Goal: Information Seeking & Learning: Find specific fact

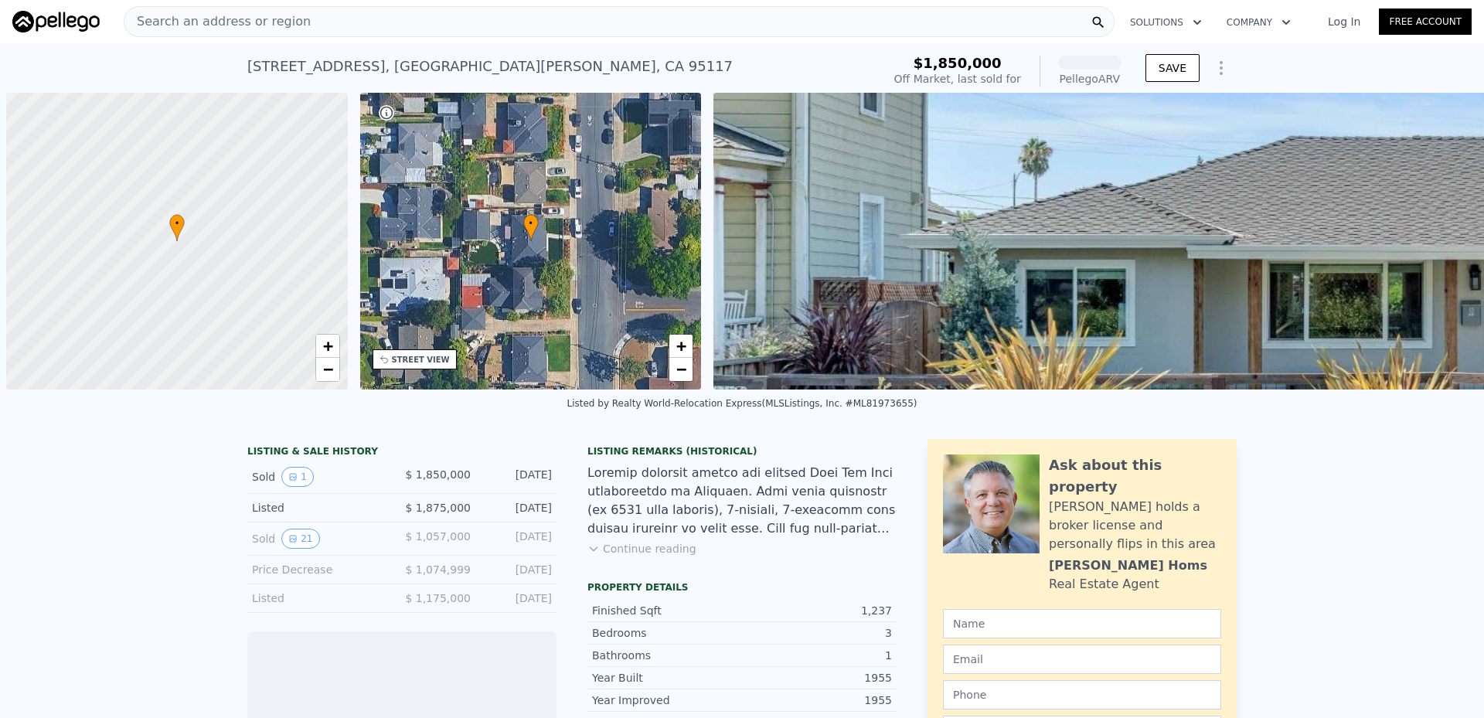
scroll to position [0, 6]
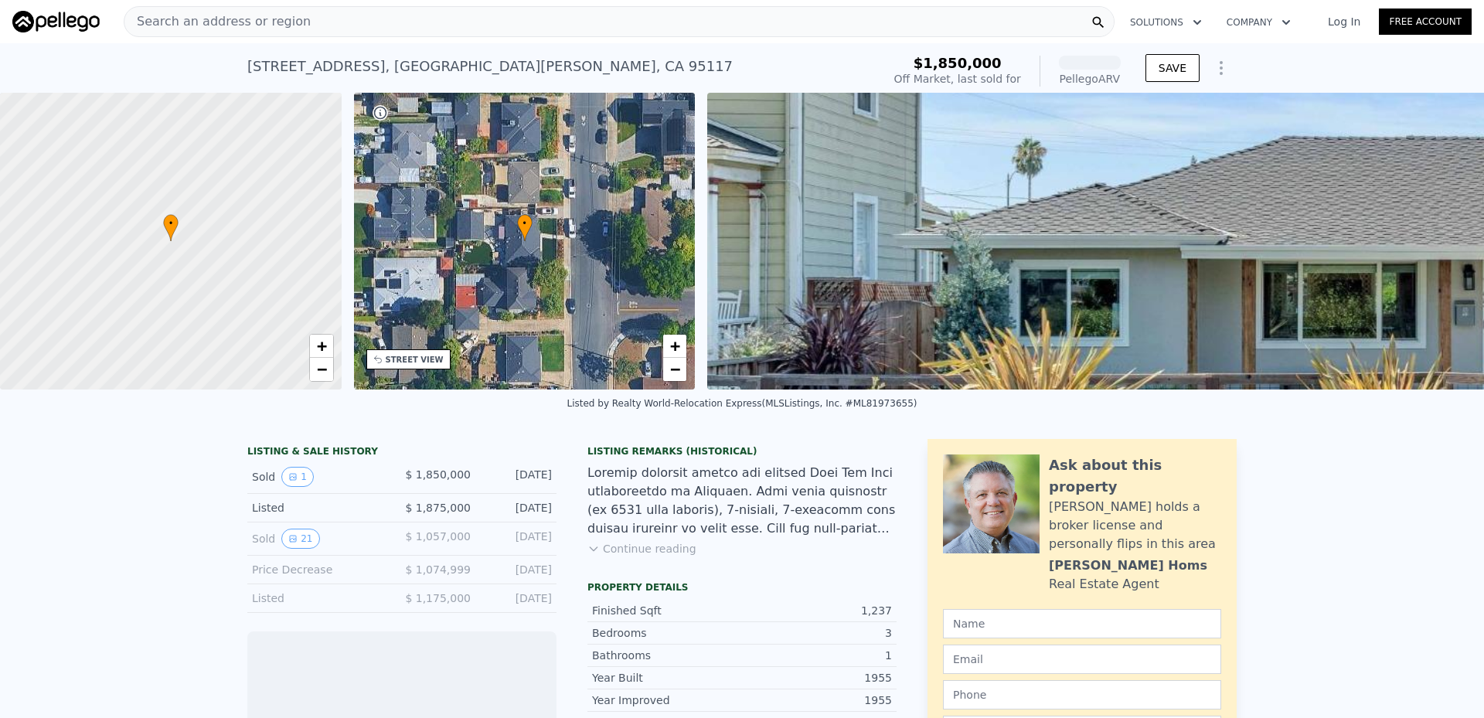
click at [309, 23] on div "Search an address or region" at bounding box center [619, 21] width 991 height 31
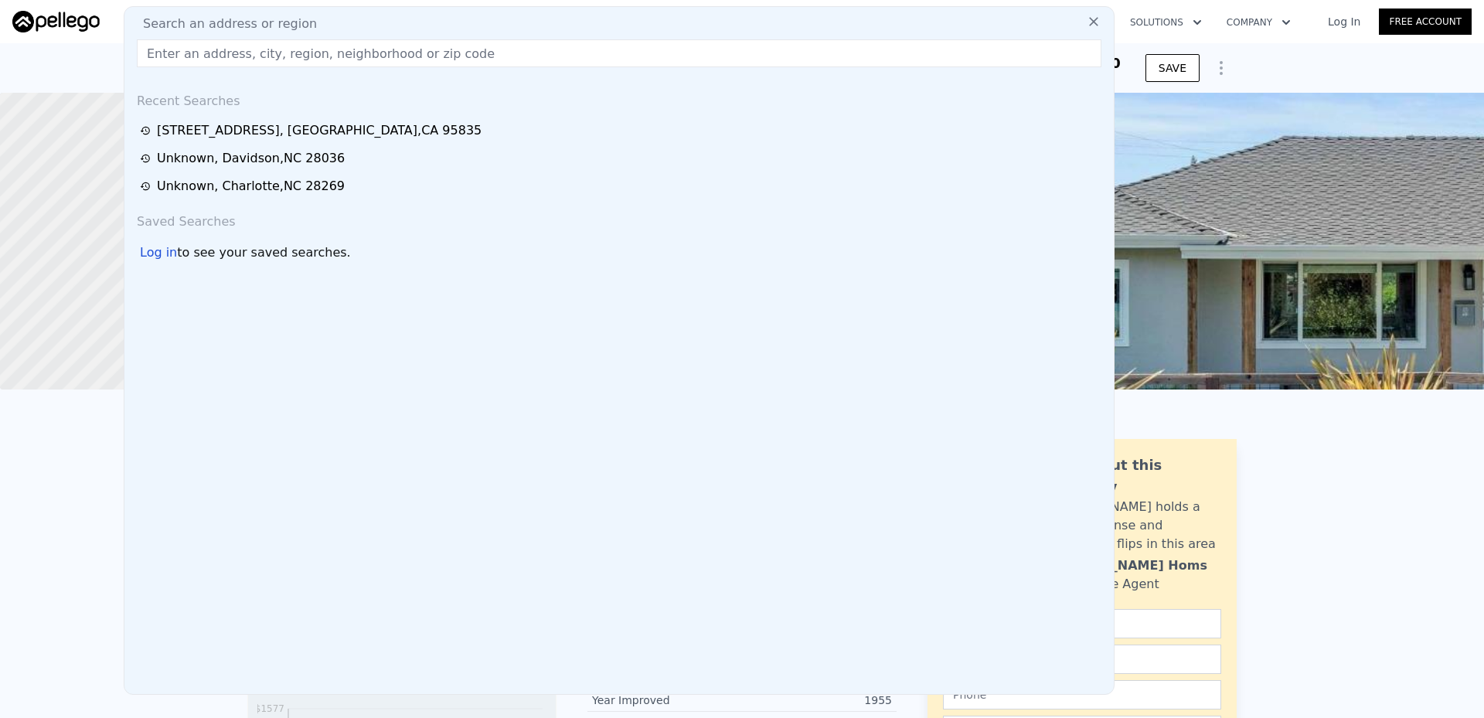
click at [273, 57] on input "text" at bounding box center [619, 53] width 964 height 28
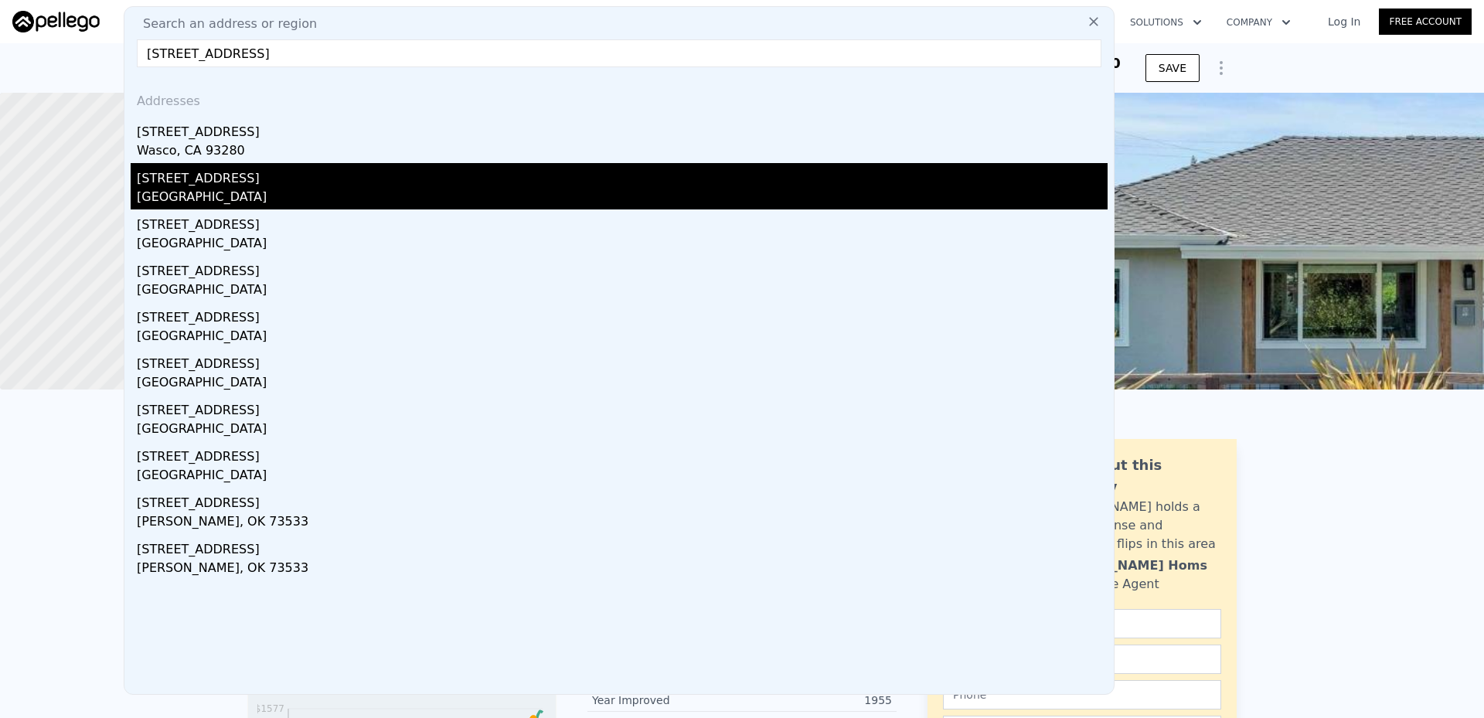
type input "[STREET_ADDRESS]"
click at [216, 195] on div "[GEOGRAPHIC_DATA]" at bounding box center [622, 199] width 971 height 22
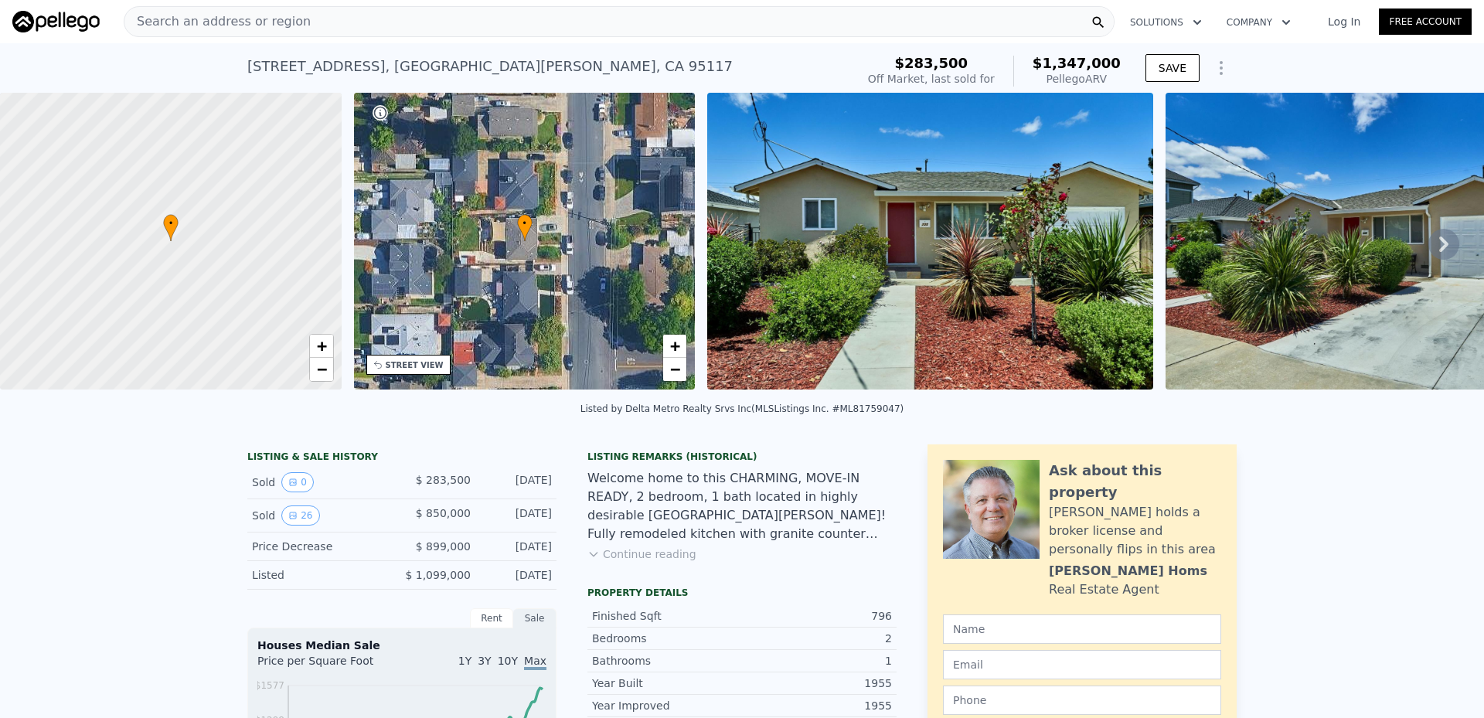
click at [1439, 250] on icon at bounding box center [1443, 244] width 31 height 31
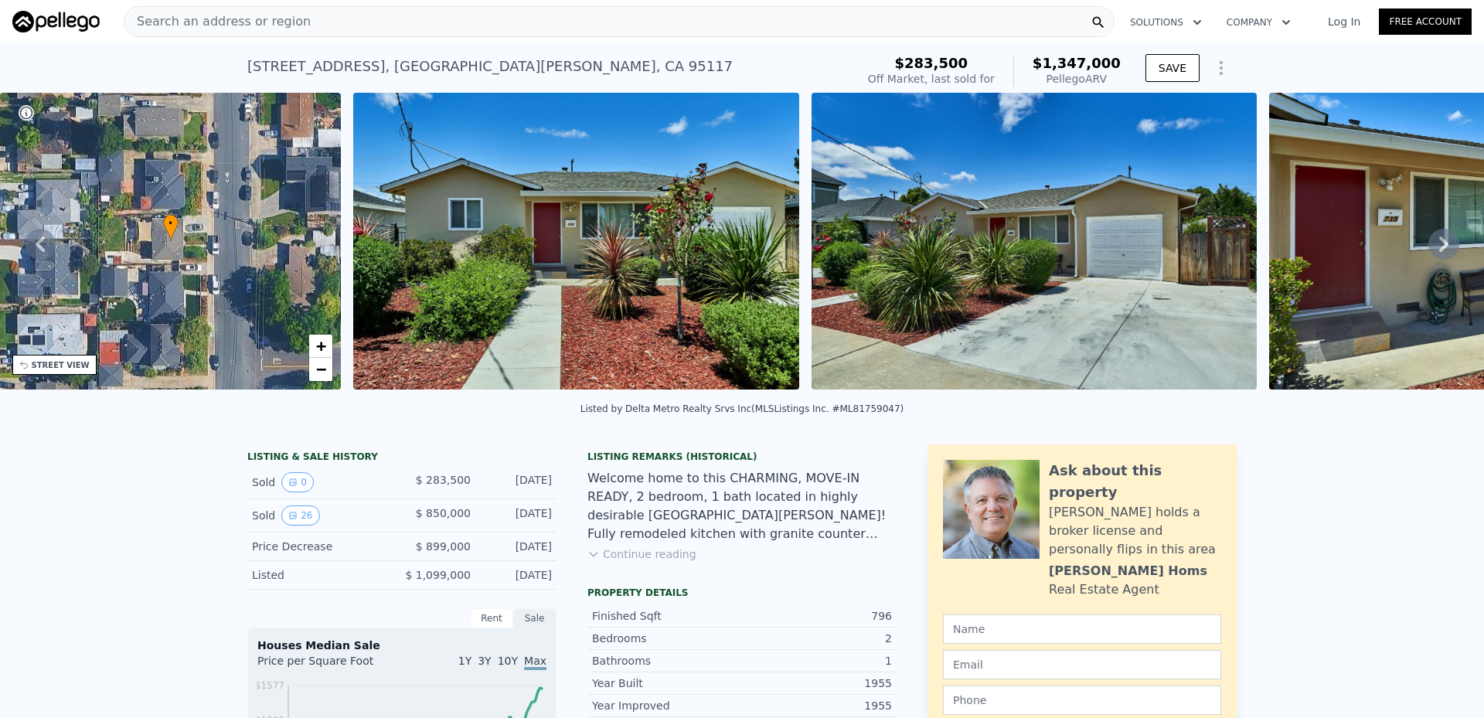
click at [1439, 250] on icon at bounding box center [1443, 244] width 31 height 31
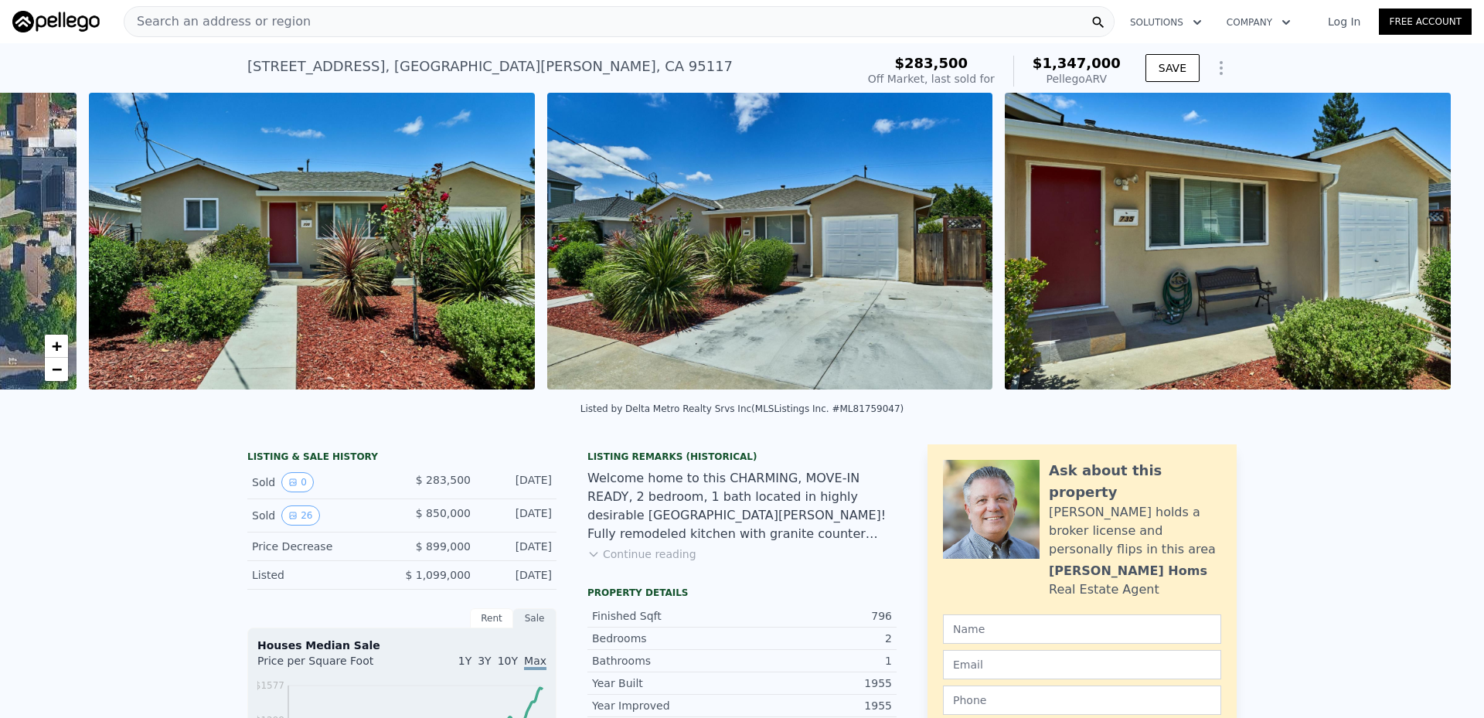
scroll to position [0, 707]
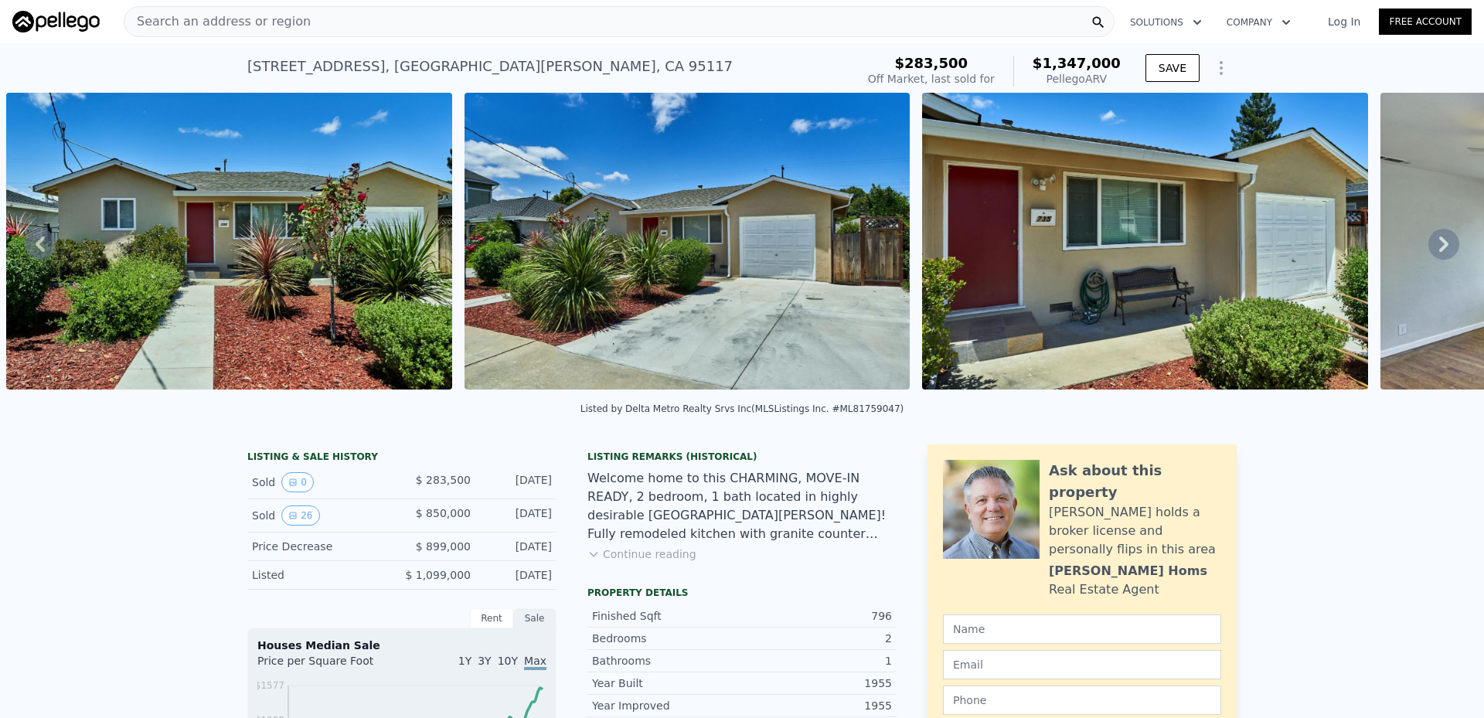
click at [1439, 250] on icon at bounding box center [1443, 244] width 31 height 31
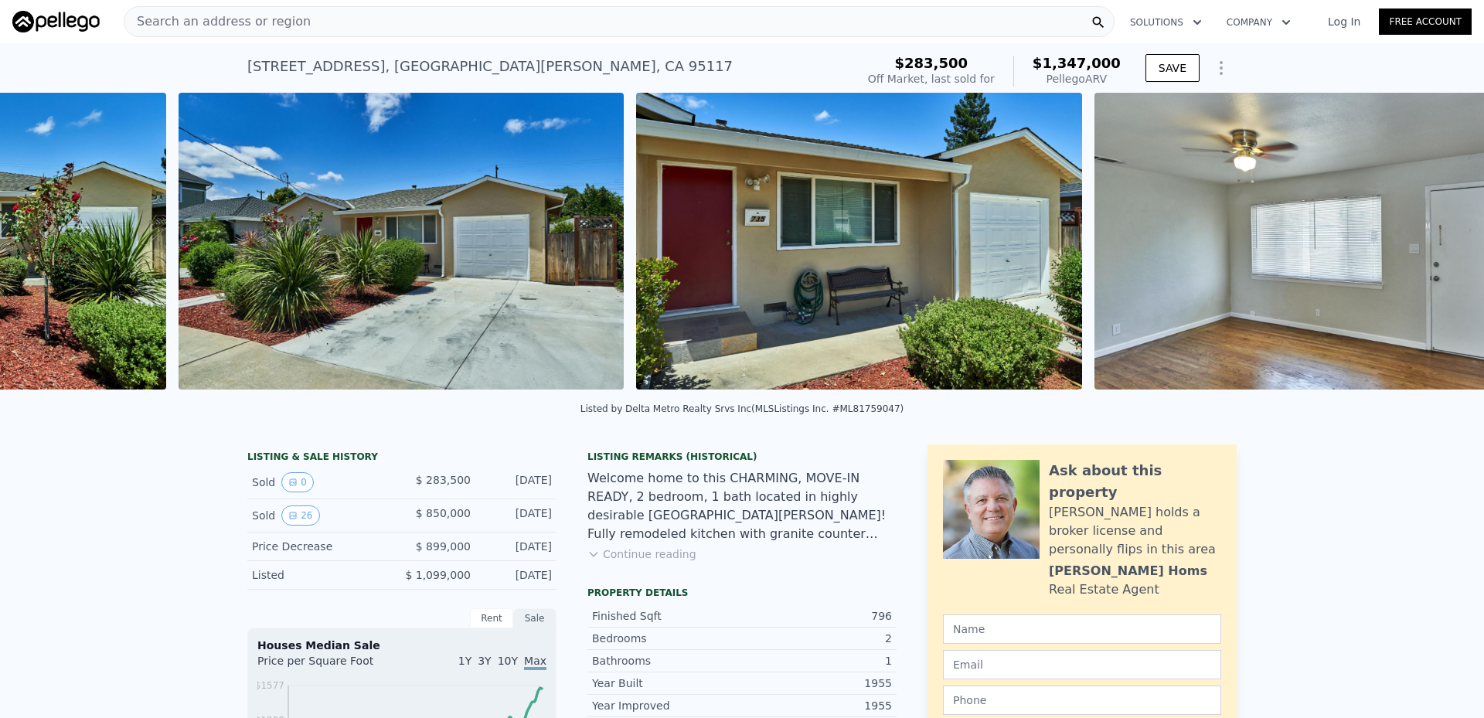
scroll to position [0, 1165]
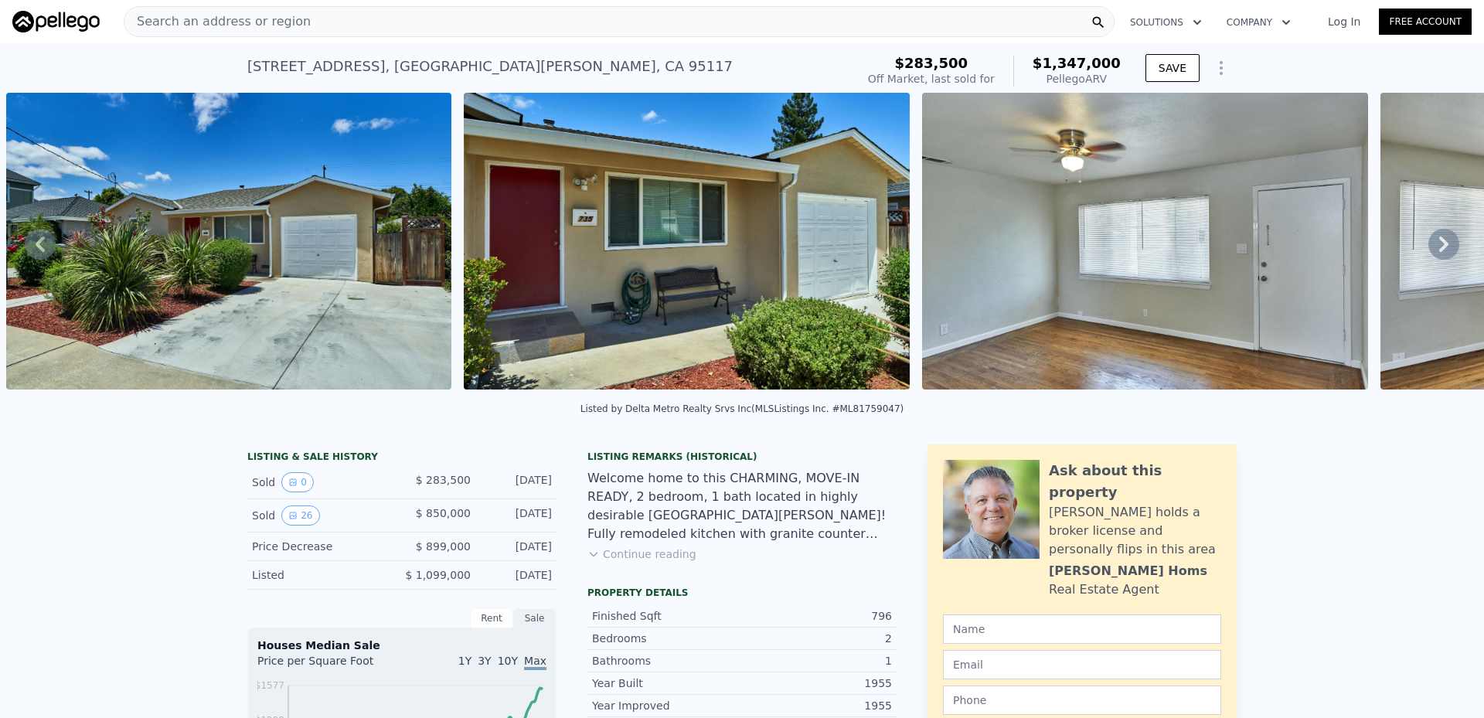
click at [1439, 250] on icon at bounding box center [1443, 244] width 31 height 31
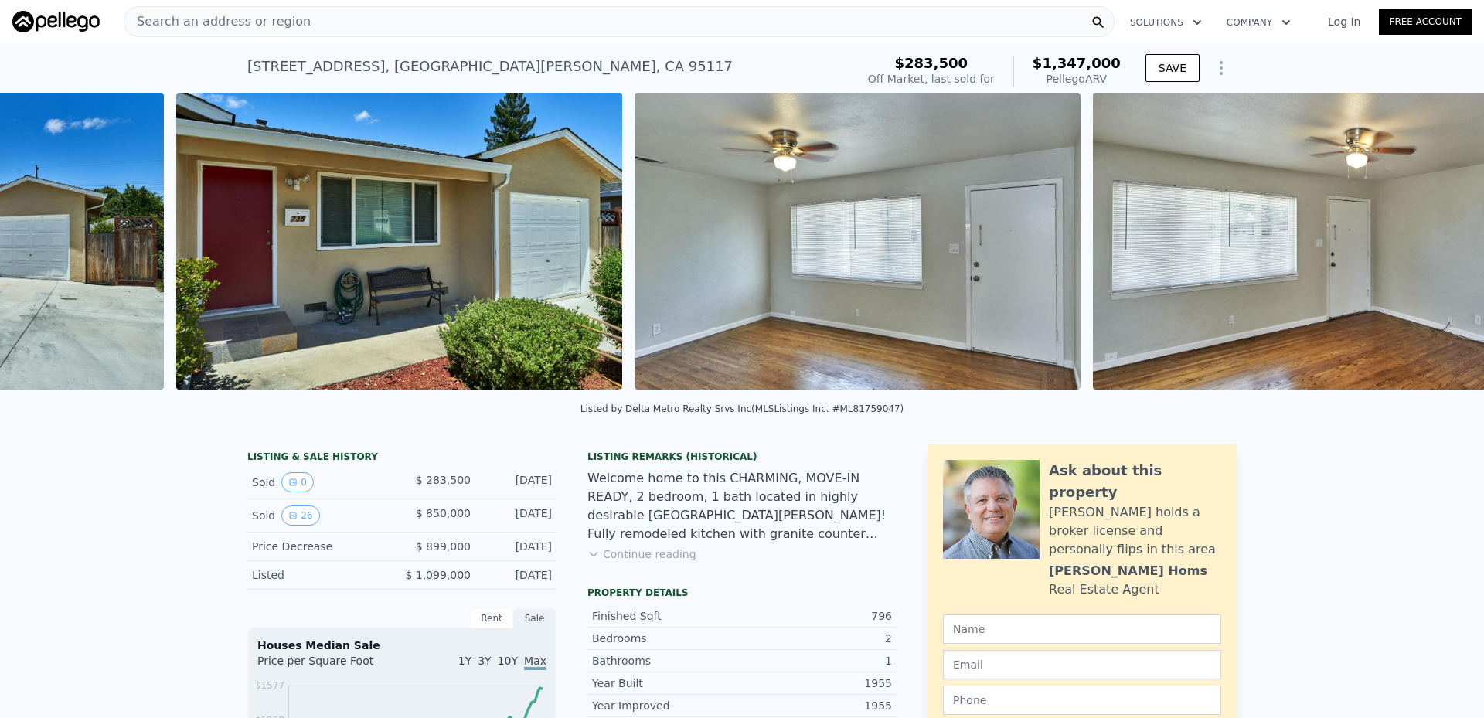
scroll to position [0, 1623]
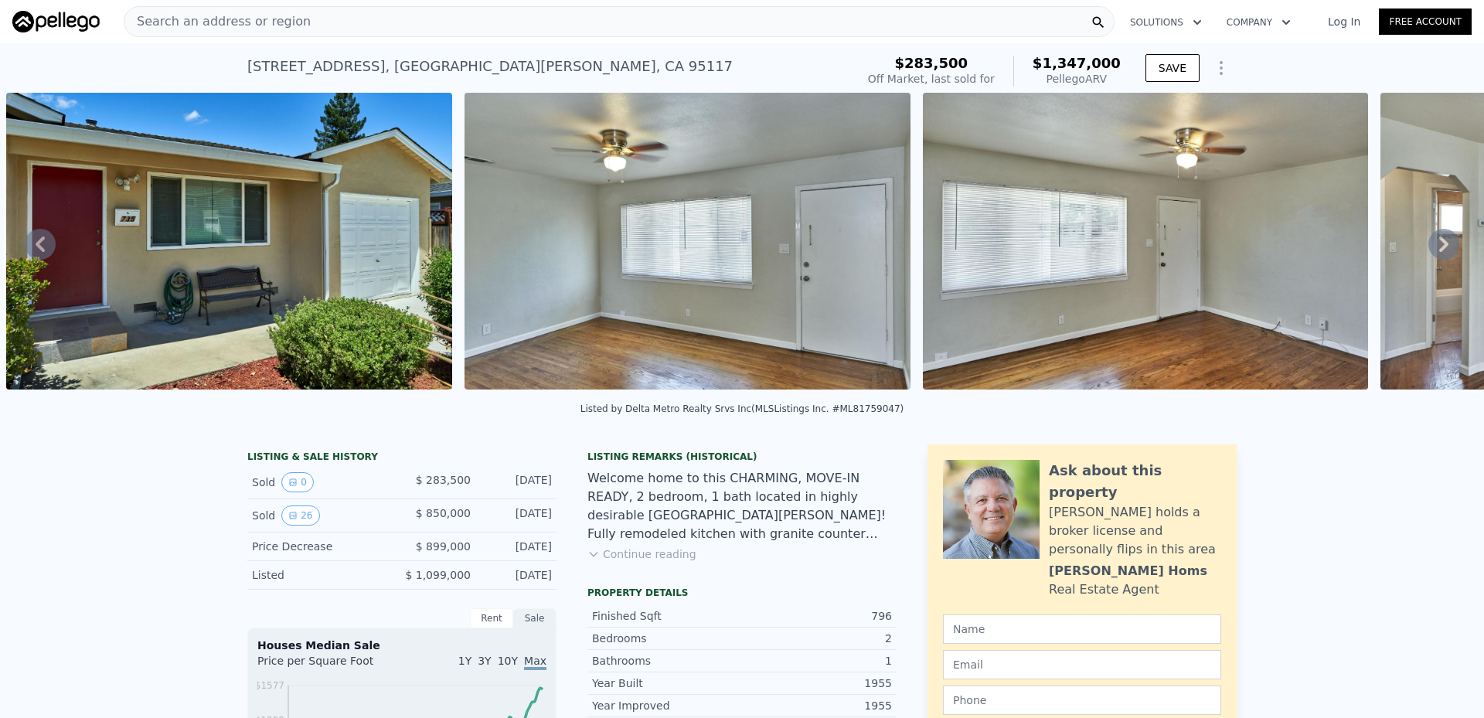
click at [1439, 250] on icon at bounding box center [1443, 244] width 31 height 31
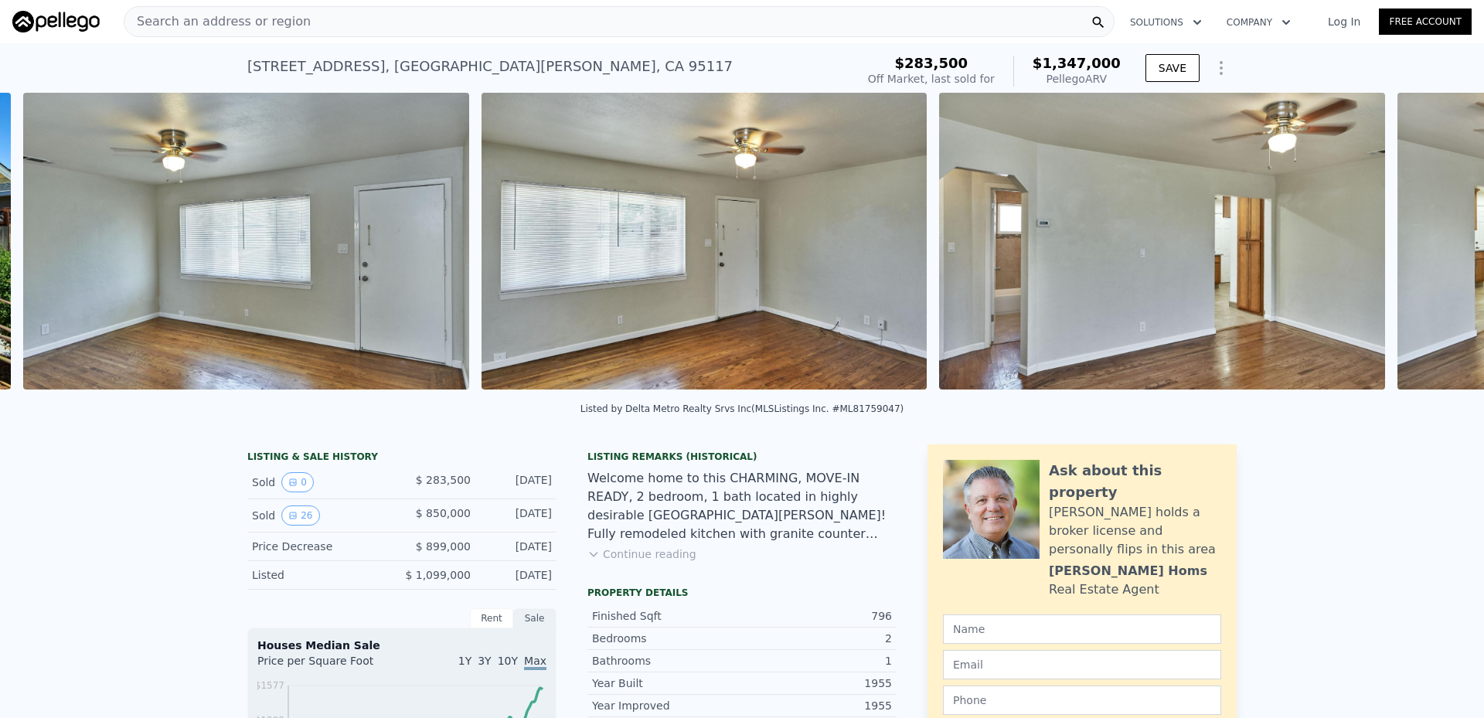
scroll to position [0, 2081]
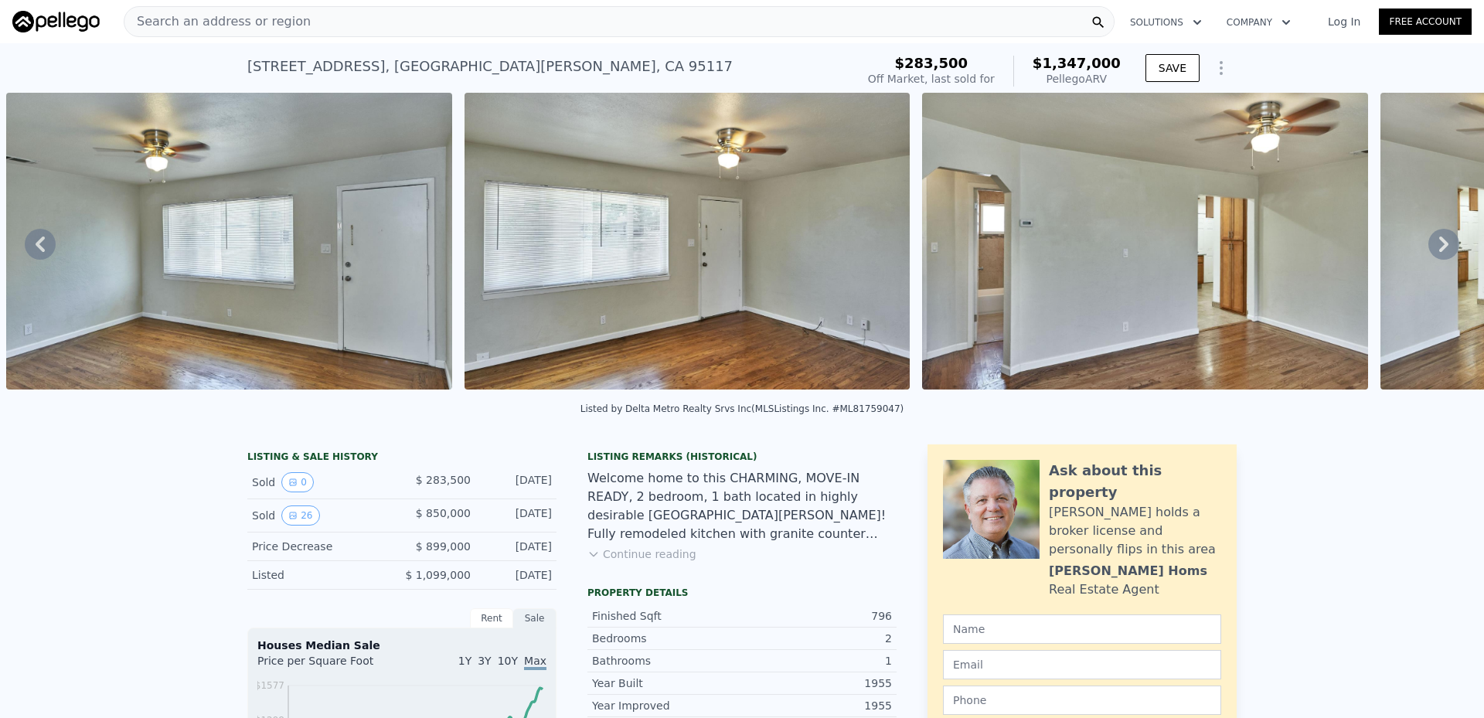
click at [1439, 250] on icon at bounding box center [1443, 244] width 31 height 31
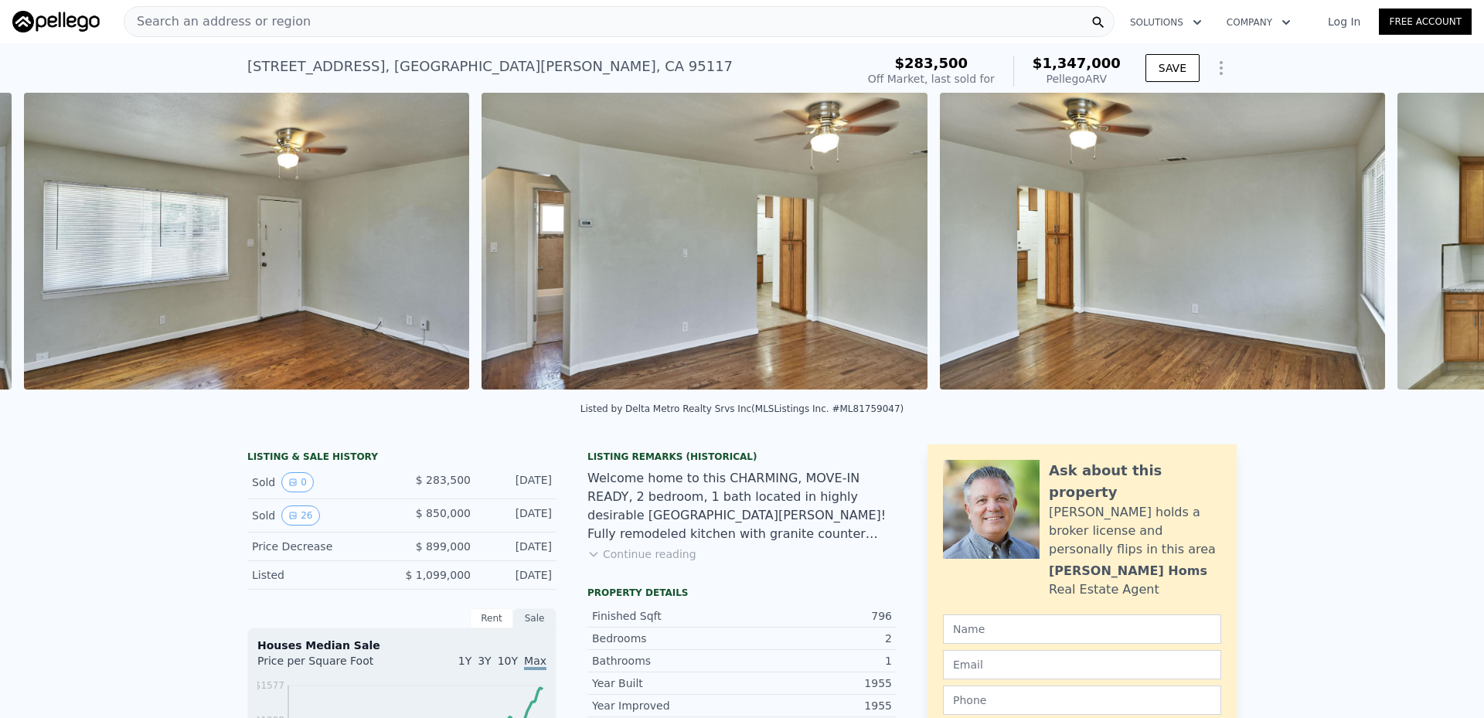
scroll to position [0, 2539]
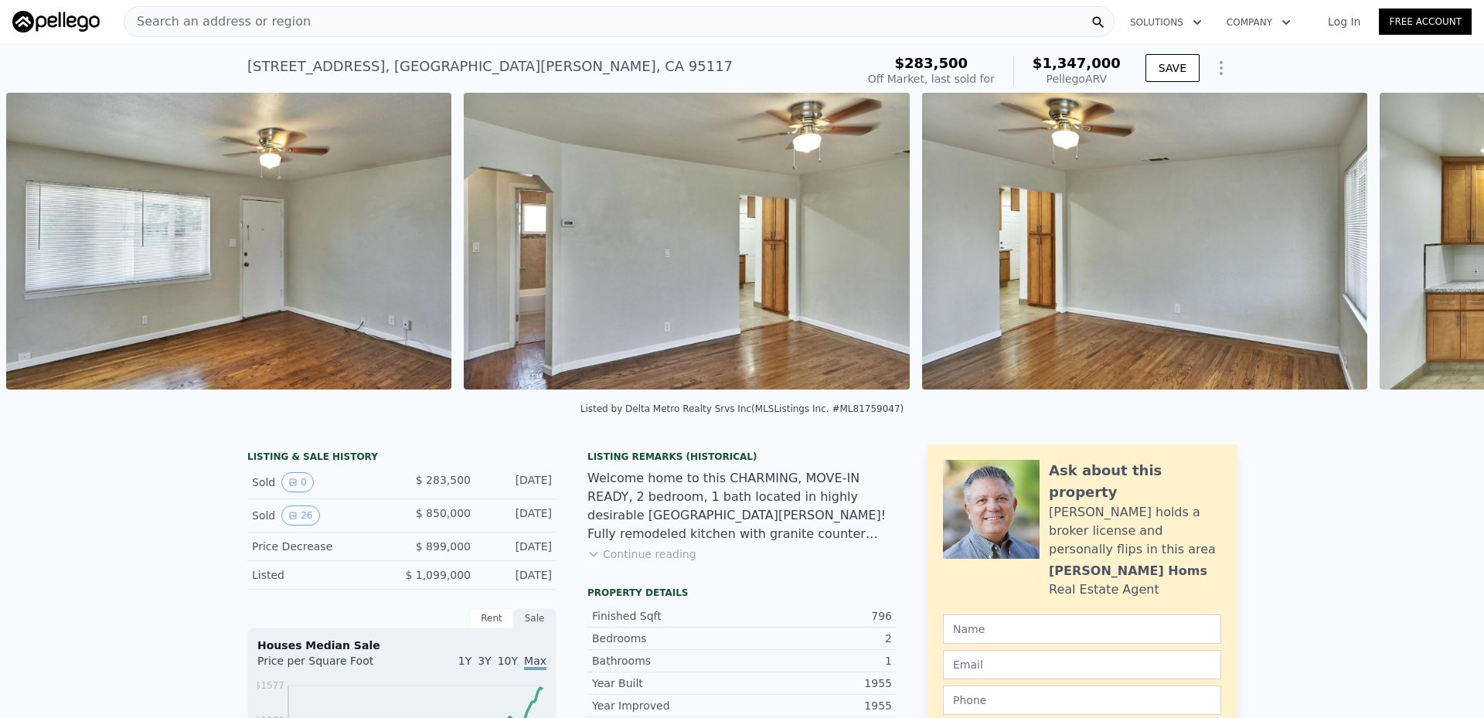
click at [1439, 250] on div "• + − • + − STREET VIEW Loading... SATELLITE VIEW" at bounding box center [742, 244] width 1484 height 302
click at [1439, 246] on icon at bounding box center [1443, 243] width 9 height 15
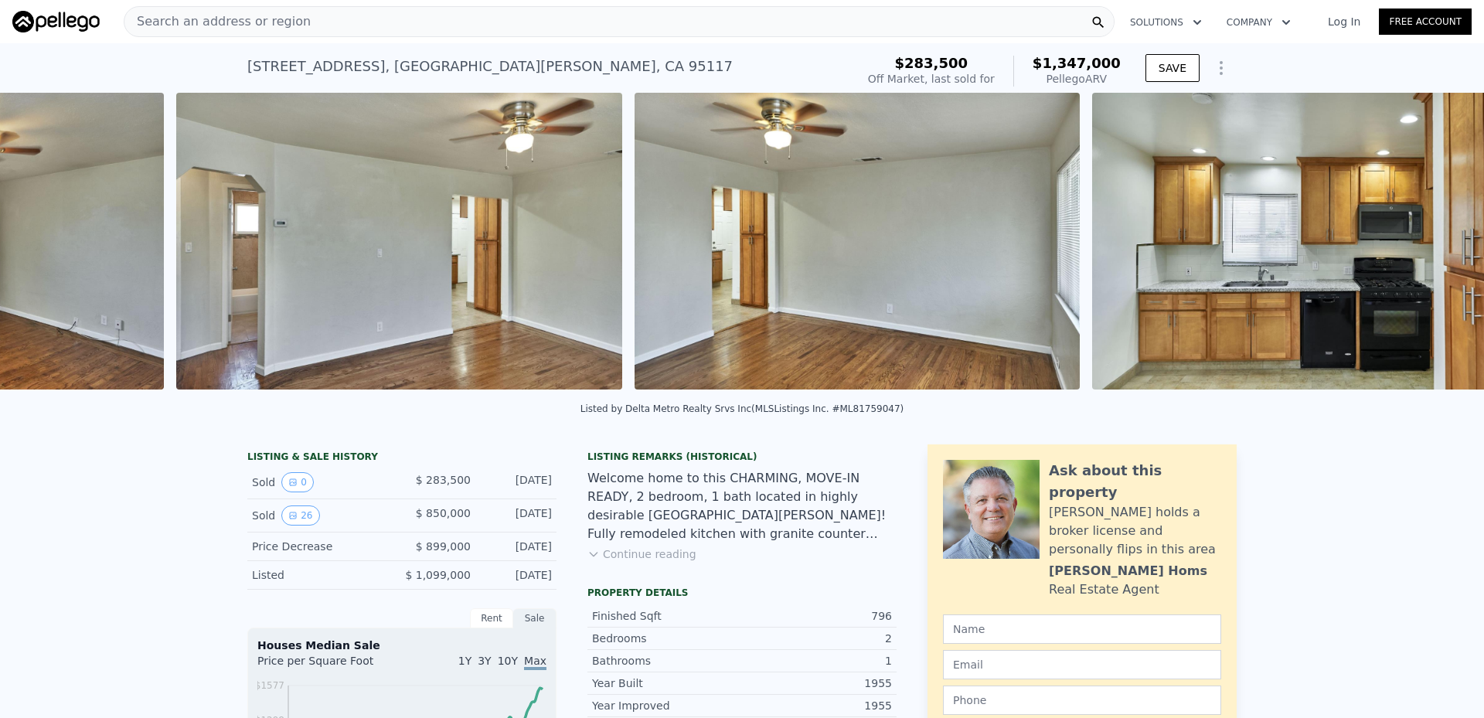
scroll to position [0, 2997]
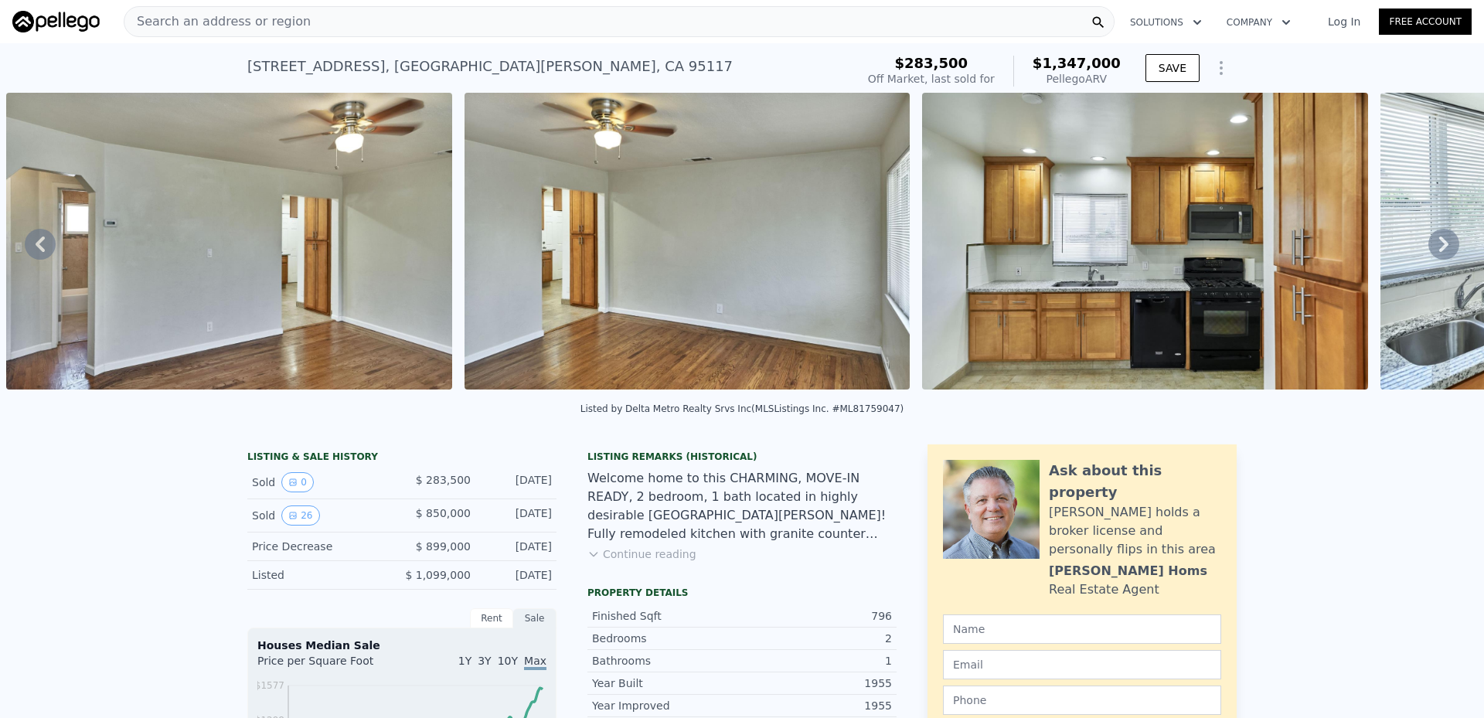
click at [1439, 246] on icon at bounding box center [1443, 243] width 9 height 15
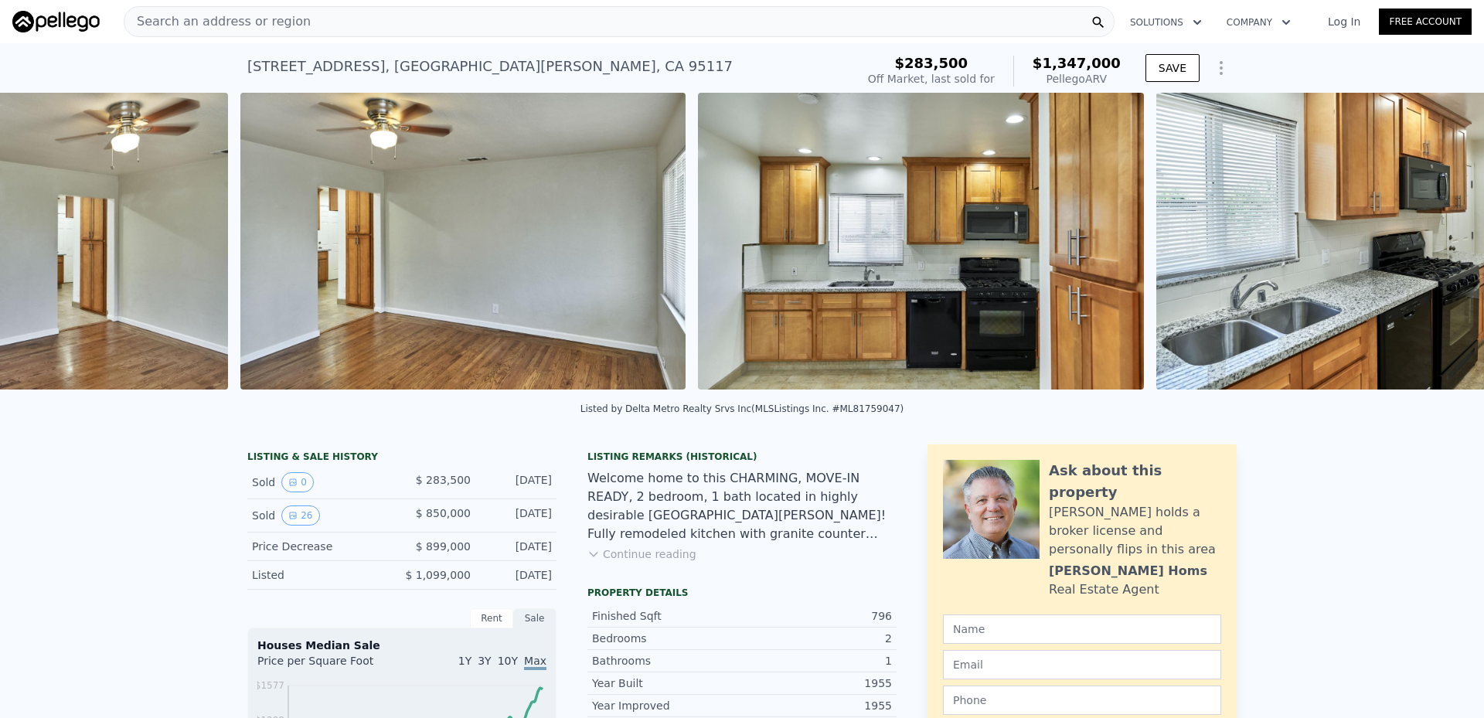
scroll to position [0, 3455]
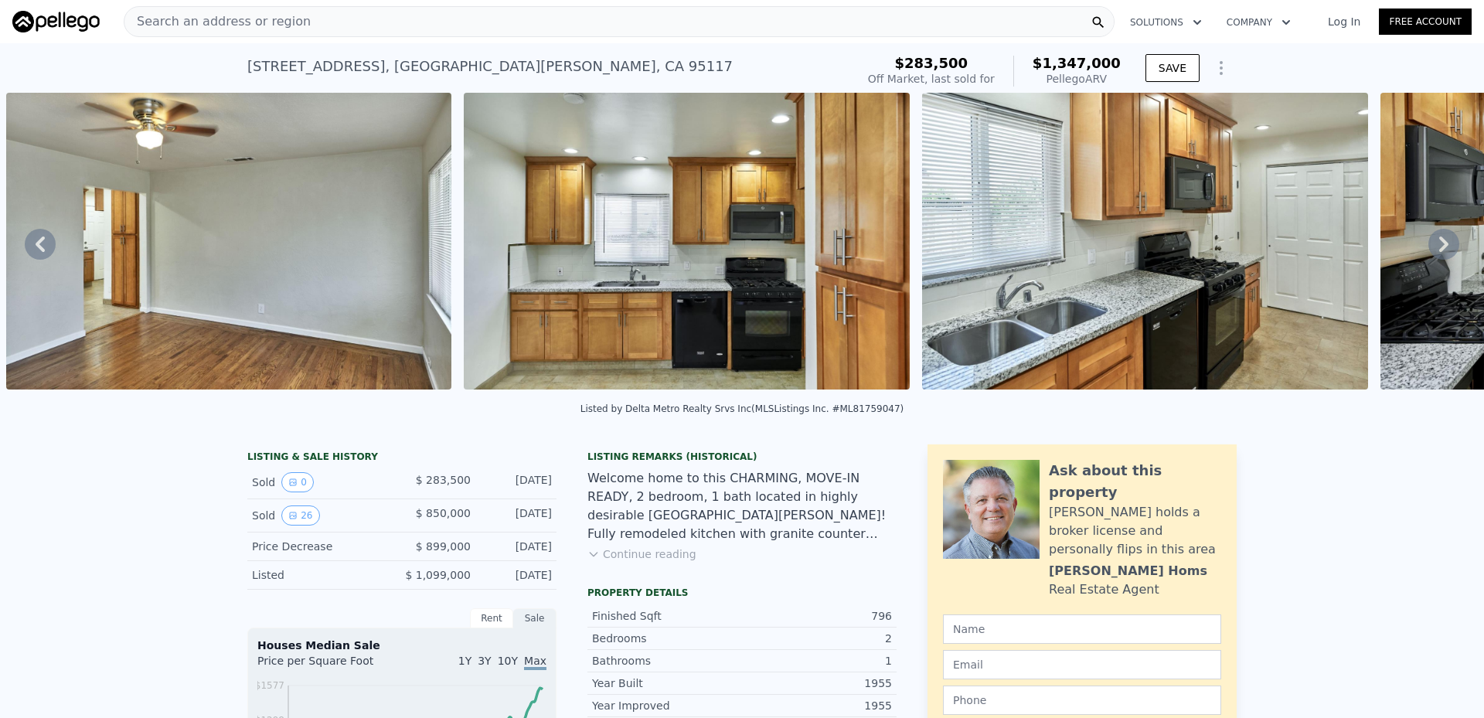
click at [1439, 246] on icon at bounding box center [1443, 243] width 9 height 15
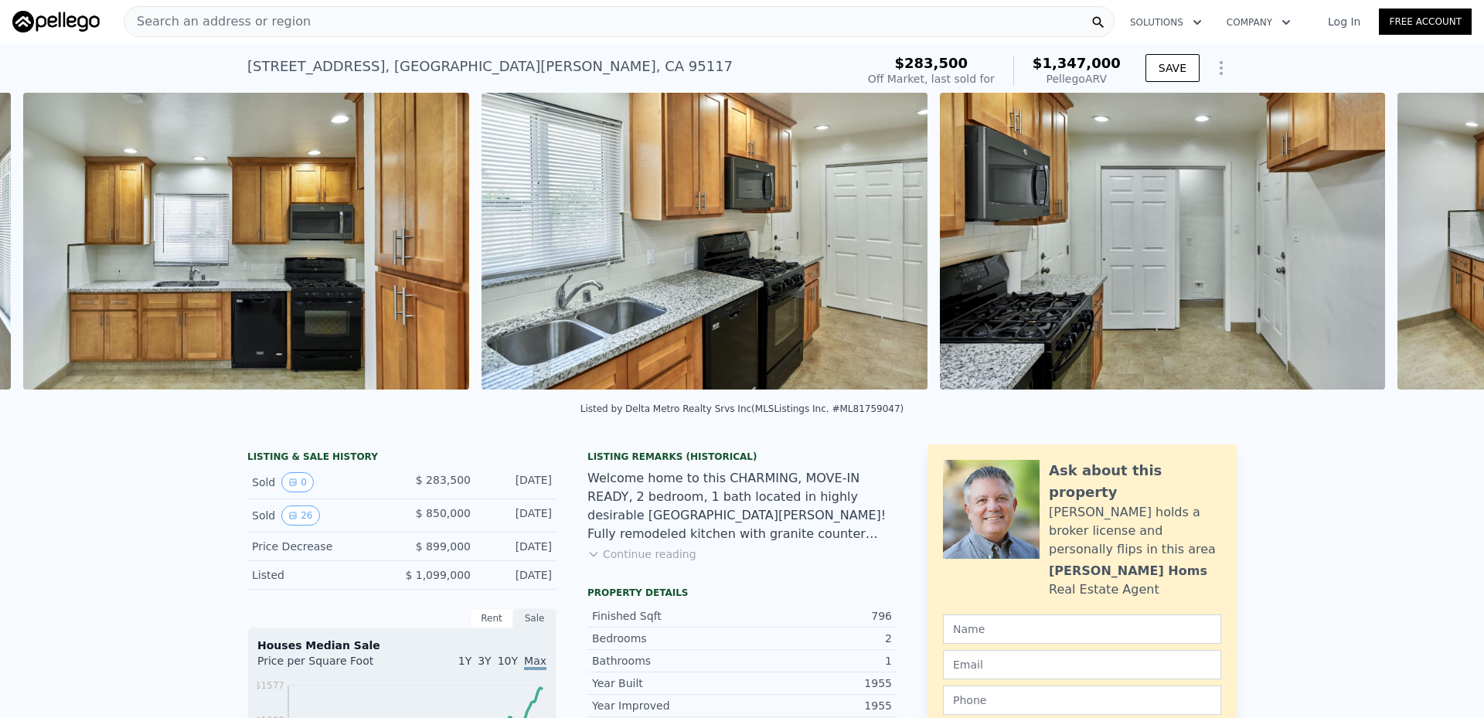
scroll to position [0, 3912]
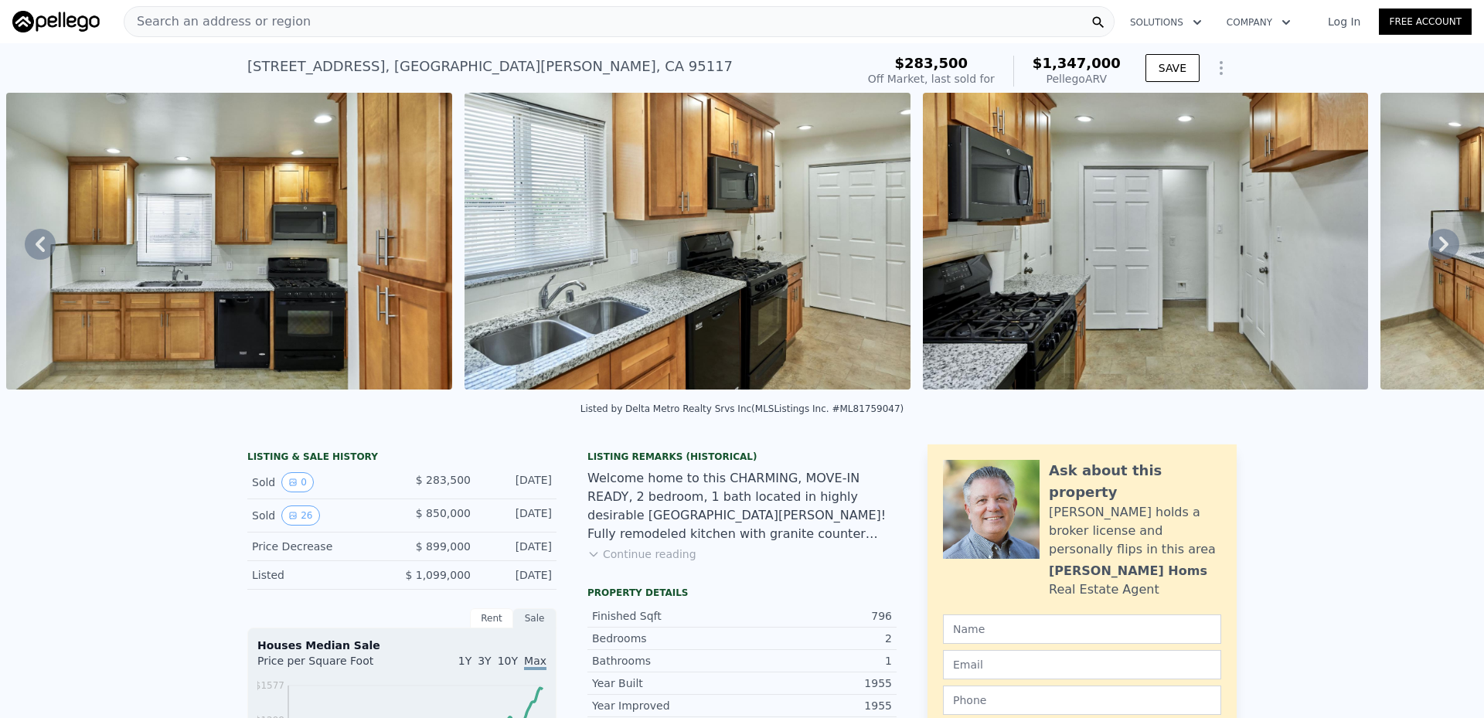
click at [1439, 246] on icon at bounding box center [1443, 243] width 9 height 15
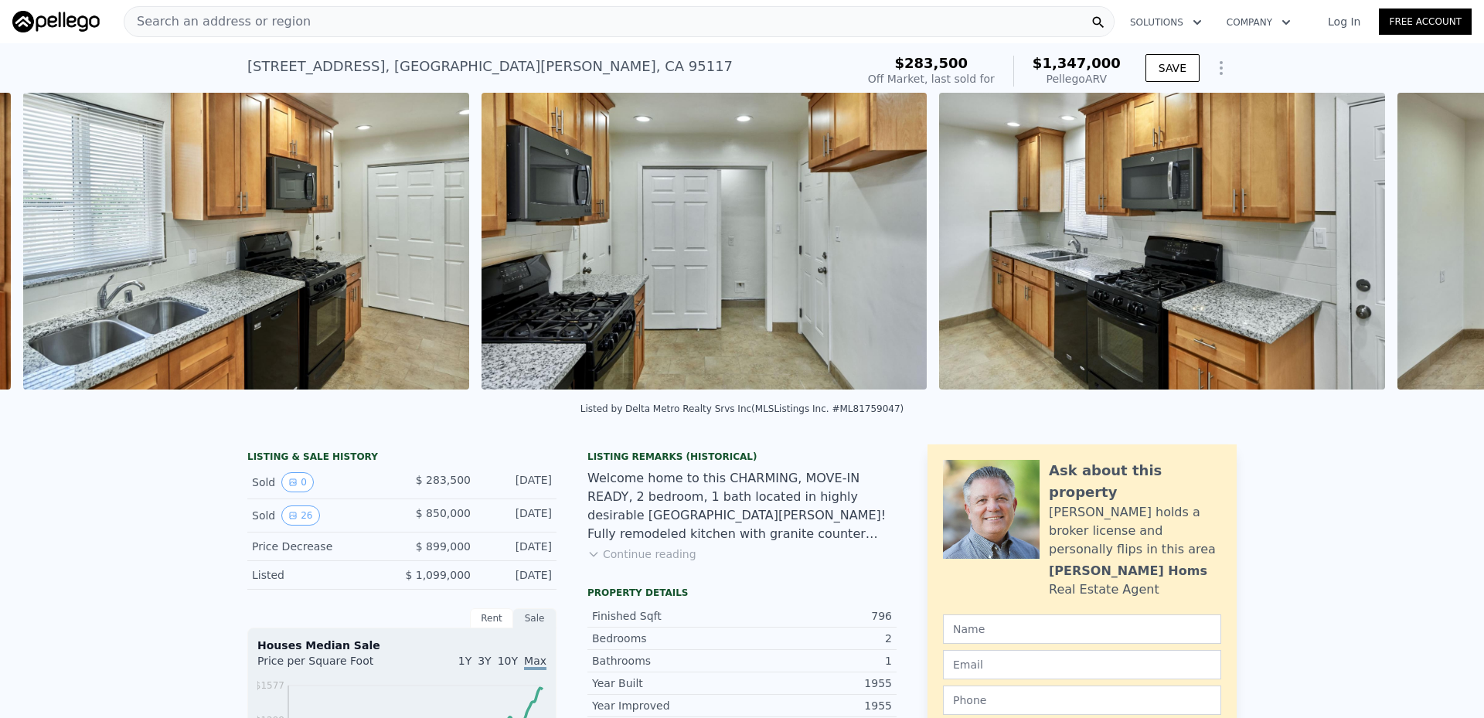
scroll to position [0, 4371]
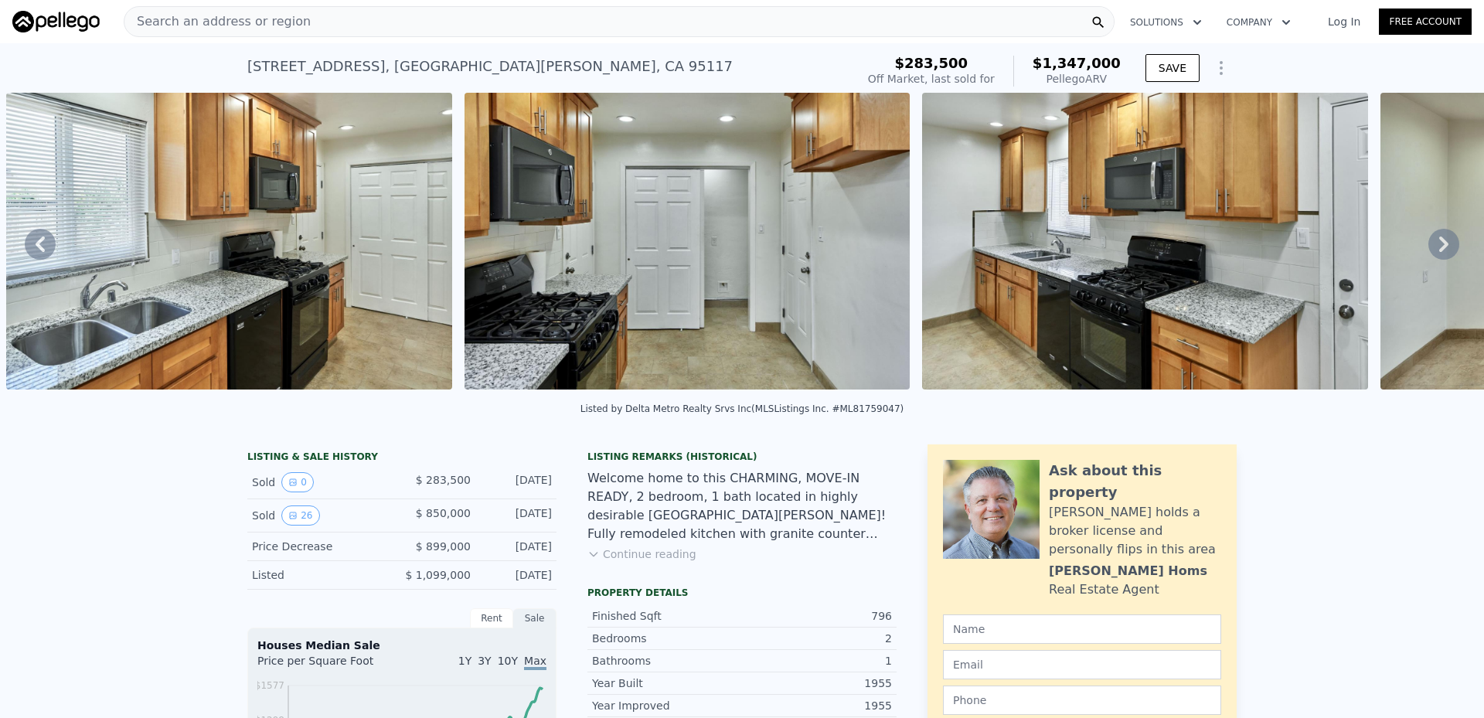
click at [1434, 246] on div "• + − • + − STREET VIEW Loading... SATELLITE VIEW" at bounding box center [742, 244] width 1484 height 302
click at [1439, 246] on icon at bounding box center [1443, 243] width 9 height 15
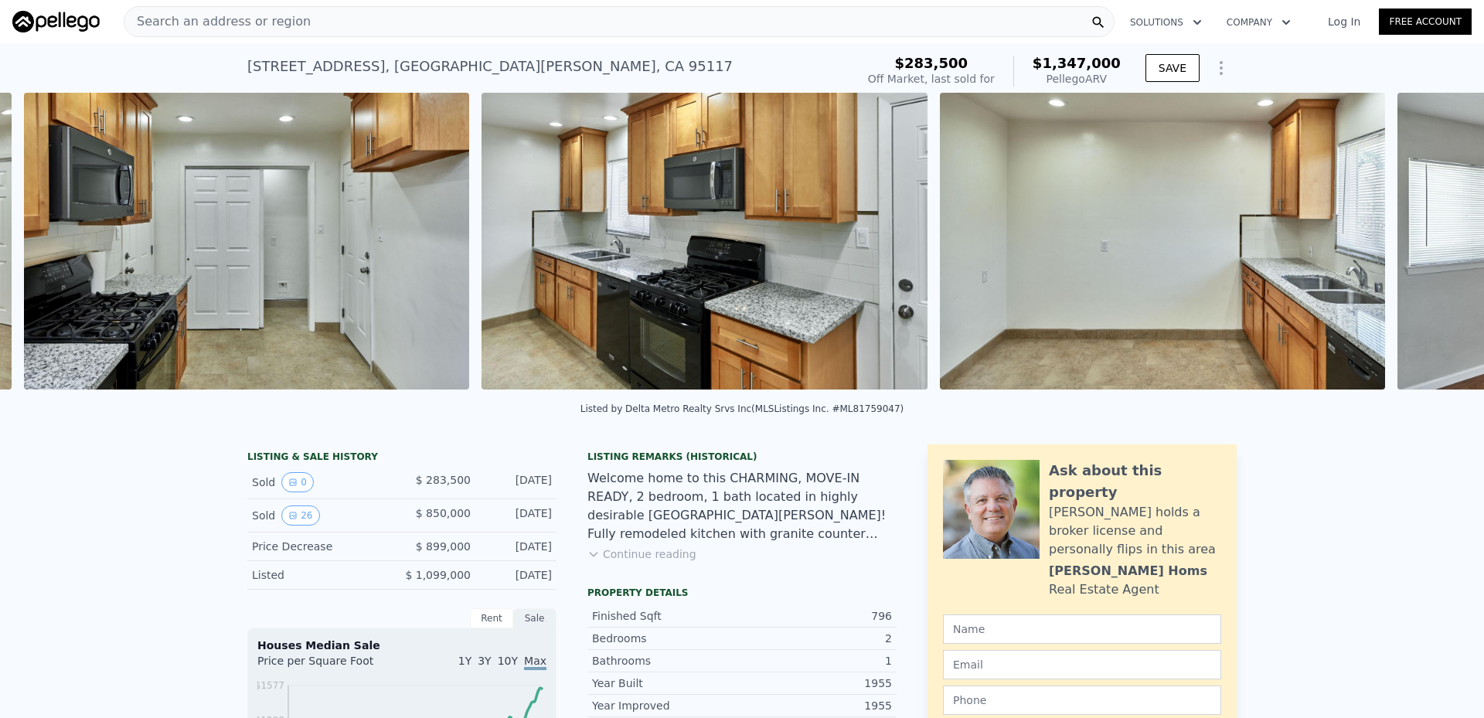
scroll to position [0, 4829]
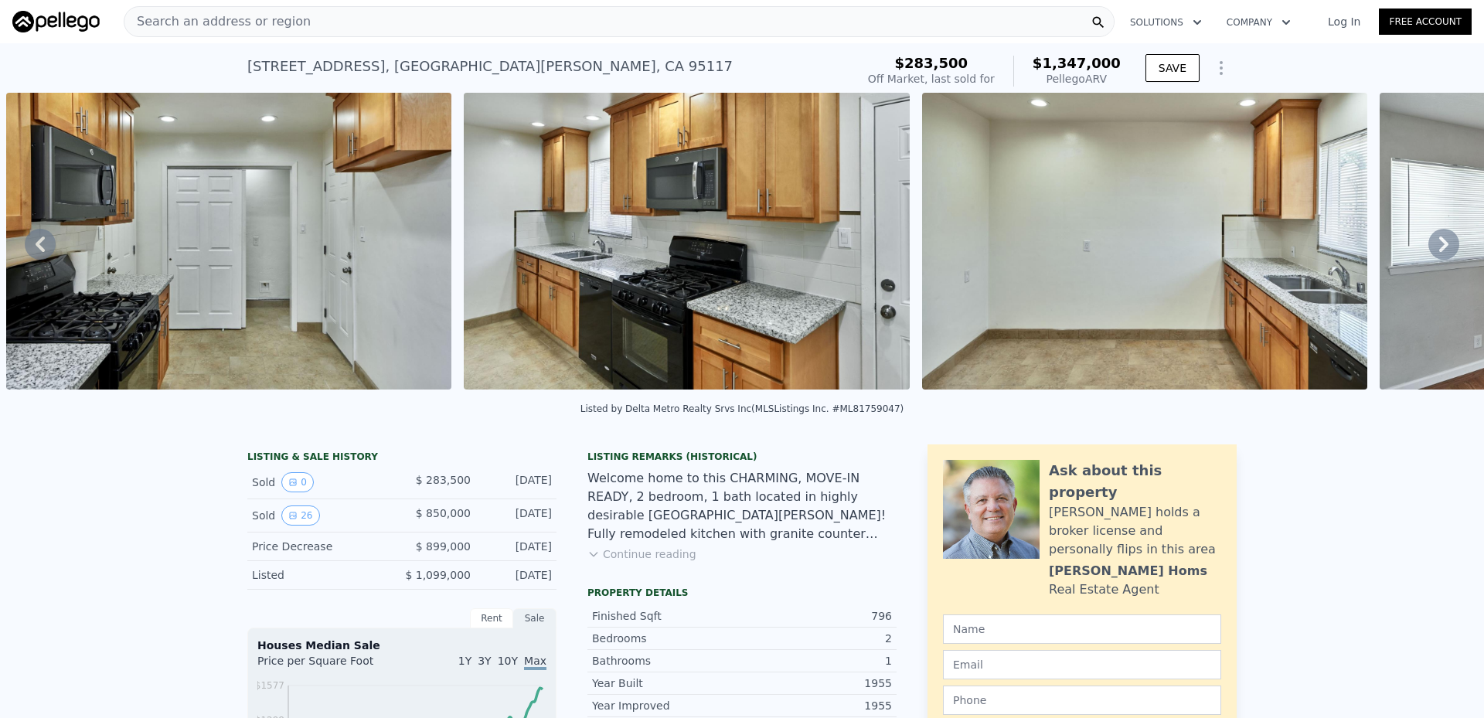
click at [1439, 246] on icon at bounding box center [1443, 243] width 9 height 15
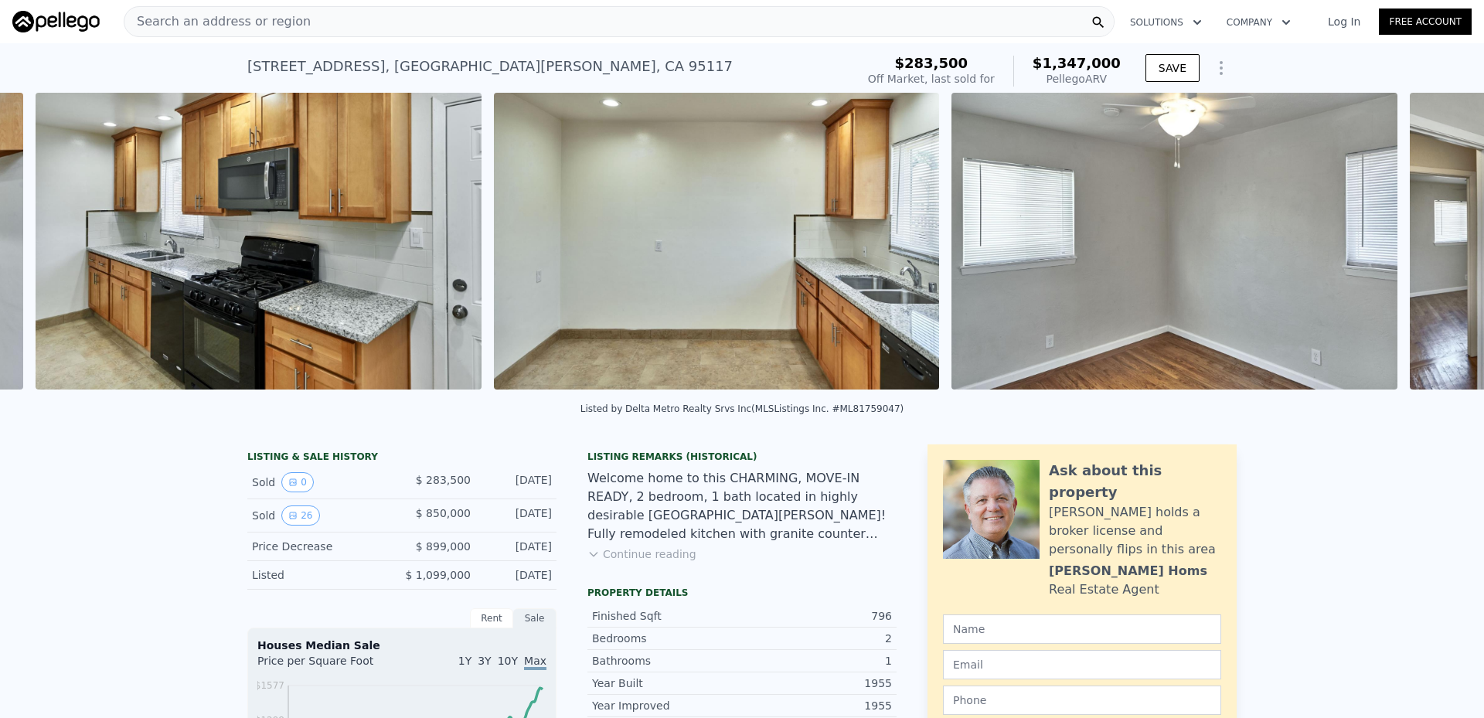
scroll to position [0, 5286]
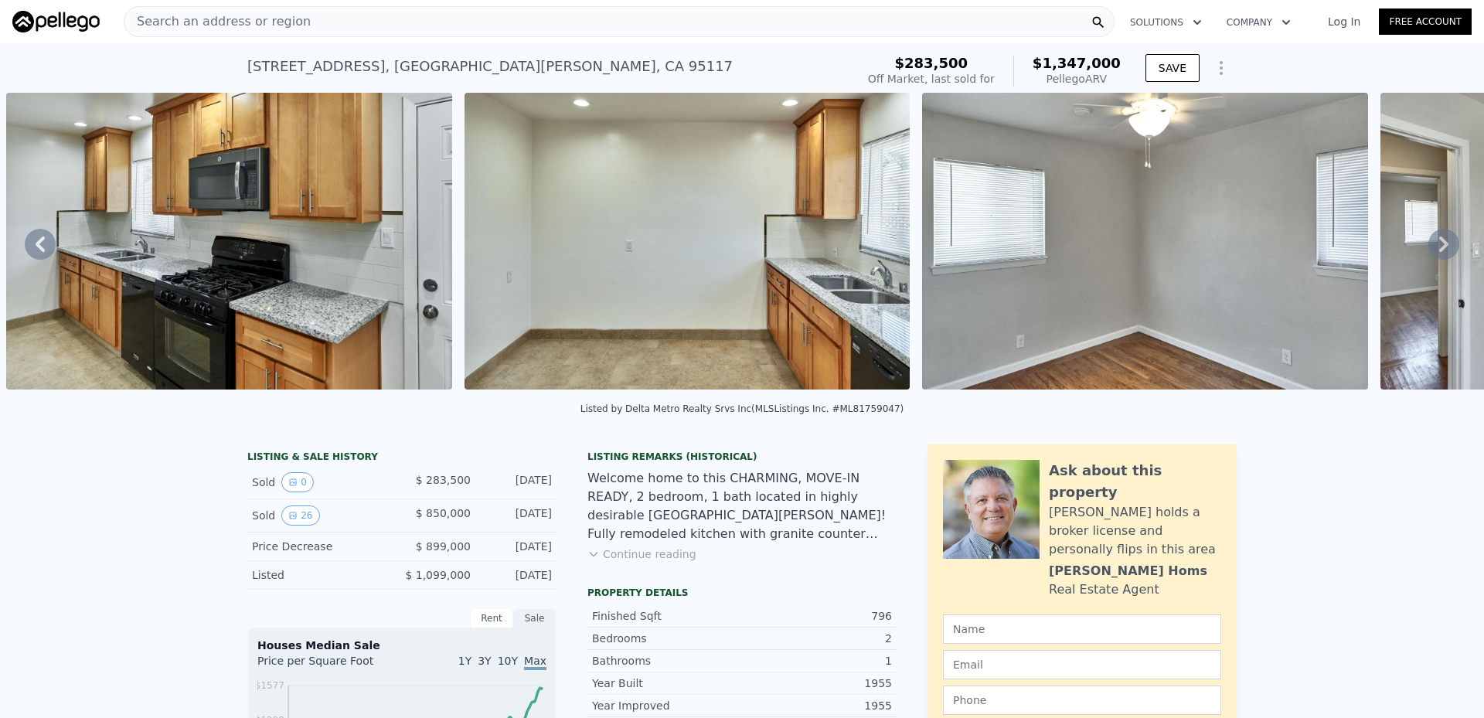
click at [1439, 246] on icon at bounding box center [1443, 243] width 9 height 15
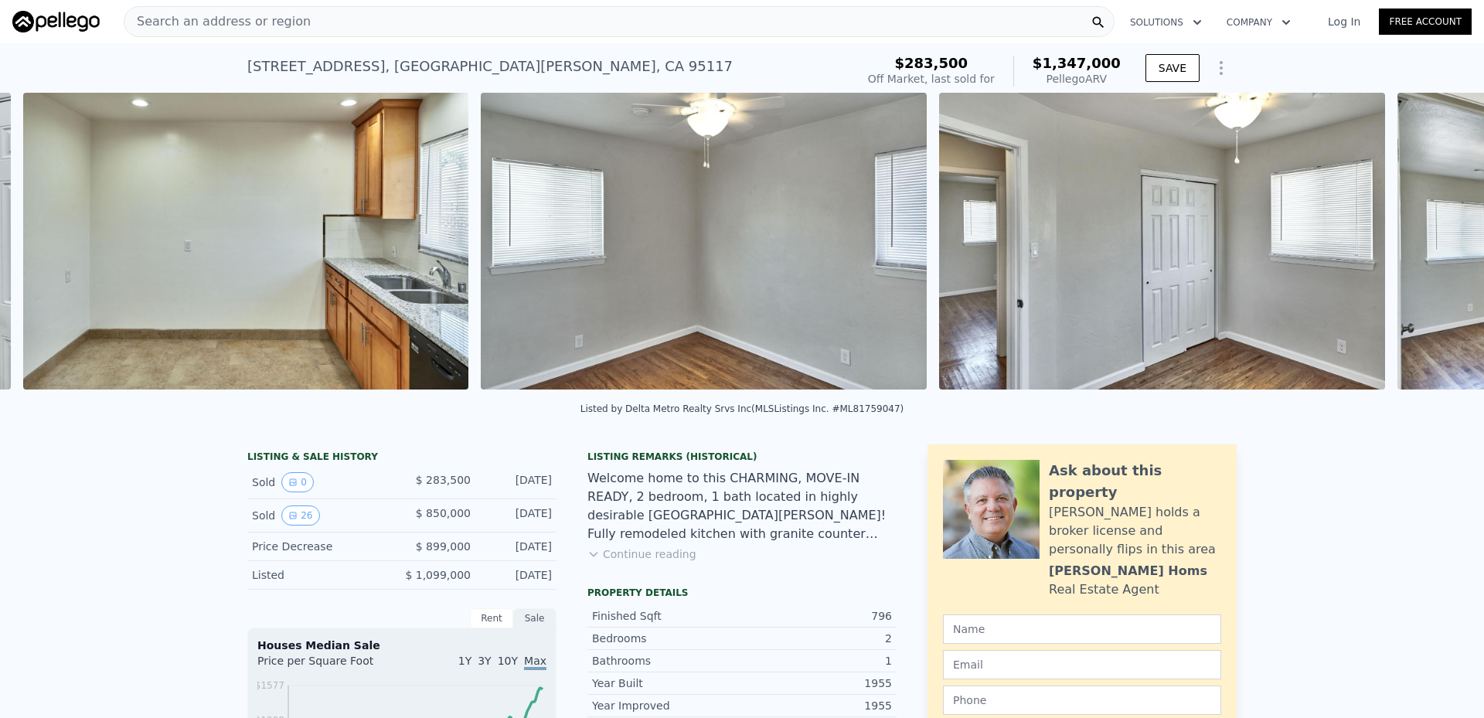
scroll to position [0, 5744]
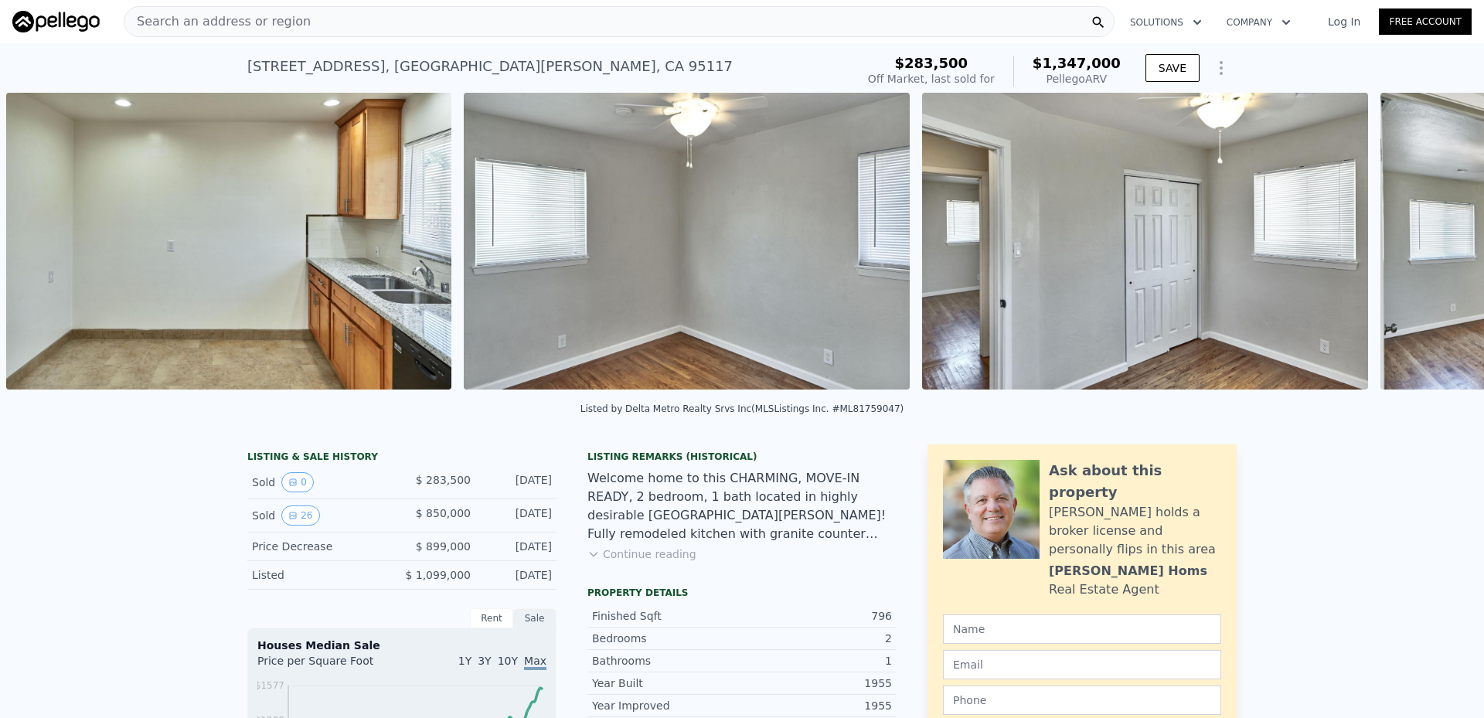
click at [1434, 246] on div "• + − • + − STREET VIEW Loading... SATELLITE VIEW" at bounding box center [742, 244] width 1484 height 302
click at [1439, 246] on icon at bounding box center [1443, 243] width 9 height 15
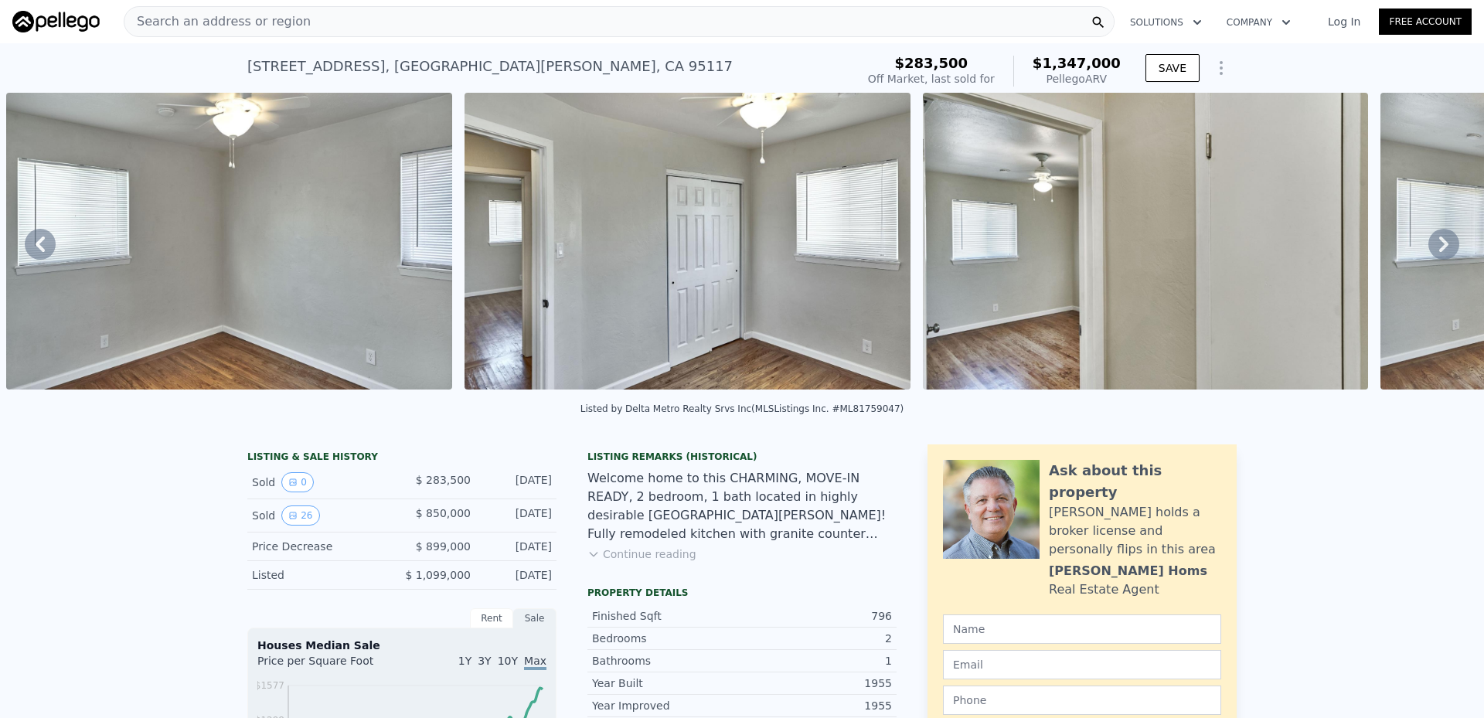
click at [1439, 246] on icon at bounding box center [1443, 243] width 9 height 15
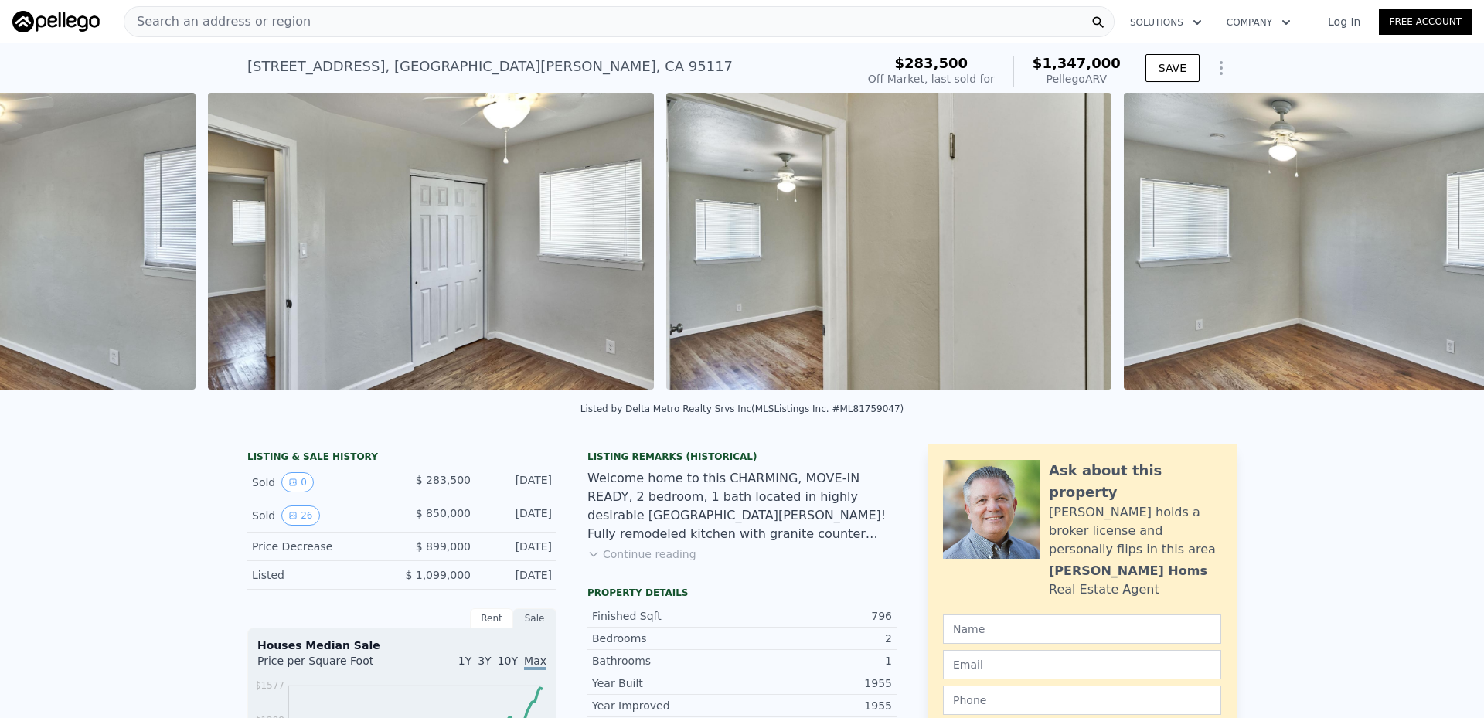
scroll to position [0, 6660]
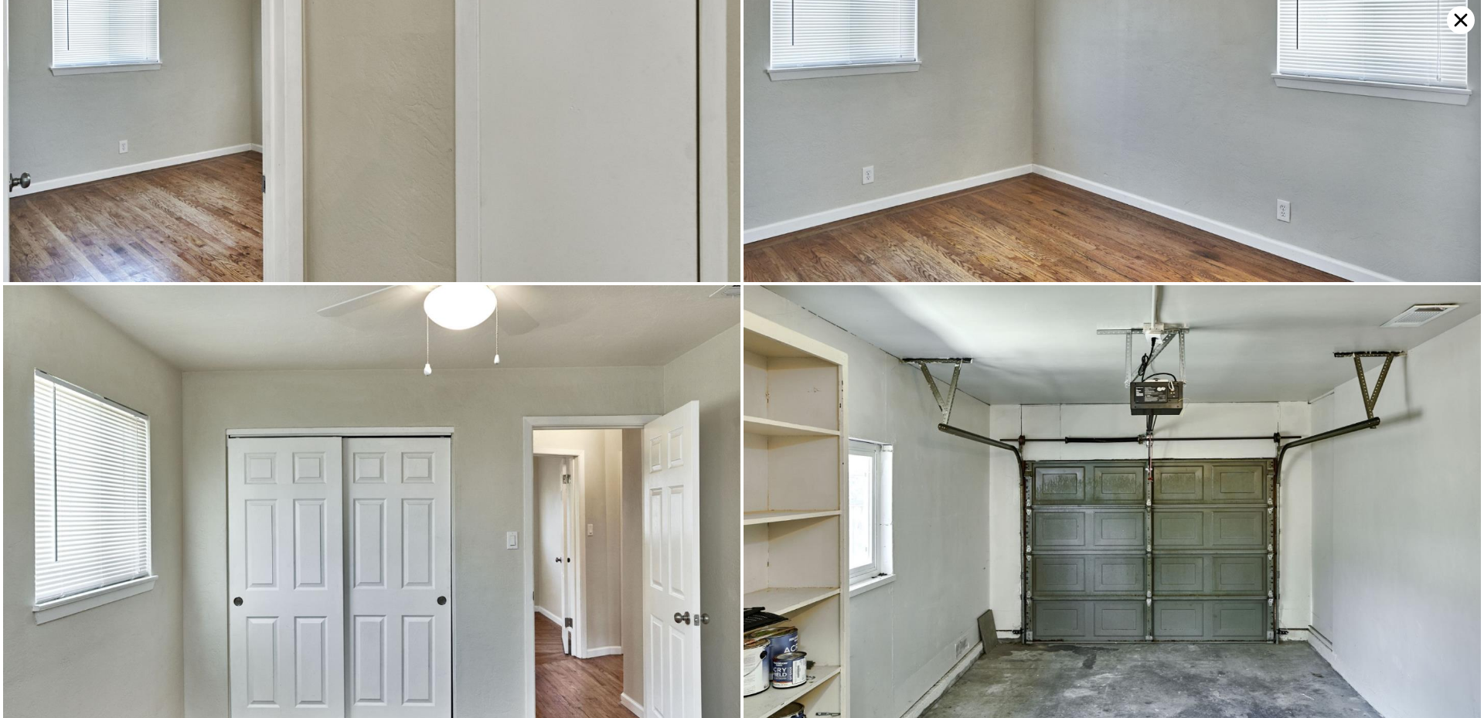
scroll to position [3703, 0]
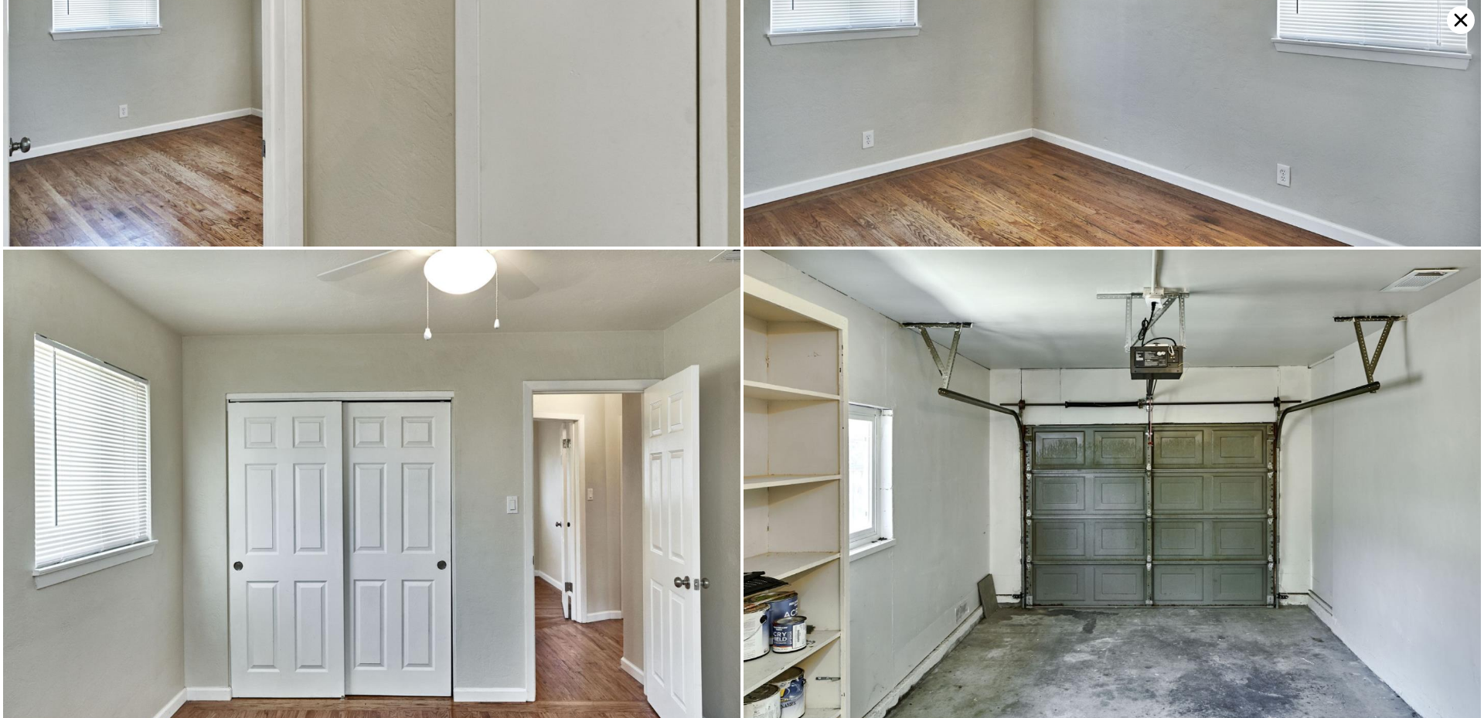
click at [1461, 12] on icon at bounding box center [1461, 20] width 28 height 28
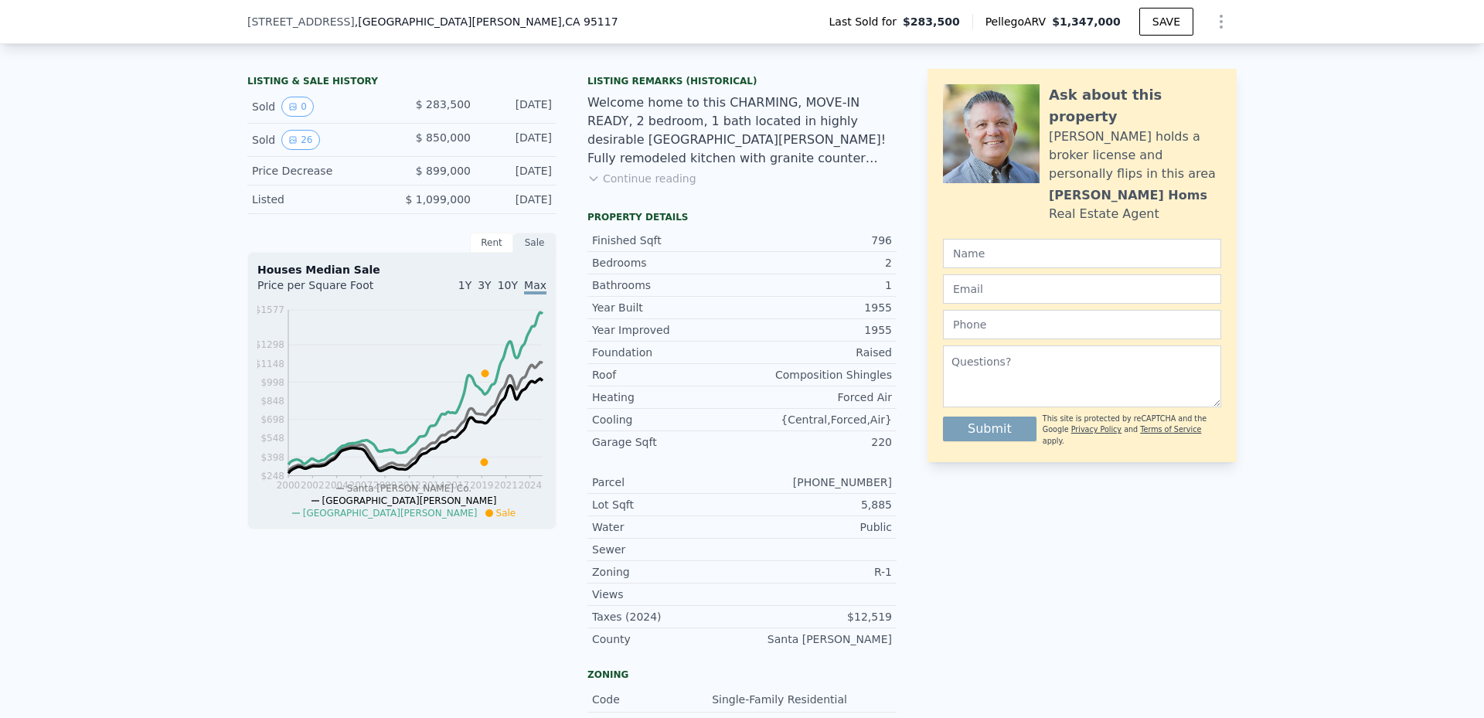
scroll to position [304, 0]
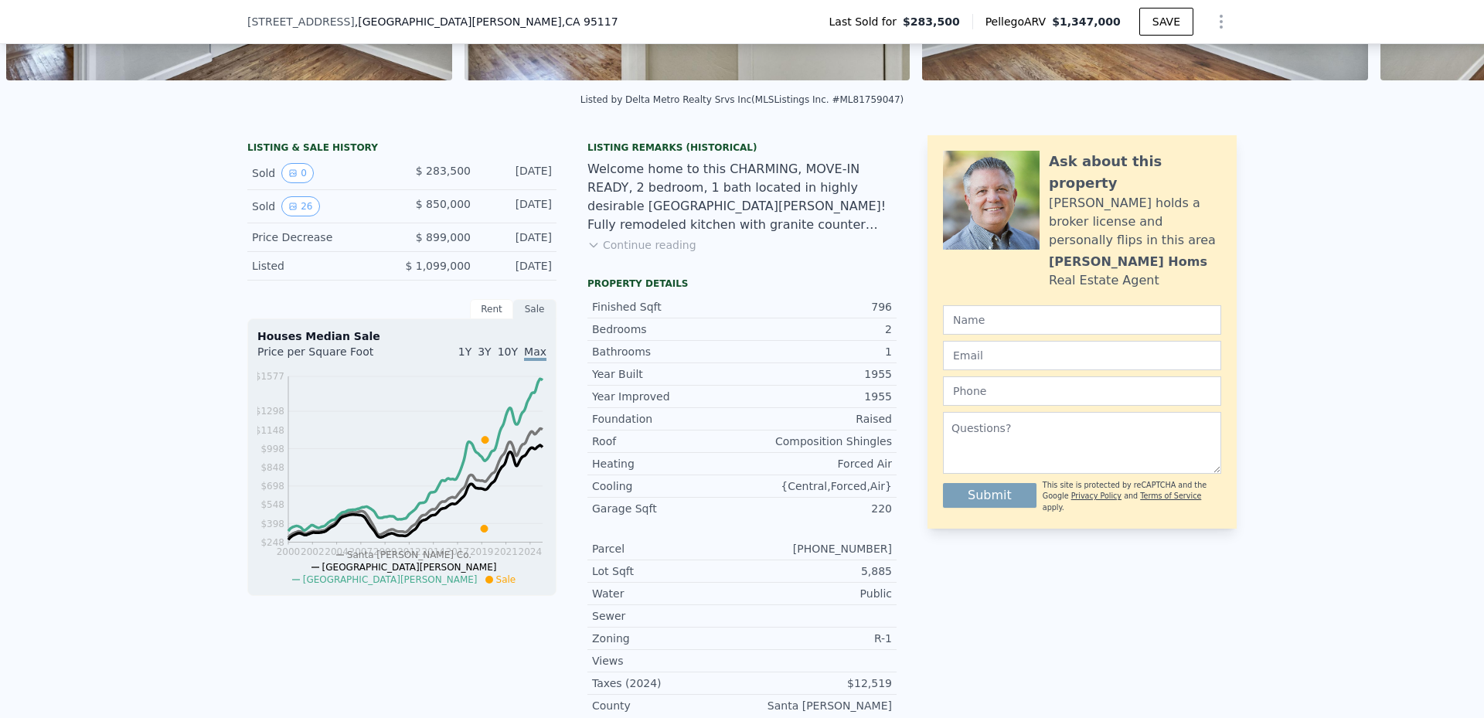
click at [444, 177] on span "$ 283,500" at bounding box center [443, 171] width 55 height 12
click at [507, 211] on div "[DATE]" at bounding box center [517, 206] width 69 height 20
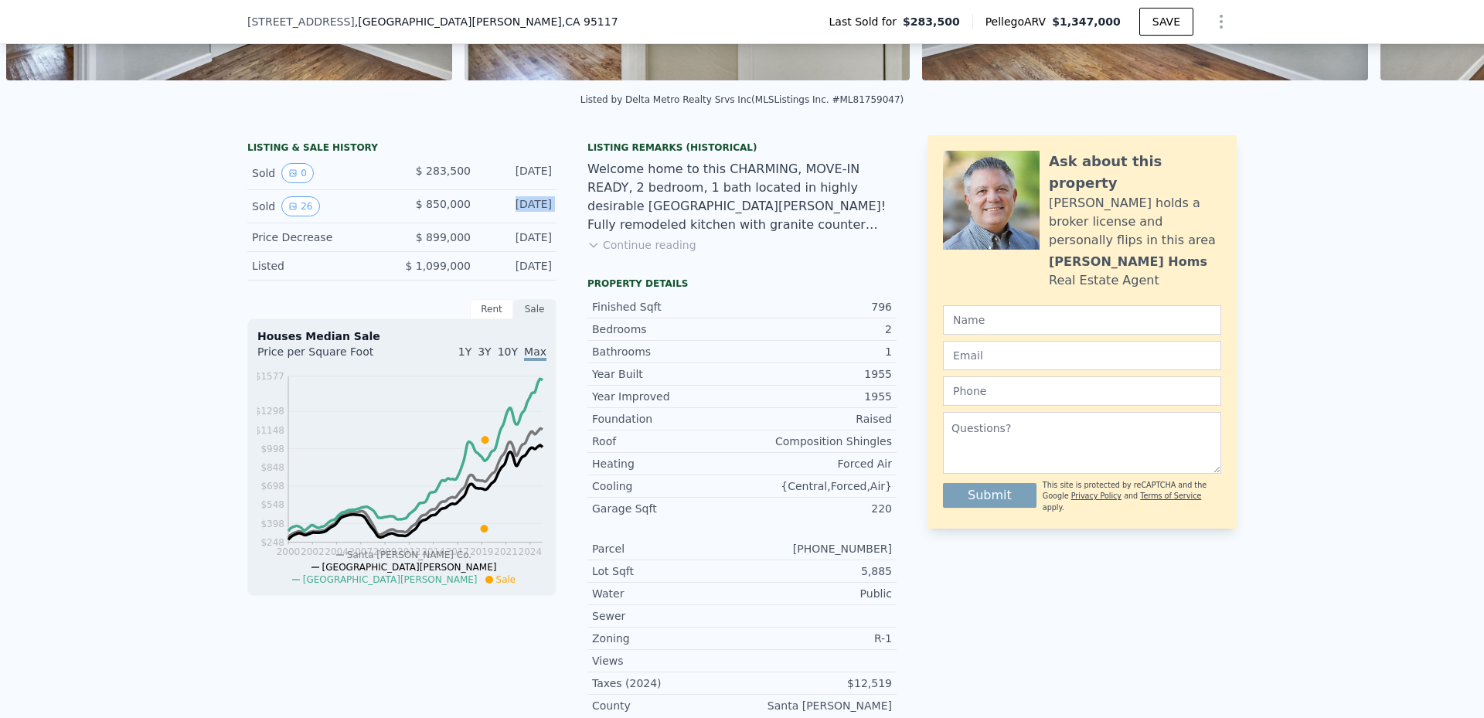
click at [507, 211] on div "[DATE]" at bounding box center [517, 206] width 69 height 20
click at [300, 216] on button "26" at bounding box center [300, 206] width 38 height 20
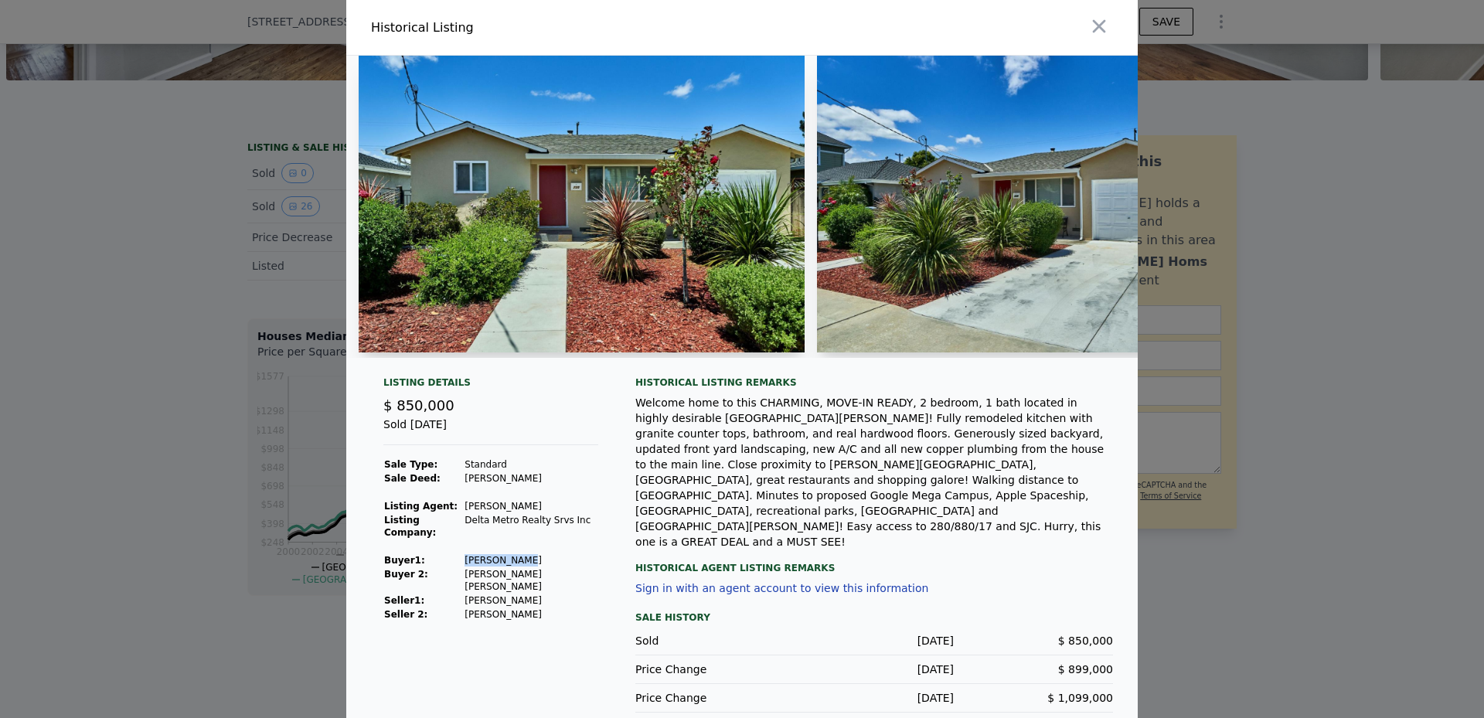
drag, startPoint x: 465, startPoint y: 563, endPoint x: 543, endPoint y: 567, distance: 78.1
click at [543, 567] on td "[PERSON_NAME]" at bounding box center [531, 560] width 134 height 14
copy td "[PERSON_NAME]"
click at [175, 437] on div at bounding box center [742, 359] width 1484 height 718
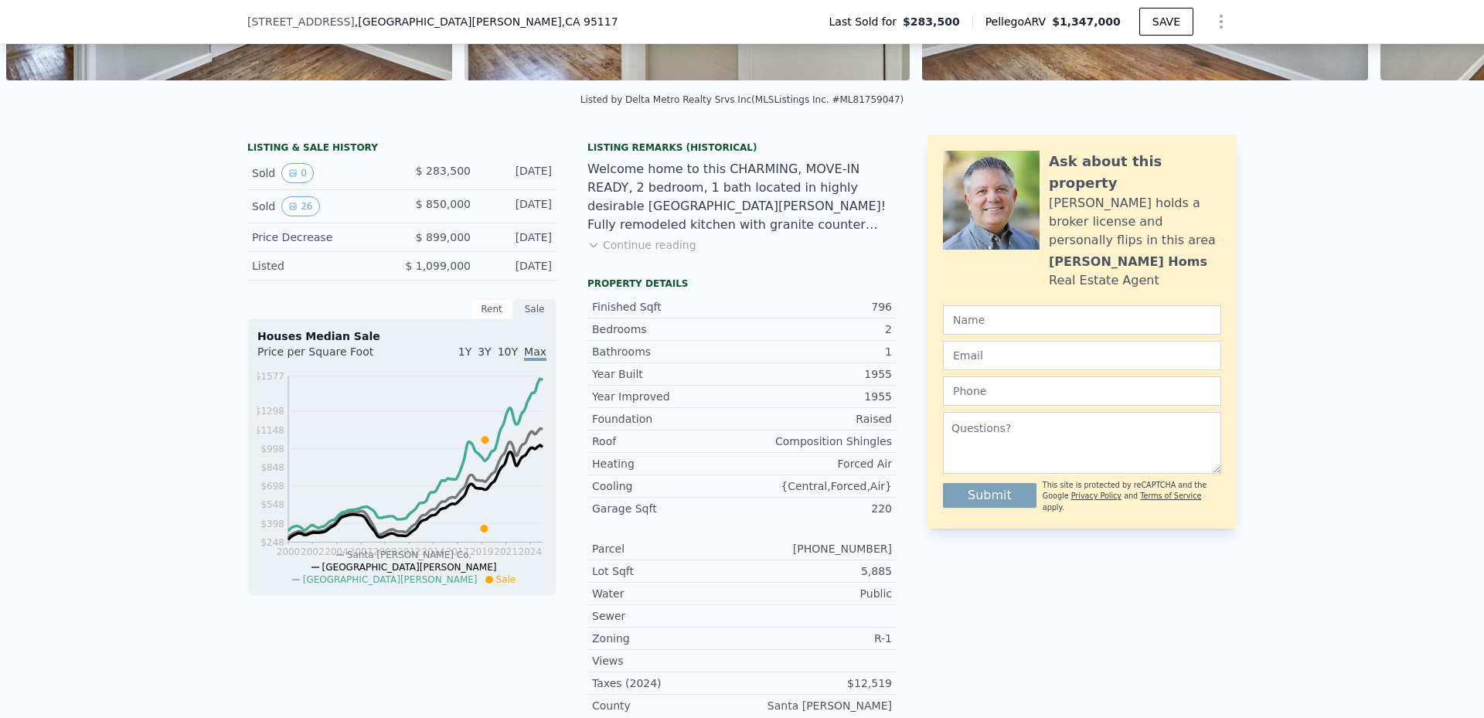
click at [626, 253] on button "Continue reading" at bounding box center [641, 244] width 109 height 15
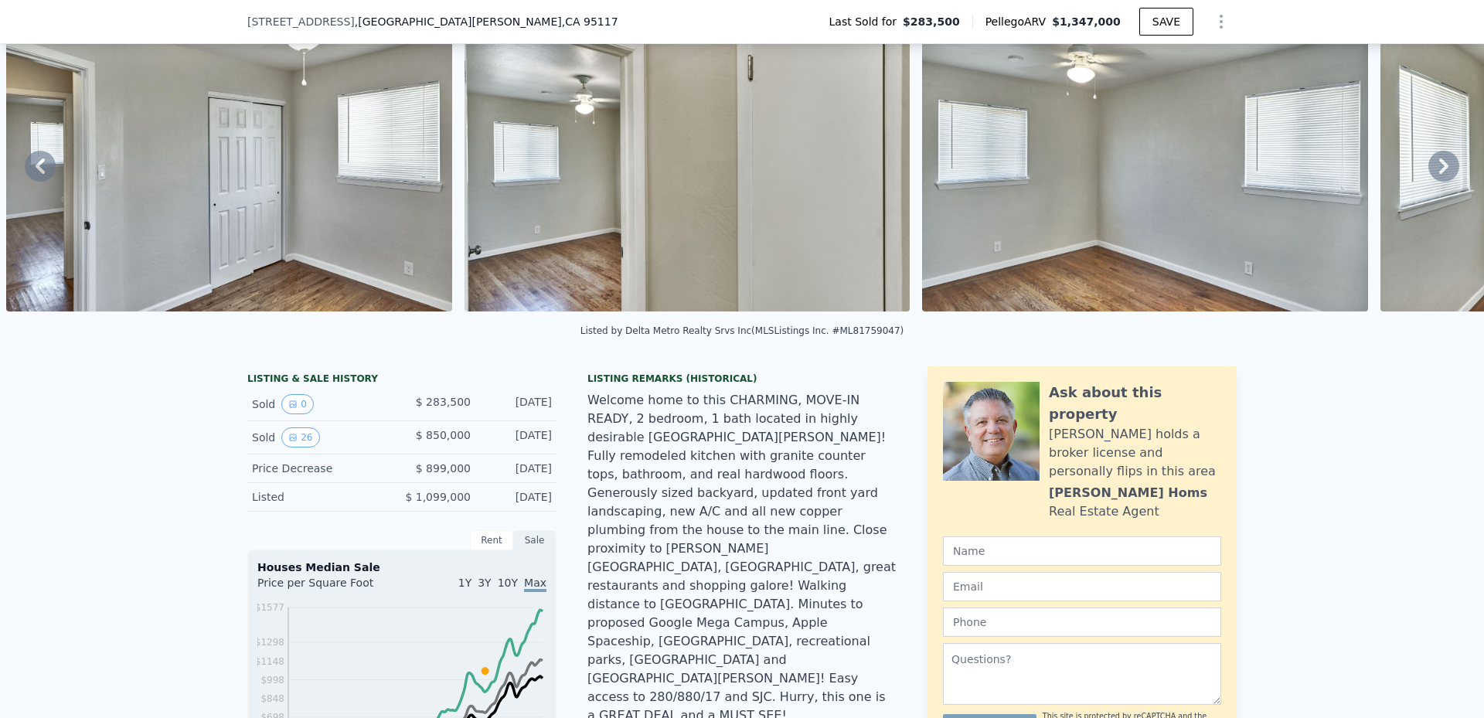
scroll to position [72, 0]
click at [294, 448] on button "26" at bounding box center [300, 438] width 38 height 20
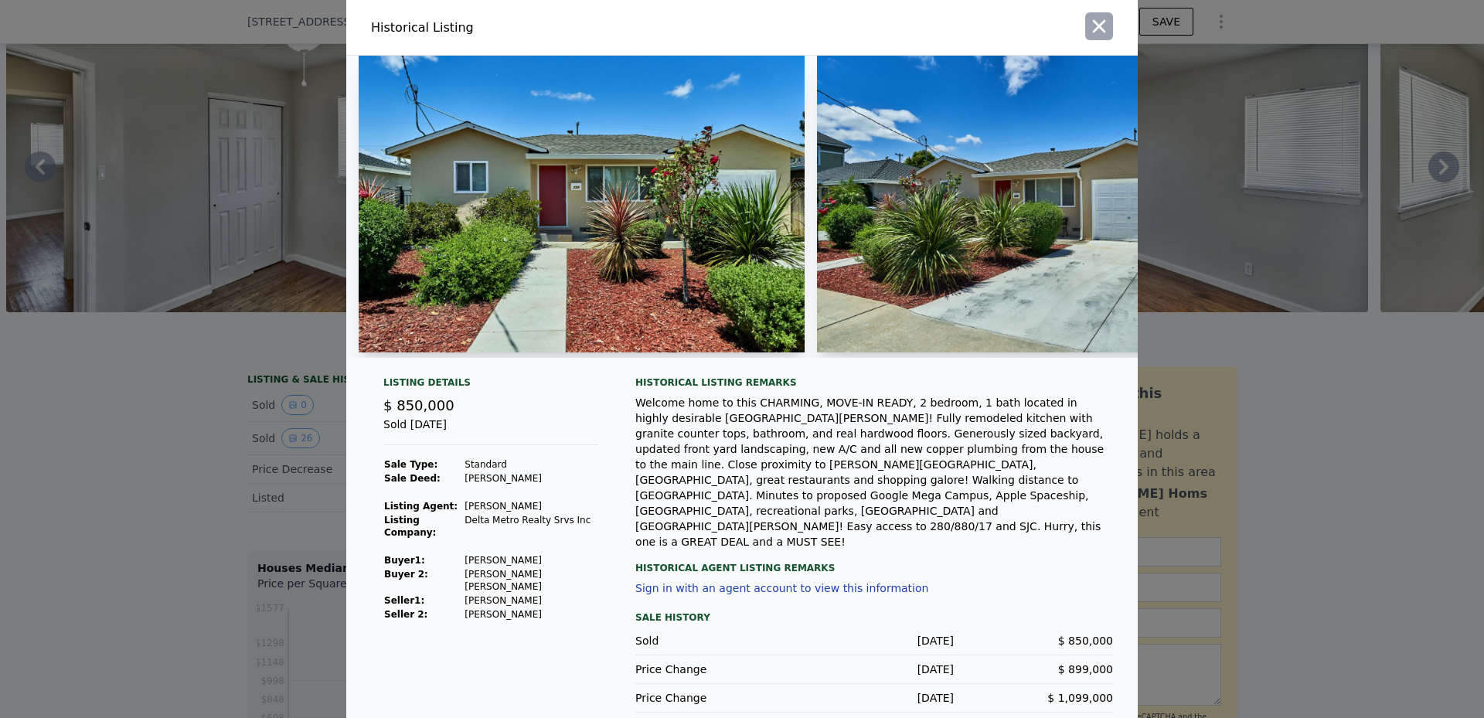
click at [1094, 33] on icon "button" at bounding box center [1099, 26] width 22 height 22
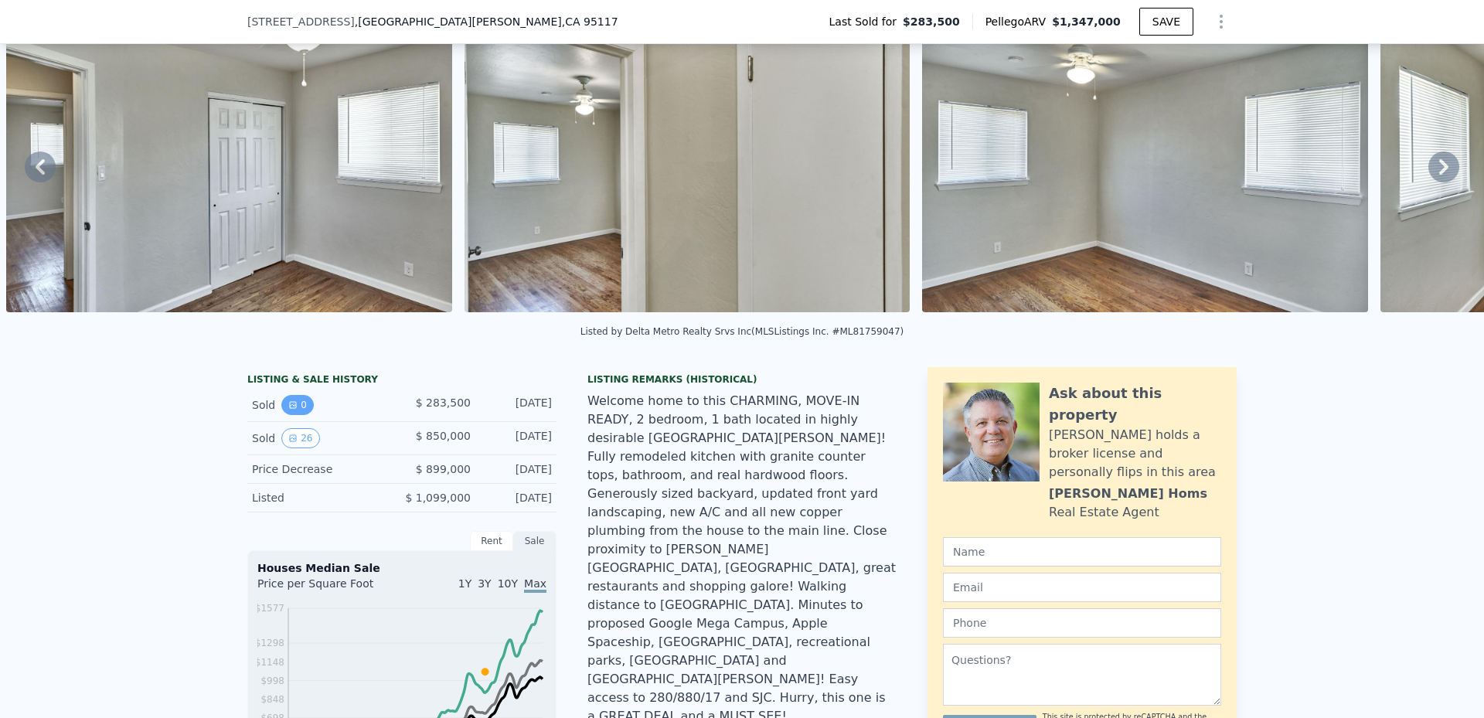
click at [281, 415] on button "0" at bounding box center [297, 405] width 32 height 20
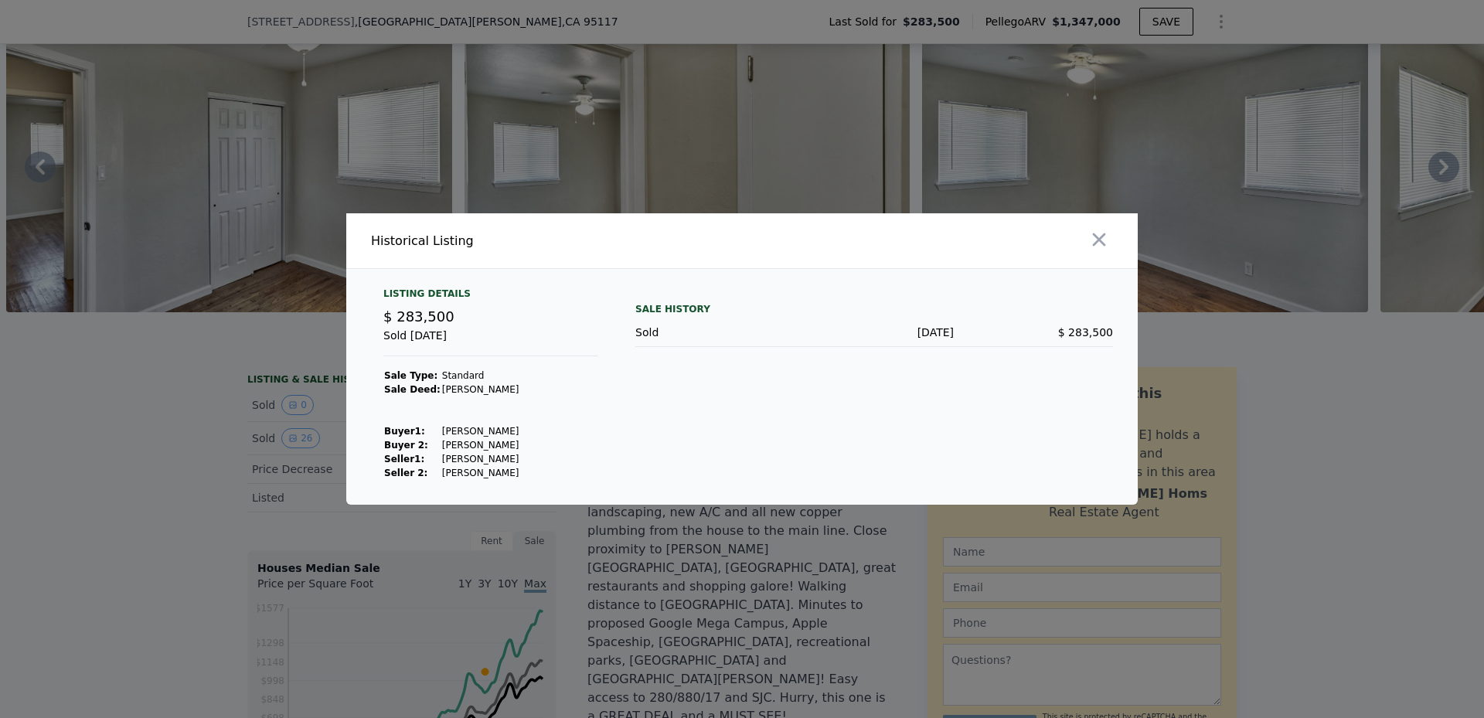
click at [441, 450] on td "[PERSON_NAME]" at bounding box center [480, 445] width 79 height 14
click at [1104, 234] on icon "button" at bounding box center [1099, 239] width 13 height 13
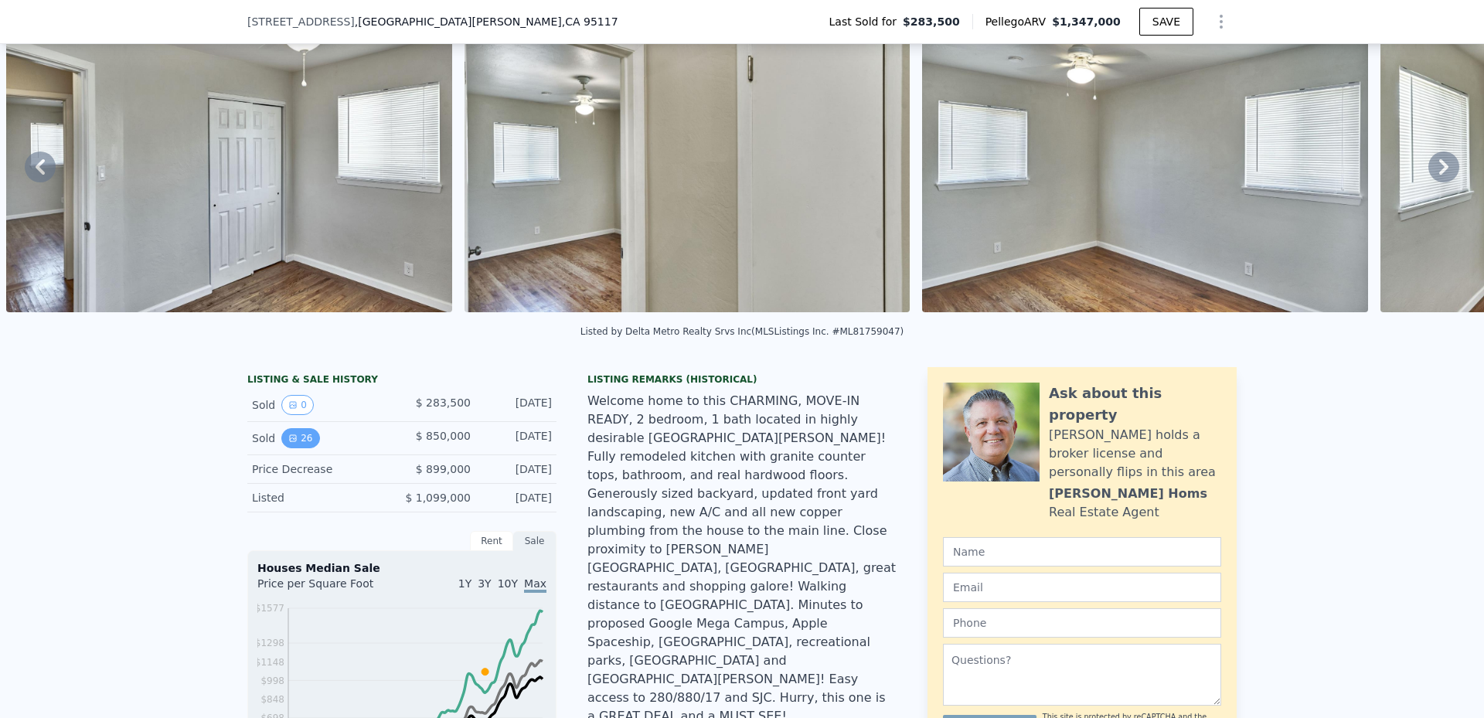
click at [293, 445] on button "26" at bounding box center [300, 438] width 38 height 20
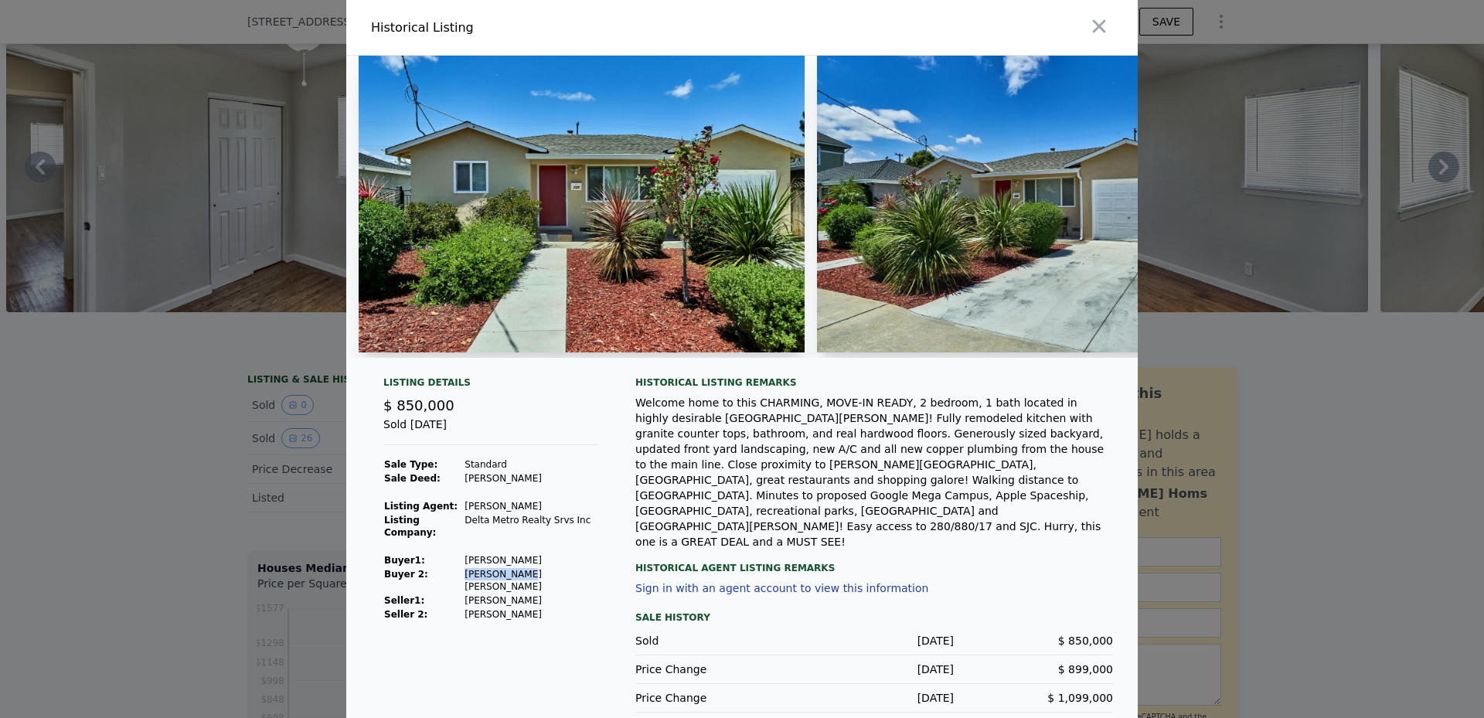
drag, startPoint x: 464, startPoint y: 577, endPoint x: 524, endPoint y: 580, distance: 60.3
click at [524, 580] on tr "Buyer 2: [PERSON_NAME] [PERSON_NAME]" at bounding box center [490, 580] width 215 height 26
copy tr "[PERSON_NAME] [PERSON_NAME]"
click at [158, 549] on div at bounding box center [742, 359] width 1484 height 718
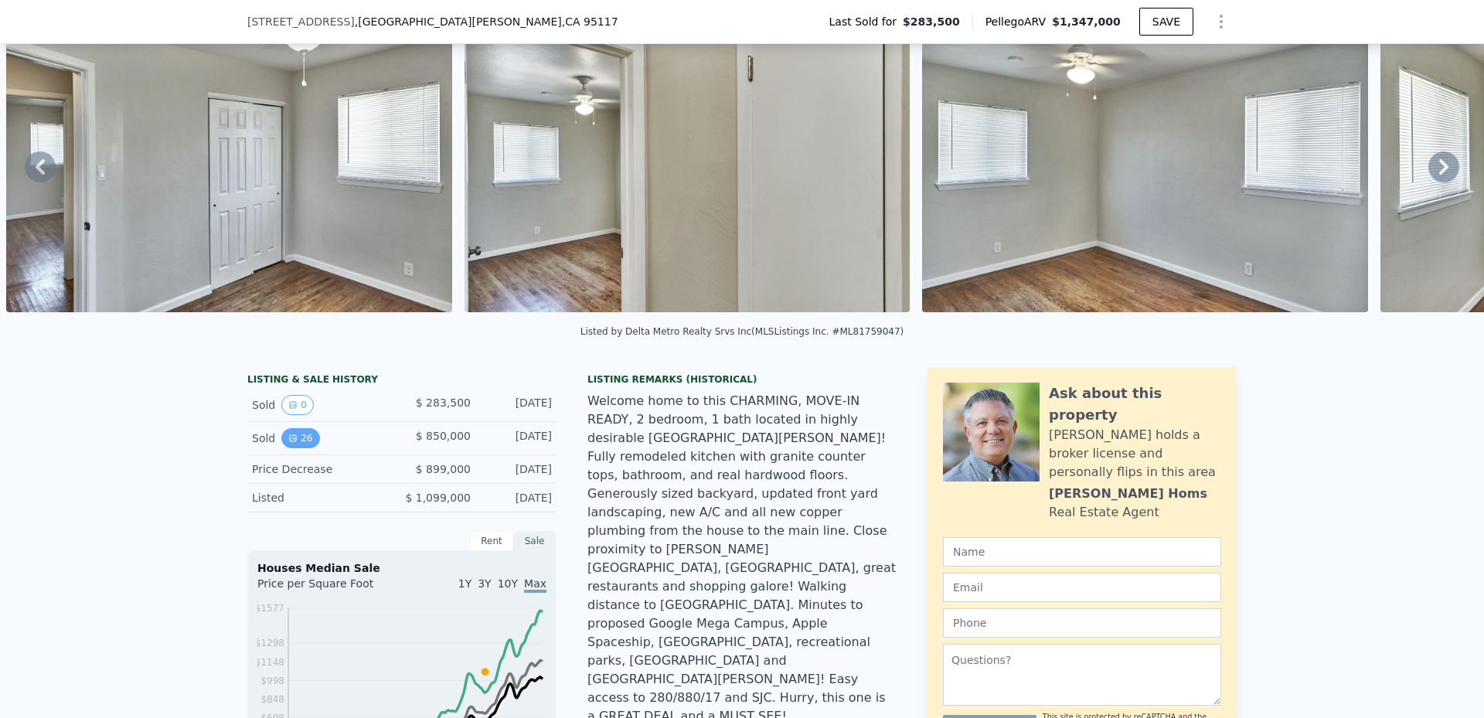
click at [299, 448] on button "26" at bounding box center [300, 438] width 38 height 20
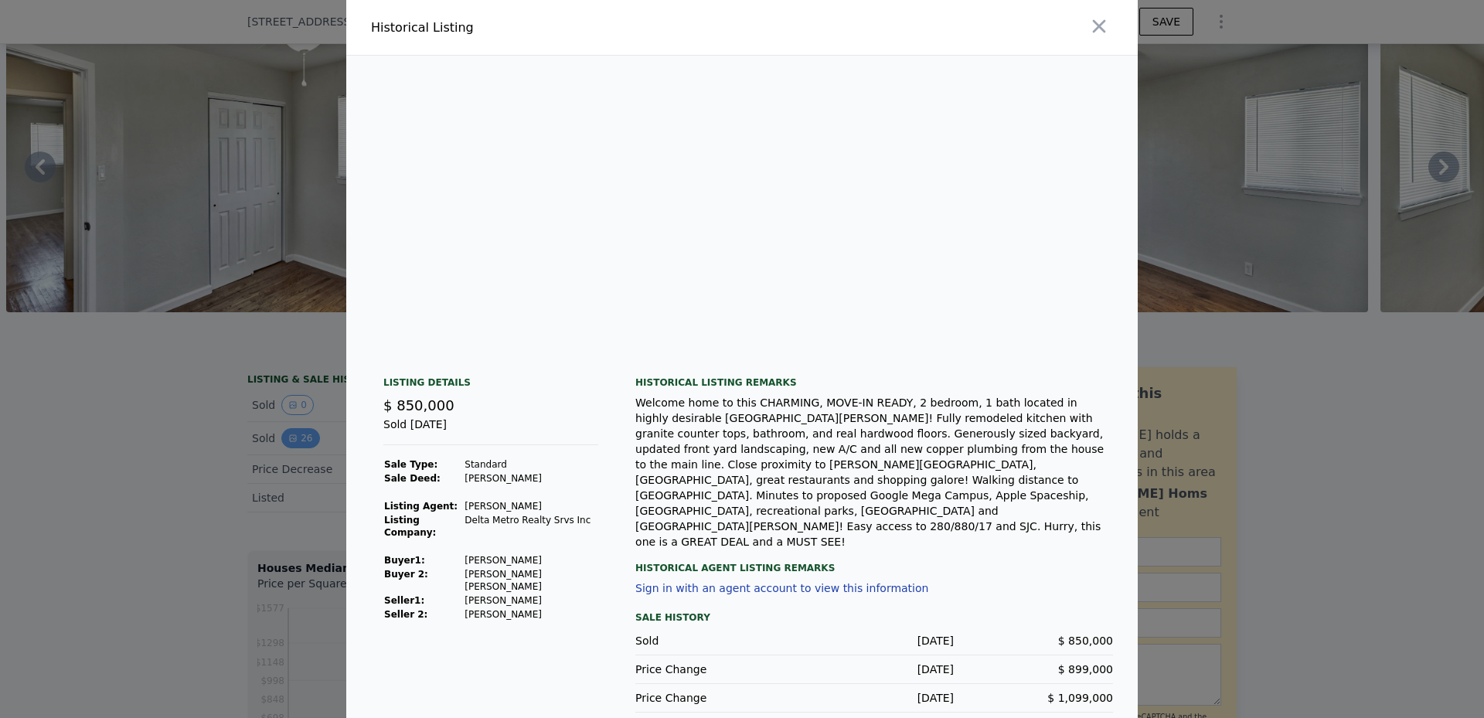
click at [299, 450] on div "Historical Listing Listing Details $ 850,000 Sold [DATE] Sale Type: Standard Sa…" at bounding box center [742, 368] width 1484 height 737
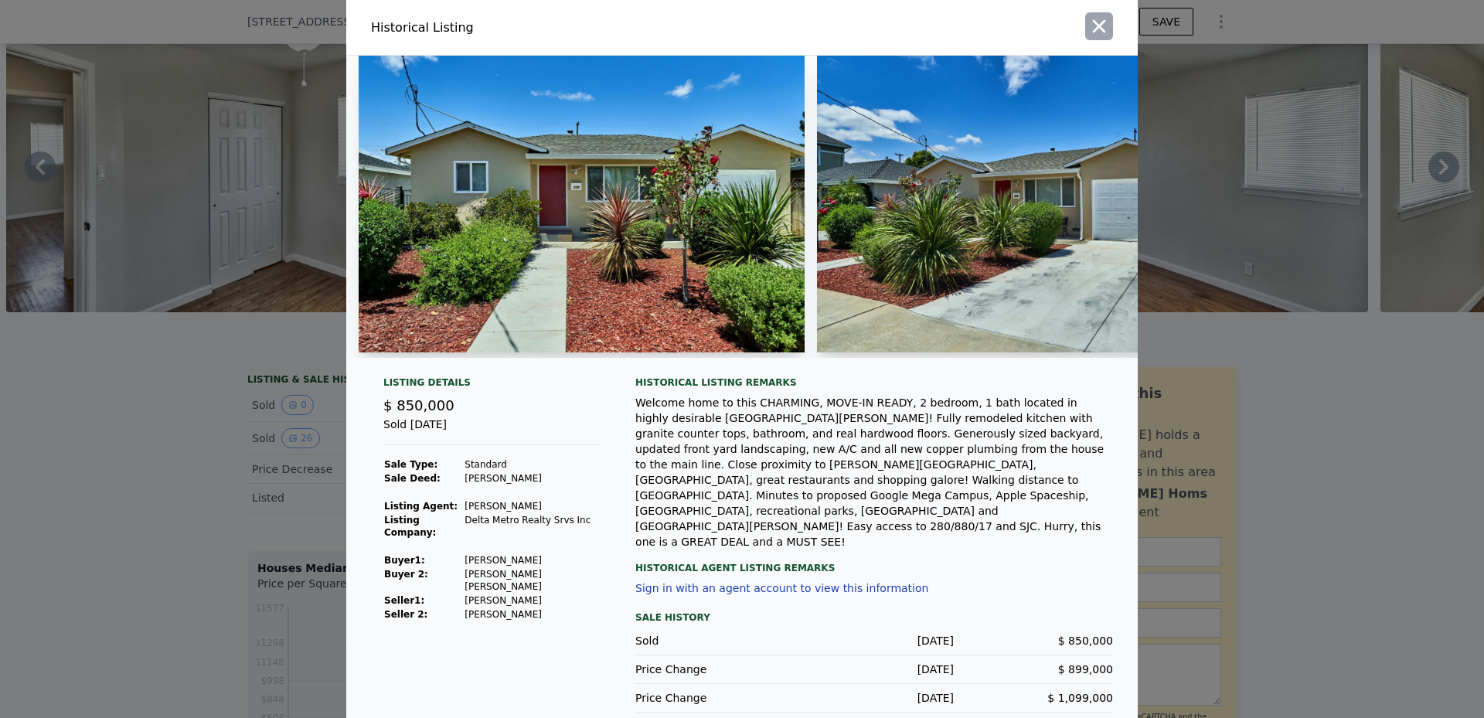
click at [1107, 37] on icon "button" at bounding box center [1099, 26] width 22 height 22
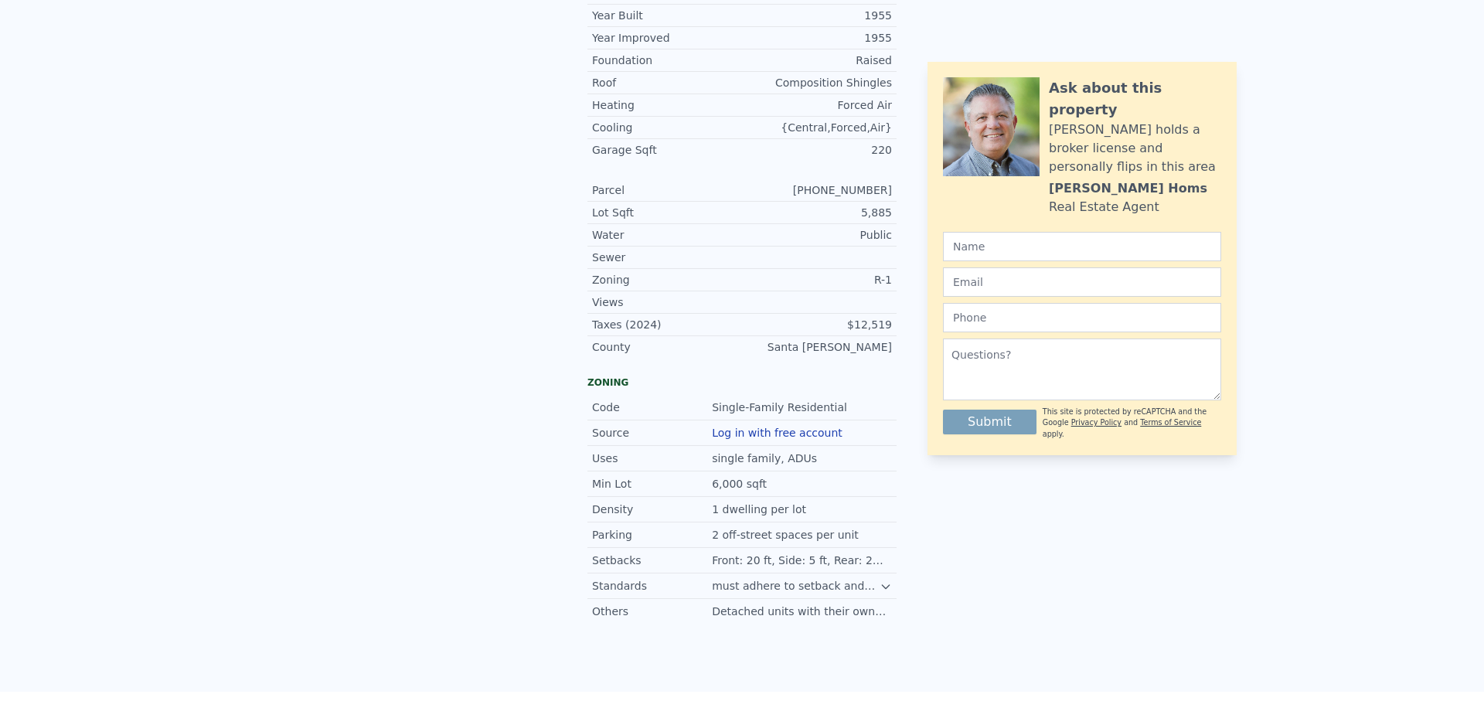
scroll to position [0, 0]
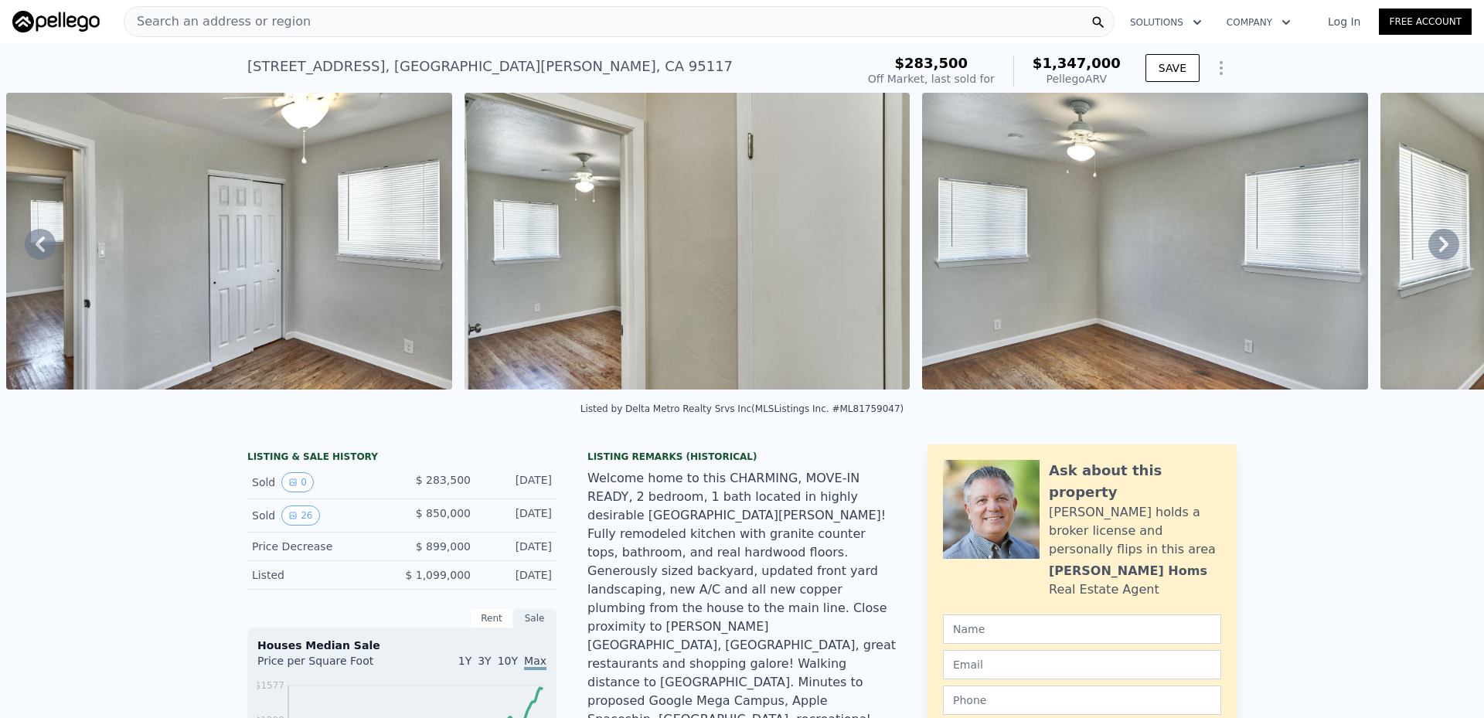
click at [358, 24] on div "Search an address or region" at bounding box center [619, 21] width 991 height 31
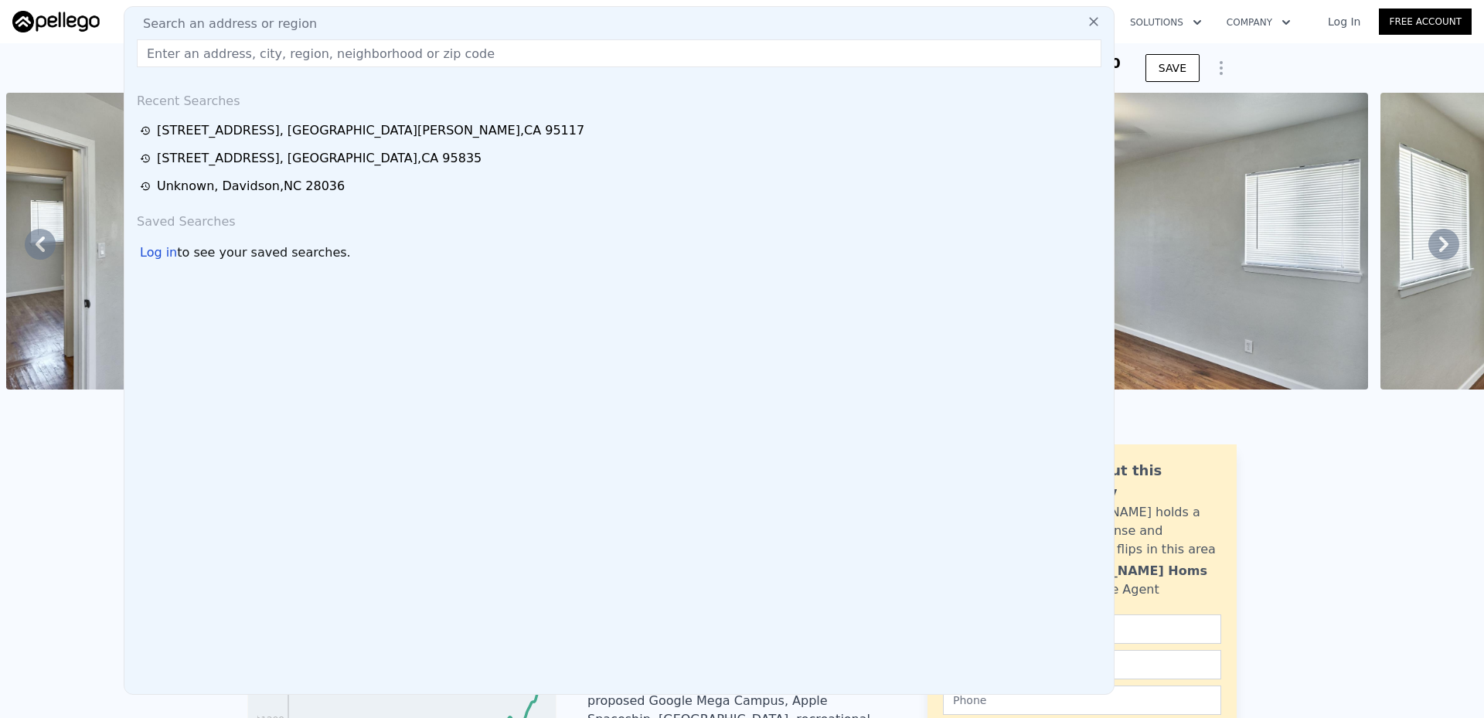
click at [215, 22] on span "Search an address or region" at bounding box center [224, 24] width 186 height 19
click at [209, 61] on input "text" at bounding box center [619, 53] width 964 height 28
paste input "[STREET_ADDRESS]"
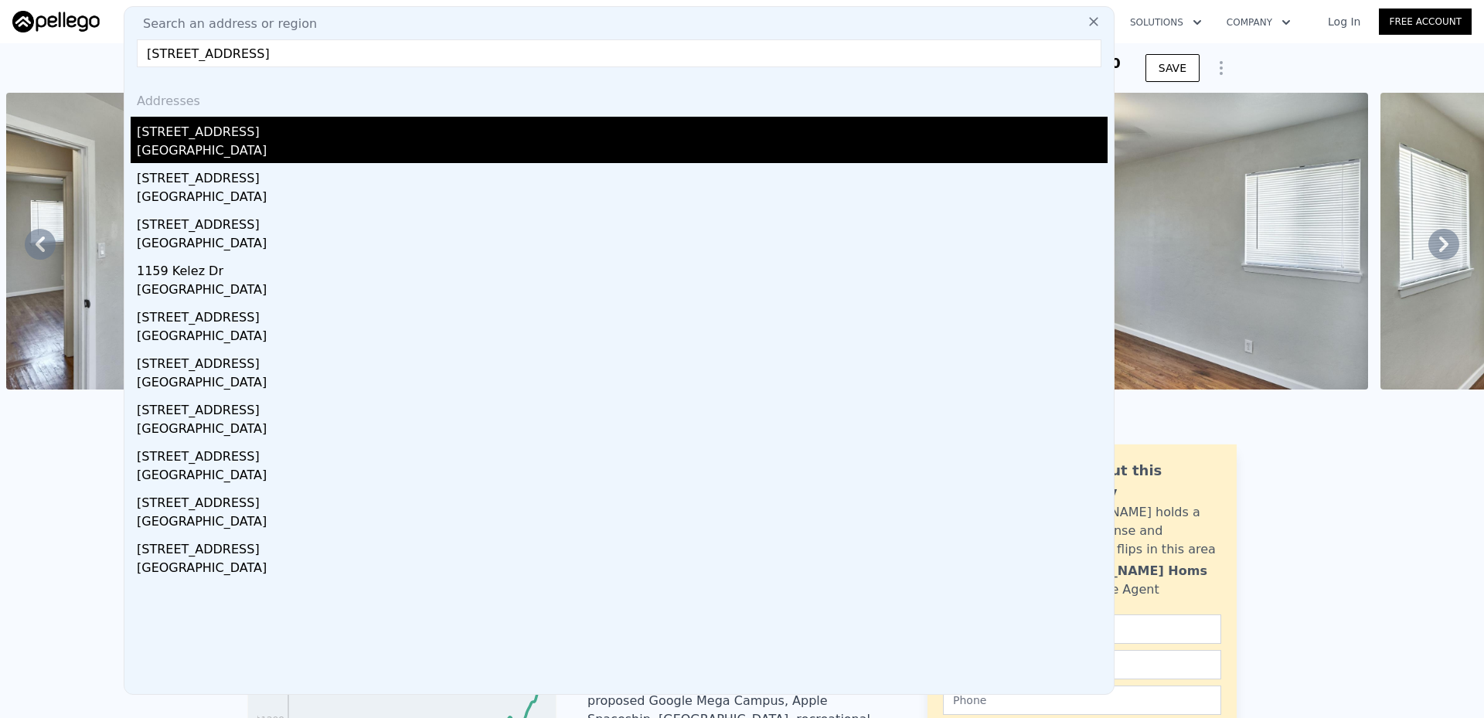
type input "[STREET_ADDRESS]"
click at [253, 142] on div "[GEOGRAPHIC_DATA]" at bounding box center [622, 152] width 971 height 22
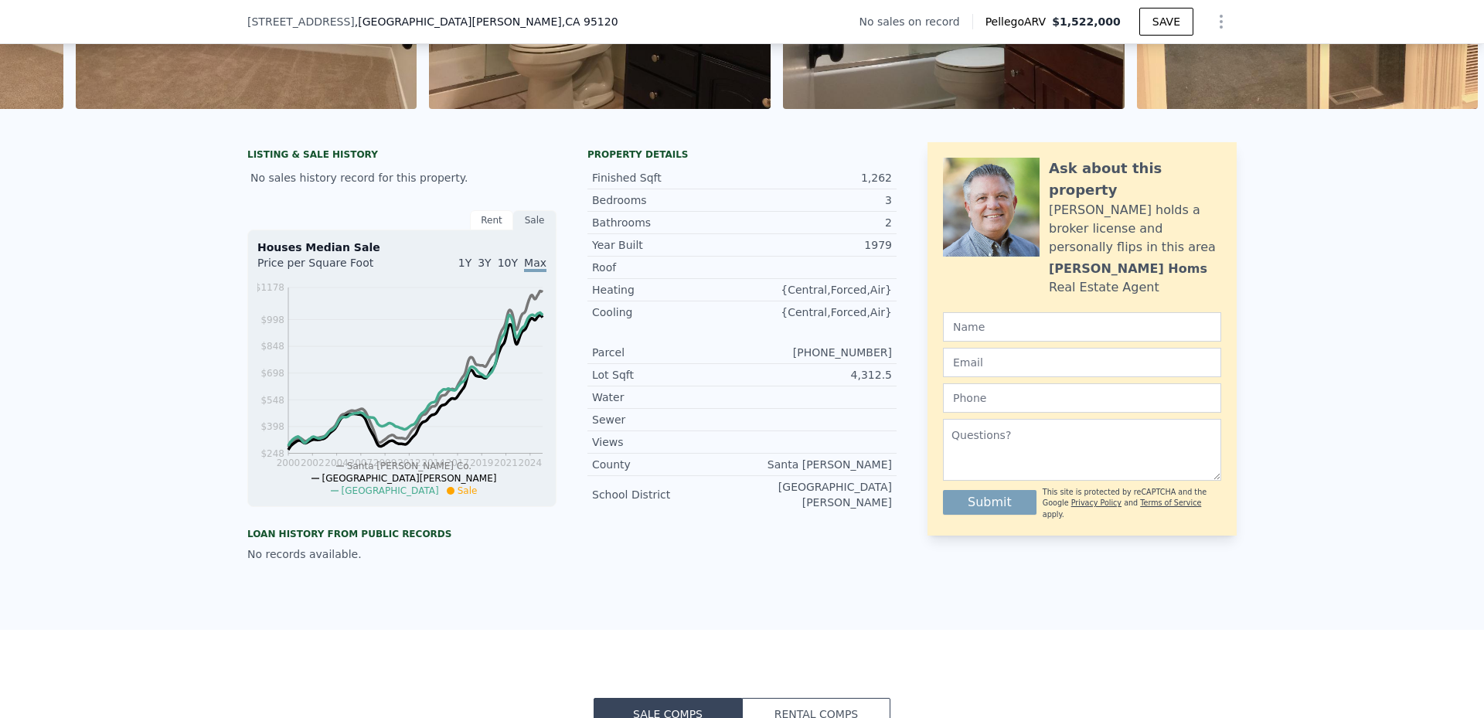
scroll to position [252, 0]
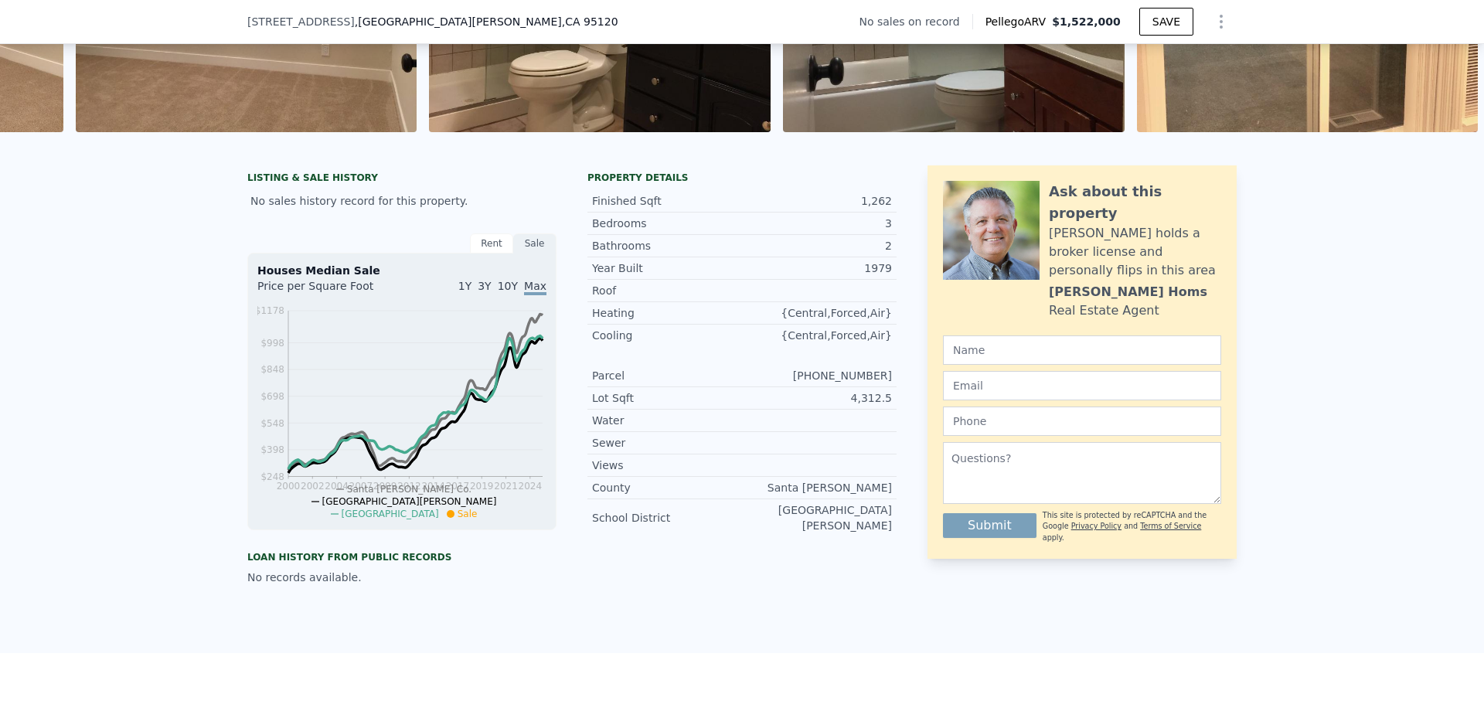
click at [479, 253] on div "Rent" at bounding box center [491, 243] width 43 height 20
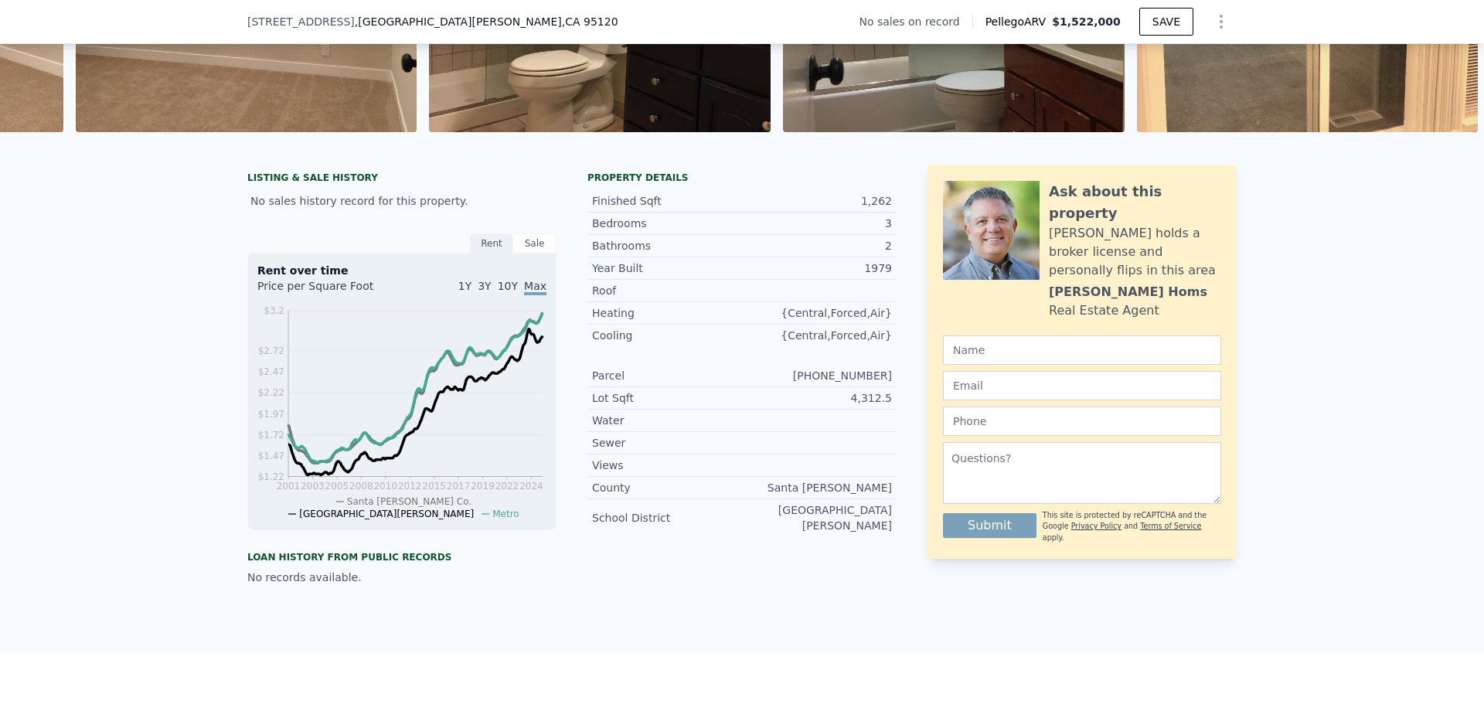
click at [522, 253] on div "Sale" at bounding box center [534, 243] width 43 height 20
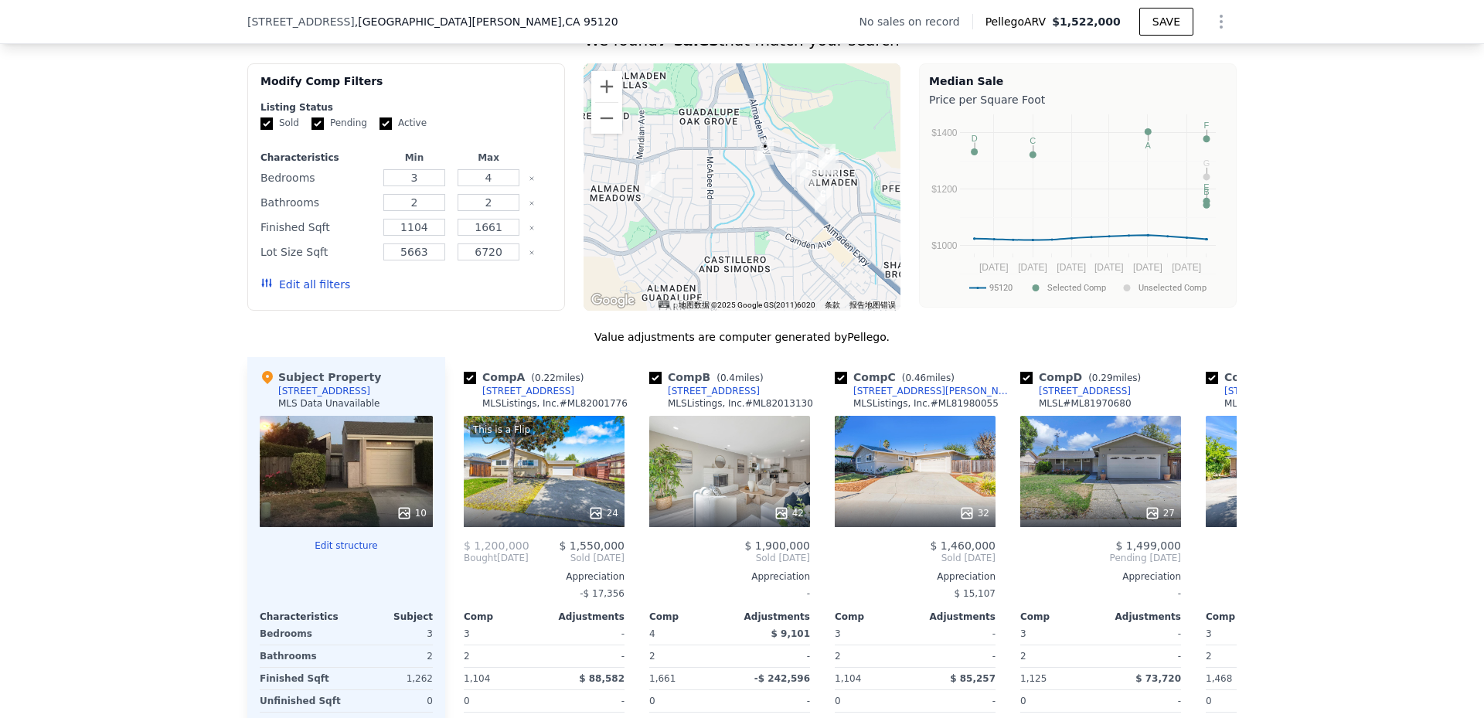
scroll to position [0, 0]
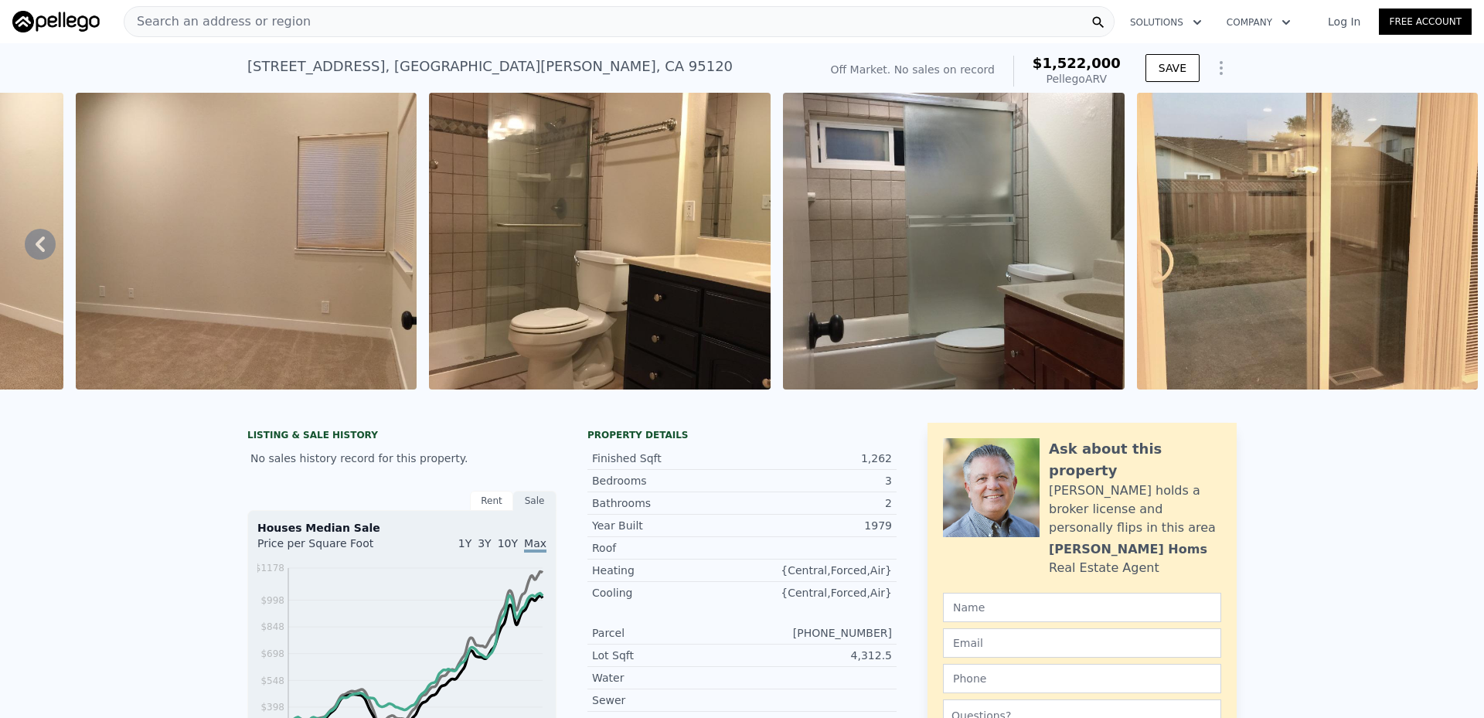
click at [50, 243] on icon at bounding box center [40, 244] width 31 height 31
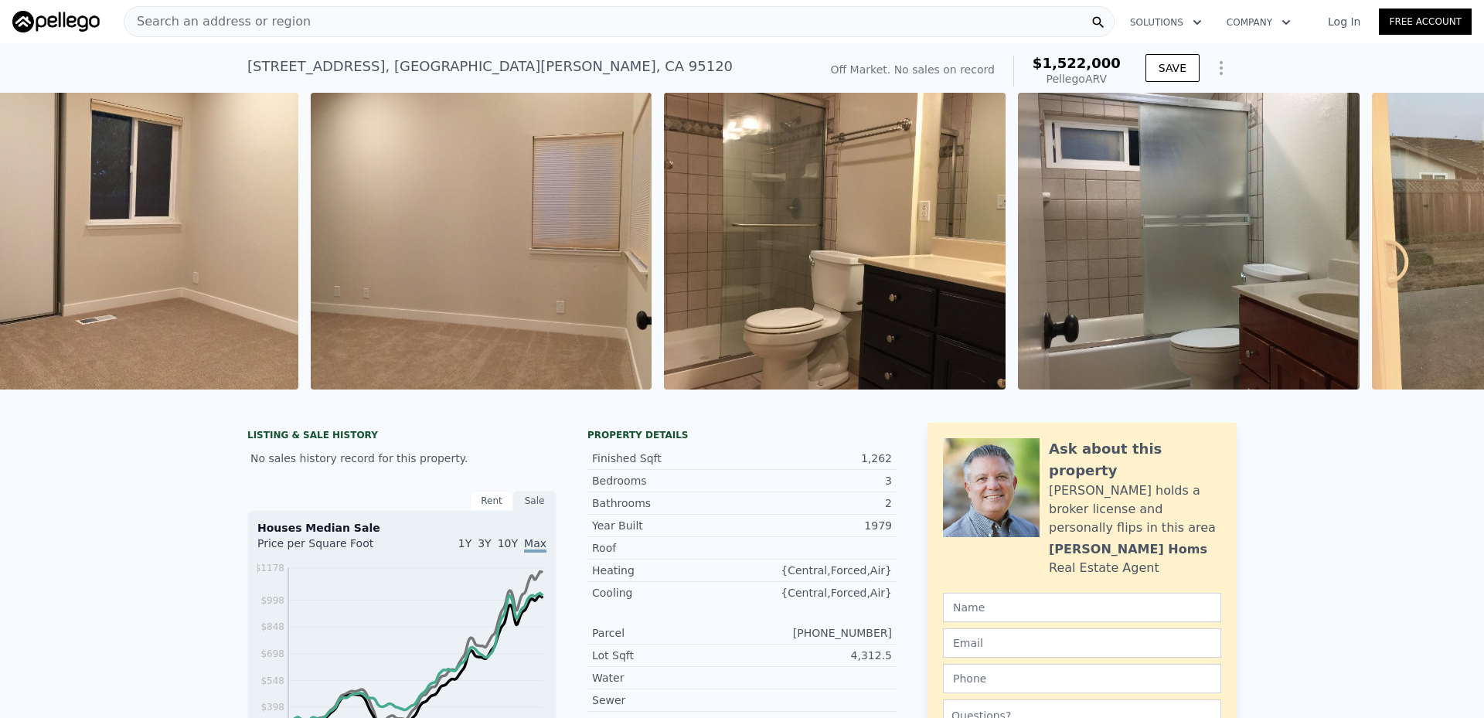
scroll to position [0, 2475]
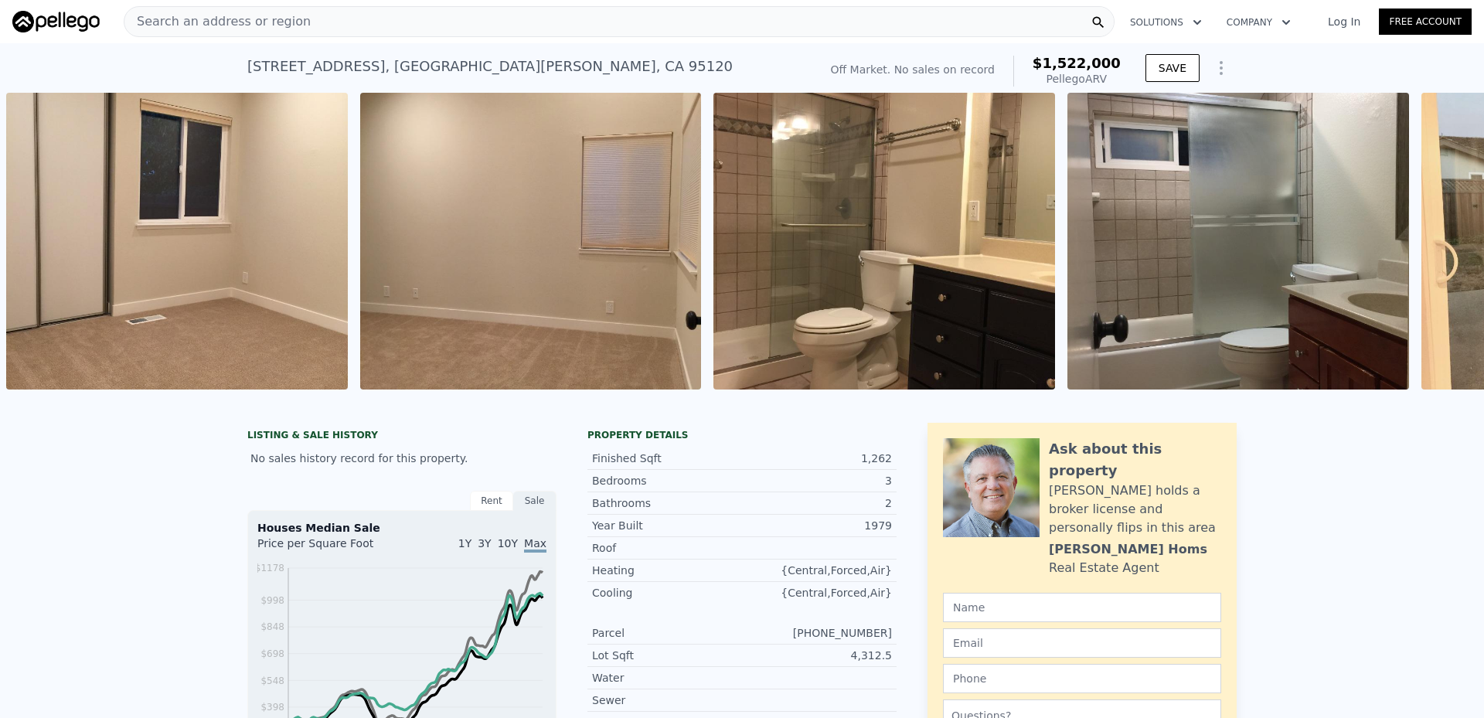
click at [50, 243] on div "• + − • + − STREET VIEW Loading... SATELLITE VIEW" at bounding box center [742, 244] width 1484 height 302
click at [345, 22] on div "Search an address or region" at bounding box center [619, 21] width 991 height 31
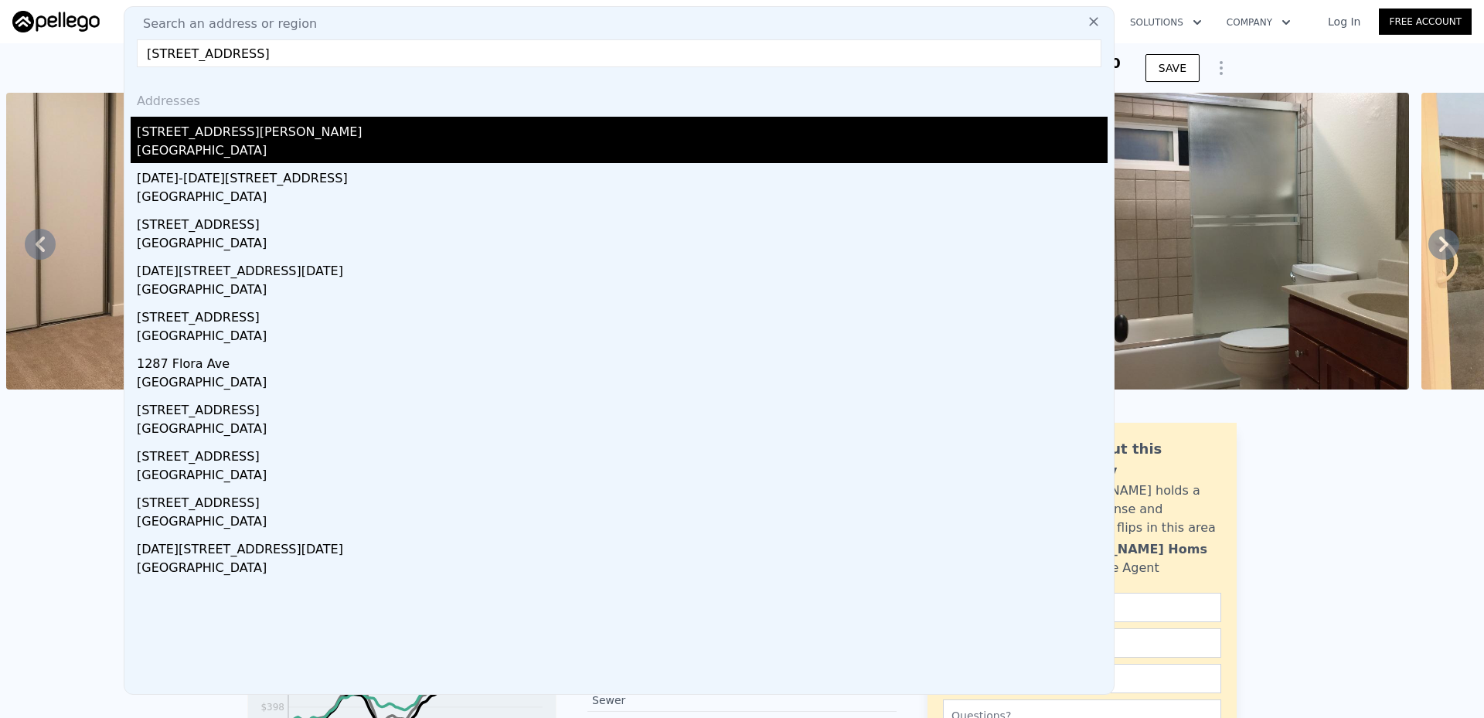
type input "[STREET_ADDRESS]"
click at [260, 143] on div "[GEOGRAPHIC_DATA]" at bounding box center [622, 152] width 971 height 22
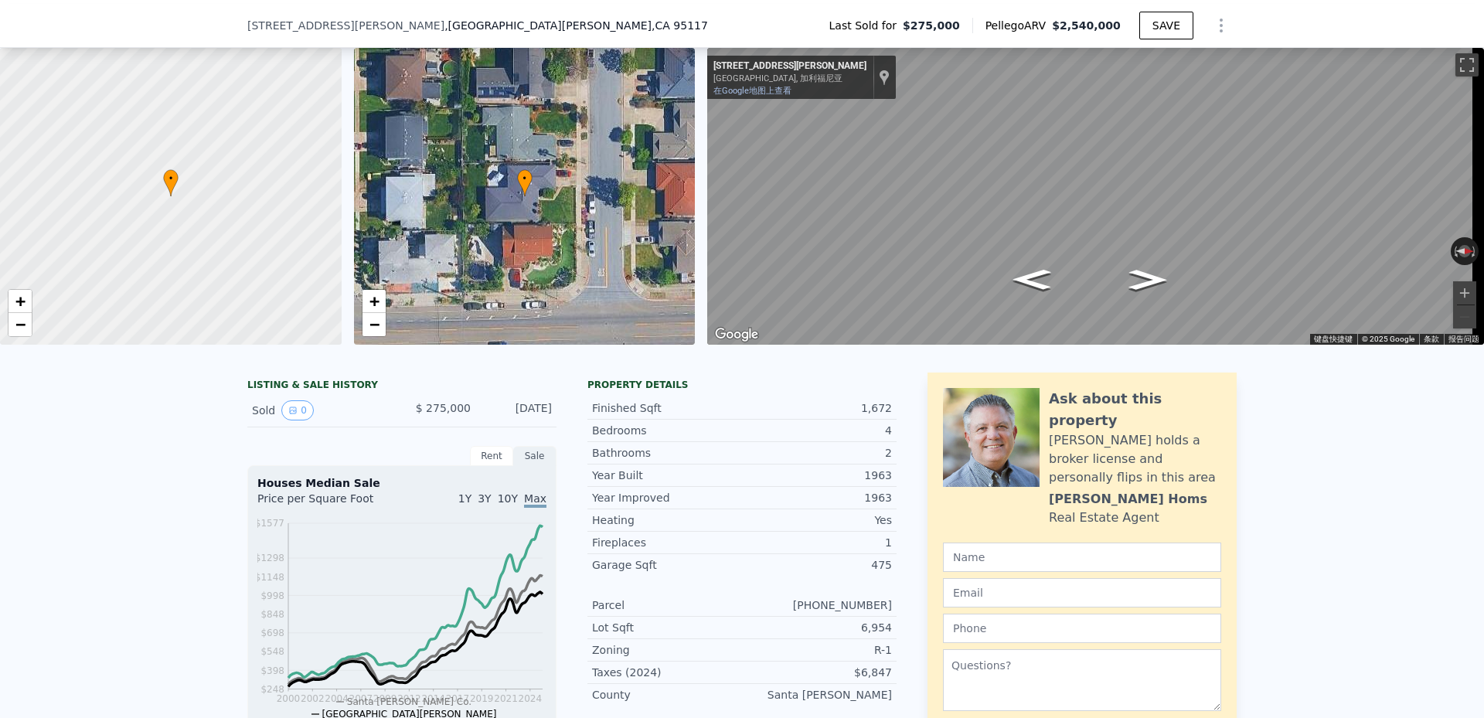
scroll to position [304, 0]
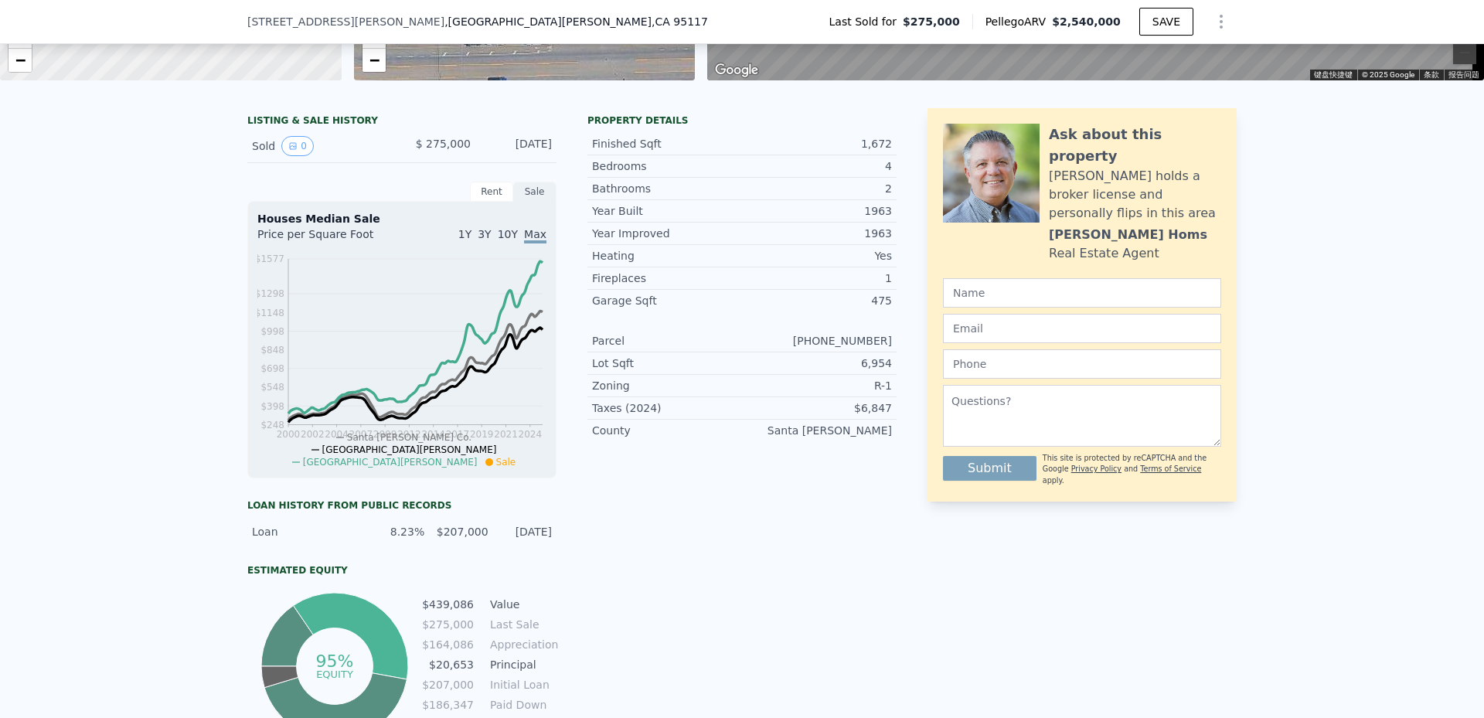
click at [433, 150] on span "$ 275,000" at bounding box center [443, 144] width 55 height 12
click at [165, 247] on div "LISTING & SALE HISTORY Sold 0 $ 275,000 [DATE] Rent Sale Rent over time Price p…" at bounding box center [742, 454] width 1484 height 716
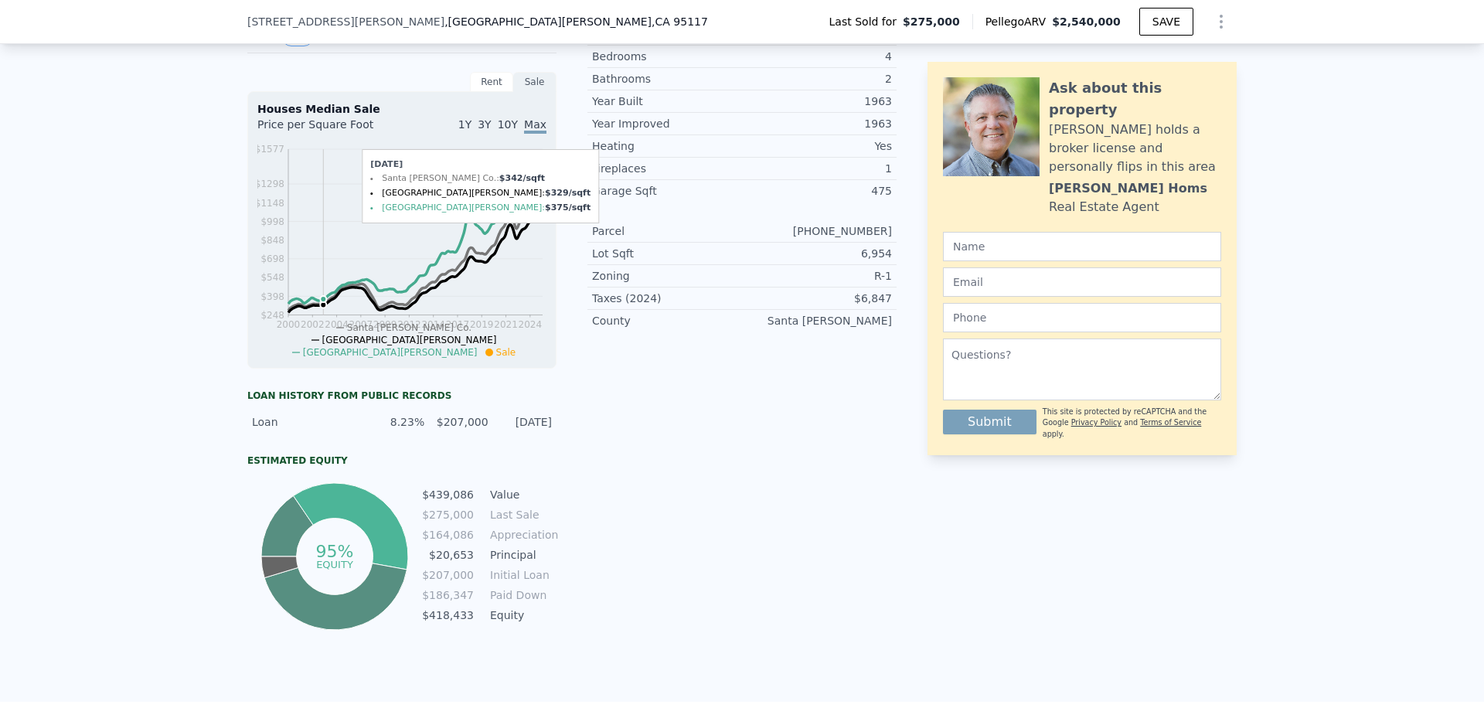
scroll to position [355, 0]
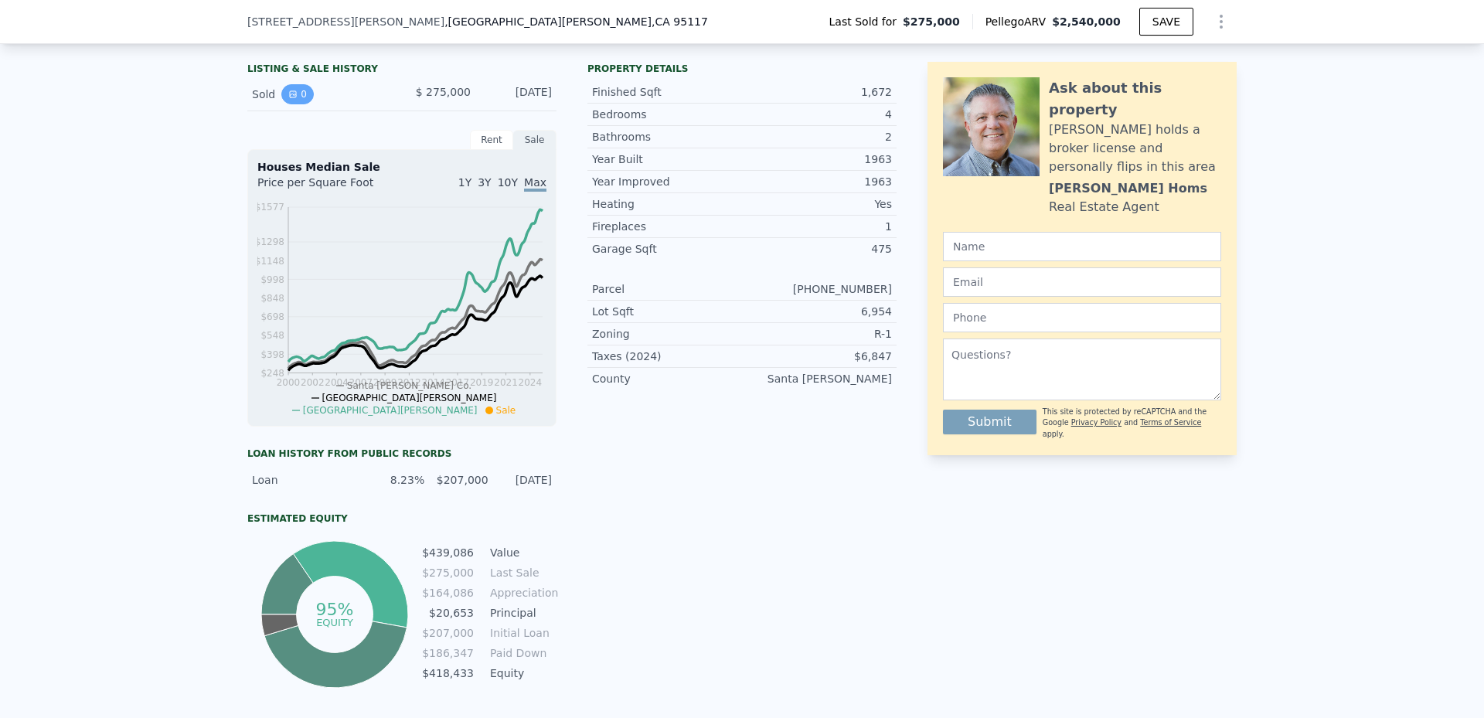
click at [298, 104] on button "0" at bounding box center [297, 94] width 32 height 20
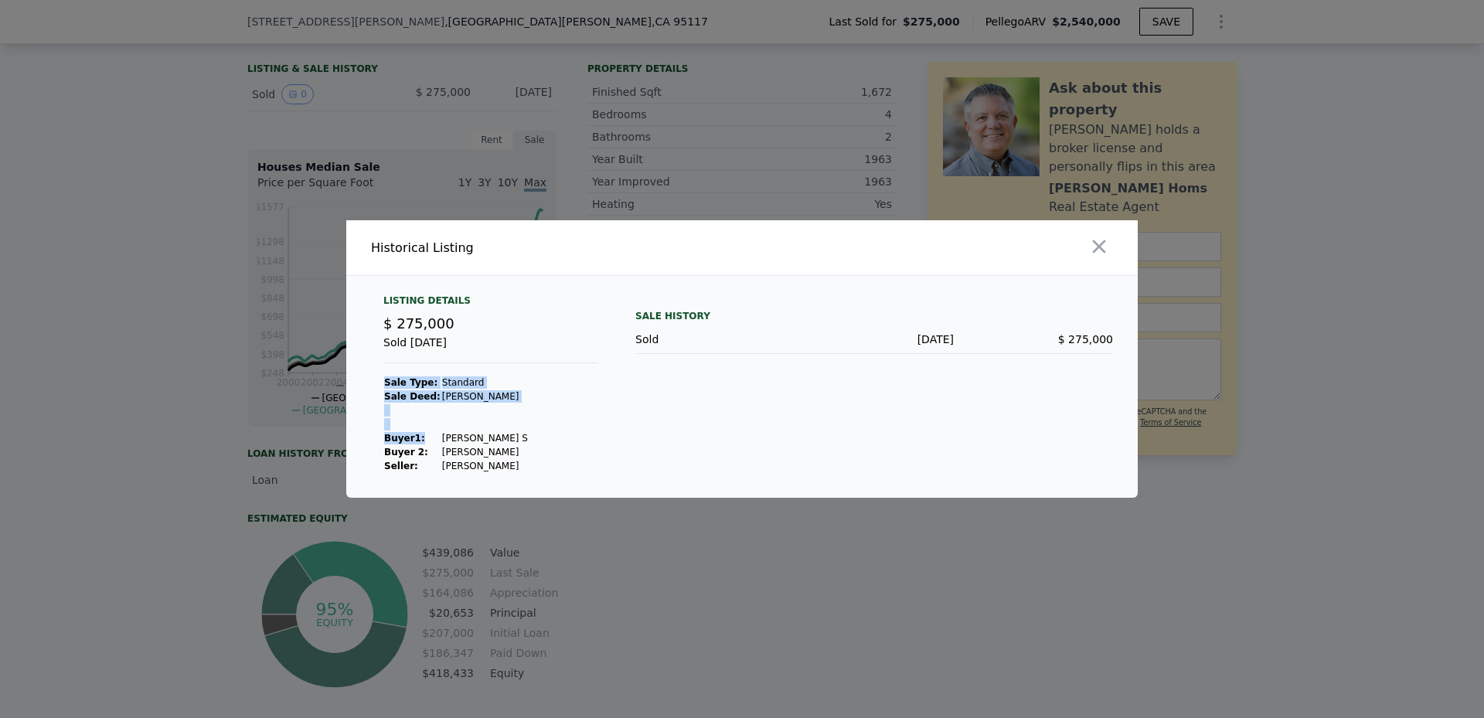
drag, startPoint x: 429, startPoint y: 437, endPoint x: 509, endPoint y: 440, distance: 80.4
click at [509, 440] on div "Listing Details $ 275,000 Sold [DATE] Sale Type: Standard Sale Deed: [PERSON_NA…" at bounding box center [491, 383] width 240 height 178
click at [510, 451] on div "Listing Details $ 275,000 Sold [DATE] Sale Type: Standard Sale Deed: [PERSON_NA…" at bounding box center [491, 383] width 240 height 178
click at [1099, 247] on icon "button" at bounding box center [1099, 246] width 13 height 13
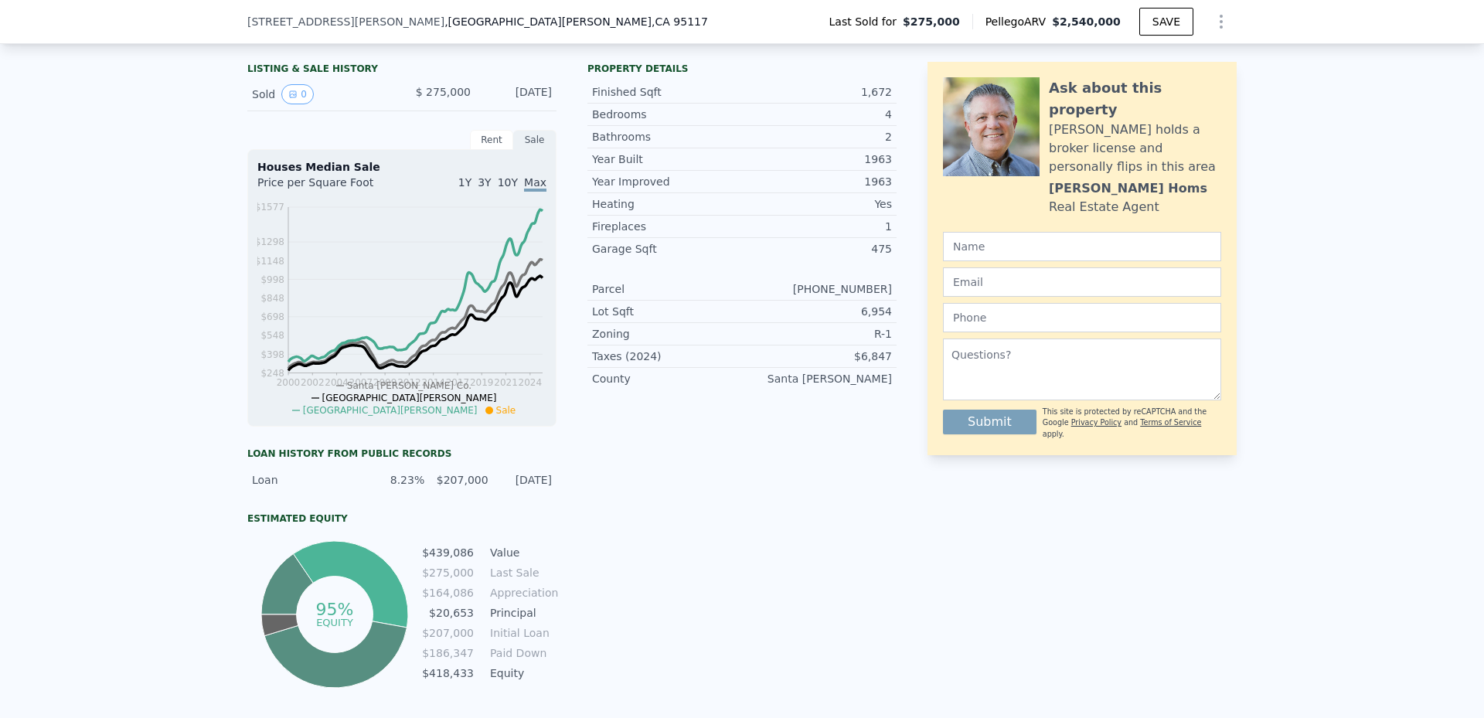
click at [124, 401] on div "LISTING & SALE HISTORY Sold 0 $ 275,000 [DATE] Rent Sale Rent over time Price p…" at bounding box center [742, 402] width 1484 height 716
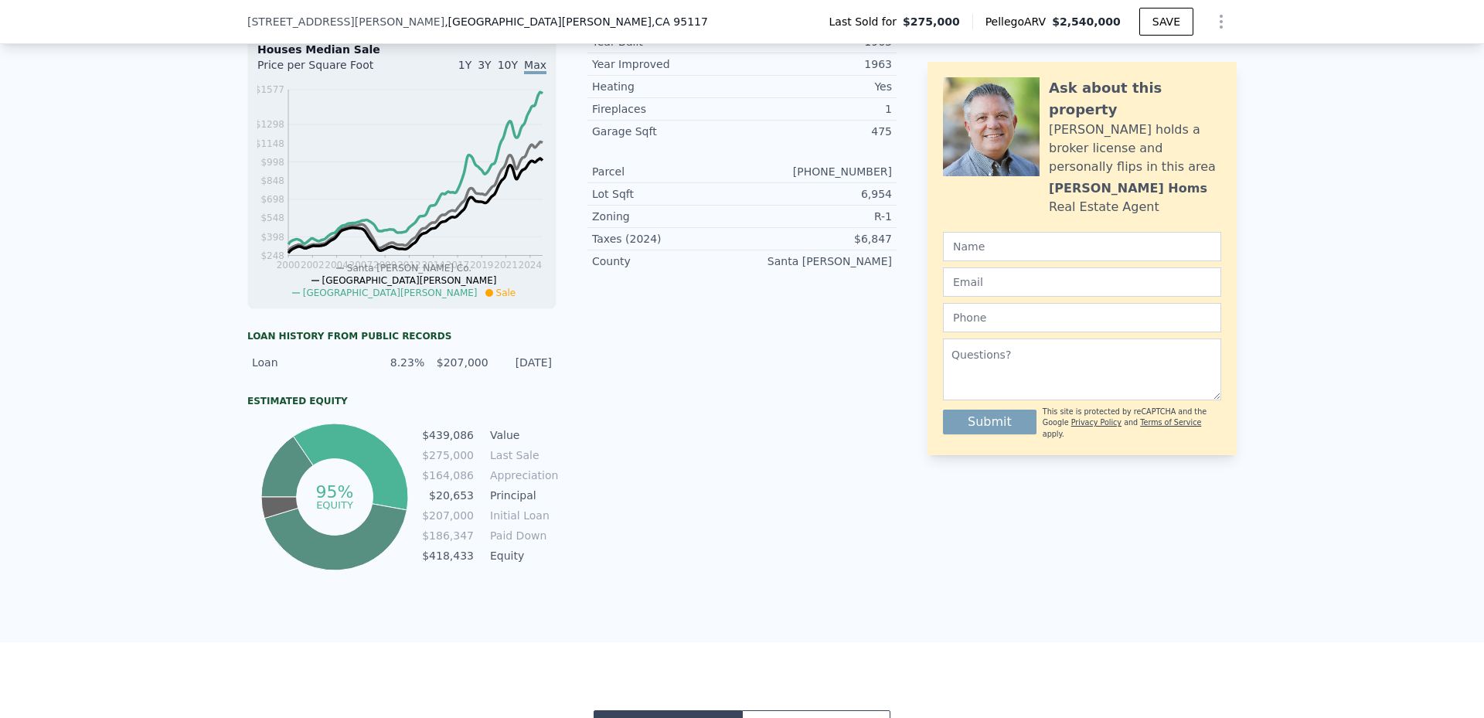
scroll to position [0, 0]
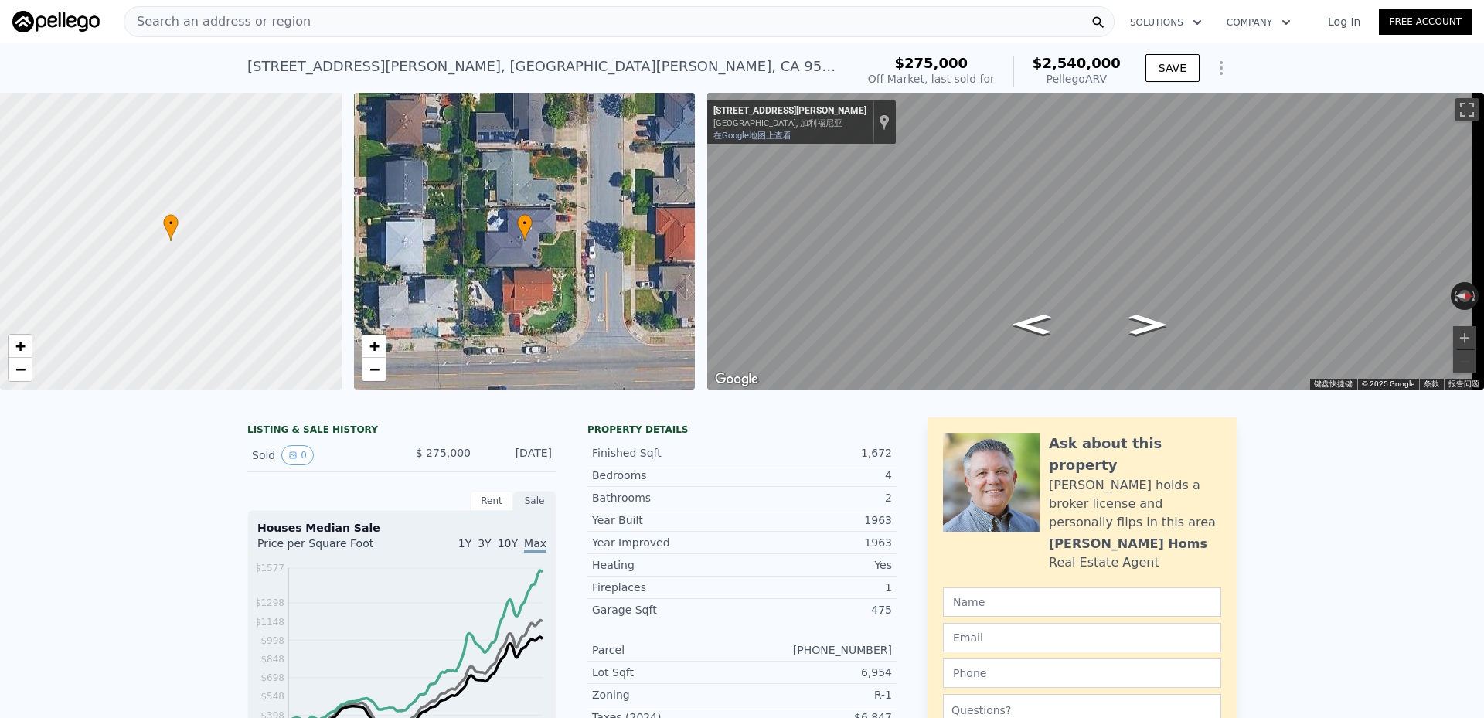
click at [296, 14] on div "Search an address or region" at bounding box center [619, 21] width 991 height 31
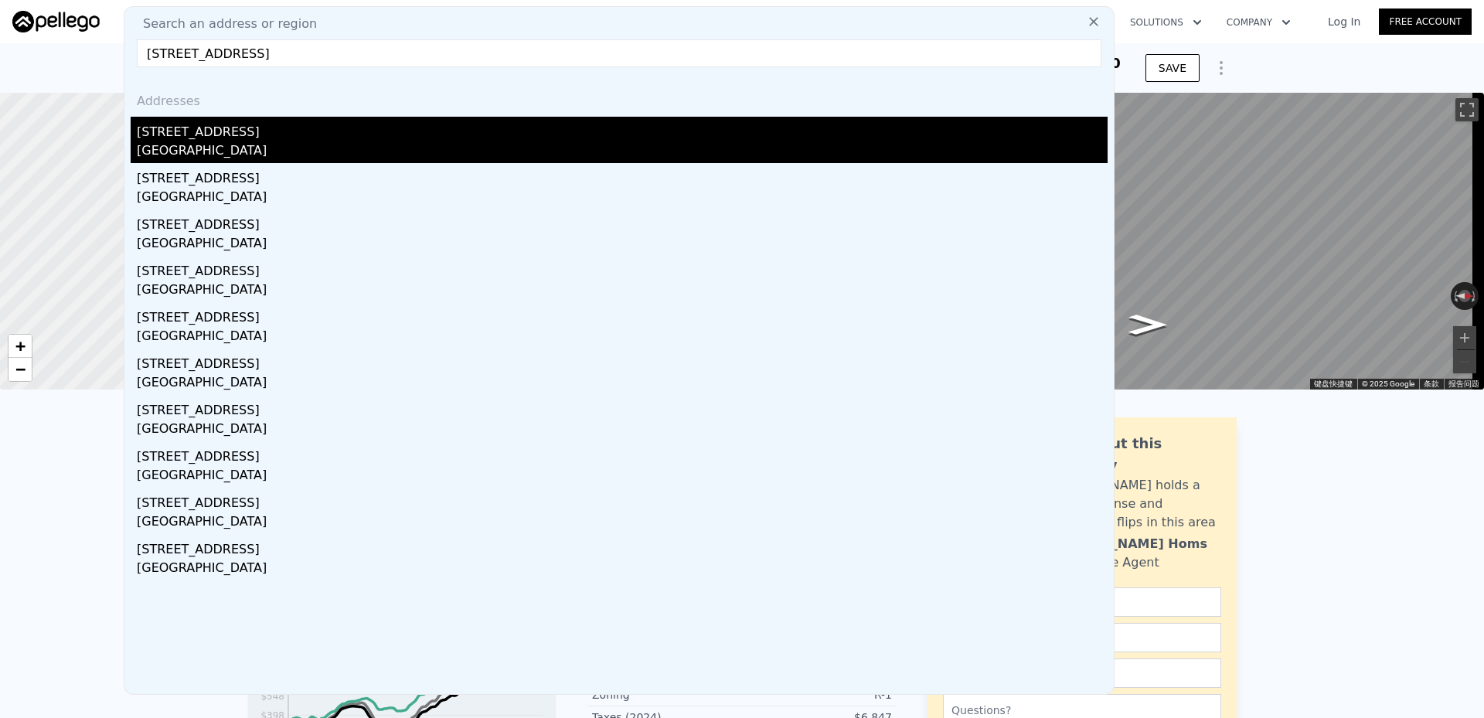
type input "[STREET_ADDRESS]"
click at [314, 150] on div "[GEOGRAPHIC_DATA]" at bounding box center [622, 152] width 971 height 22
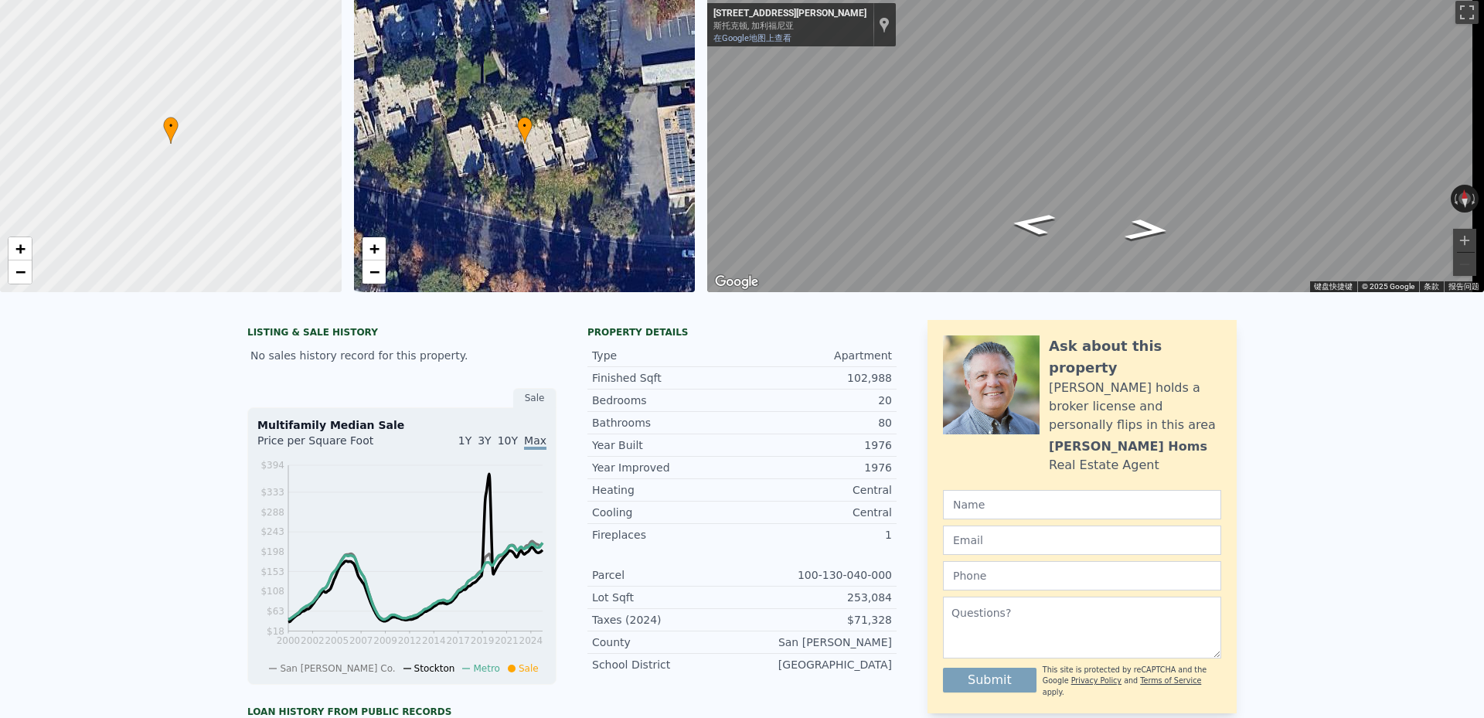
scroll to position [5, 0]
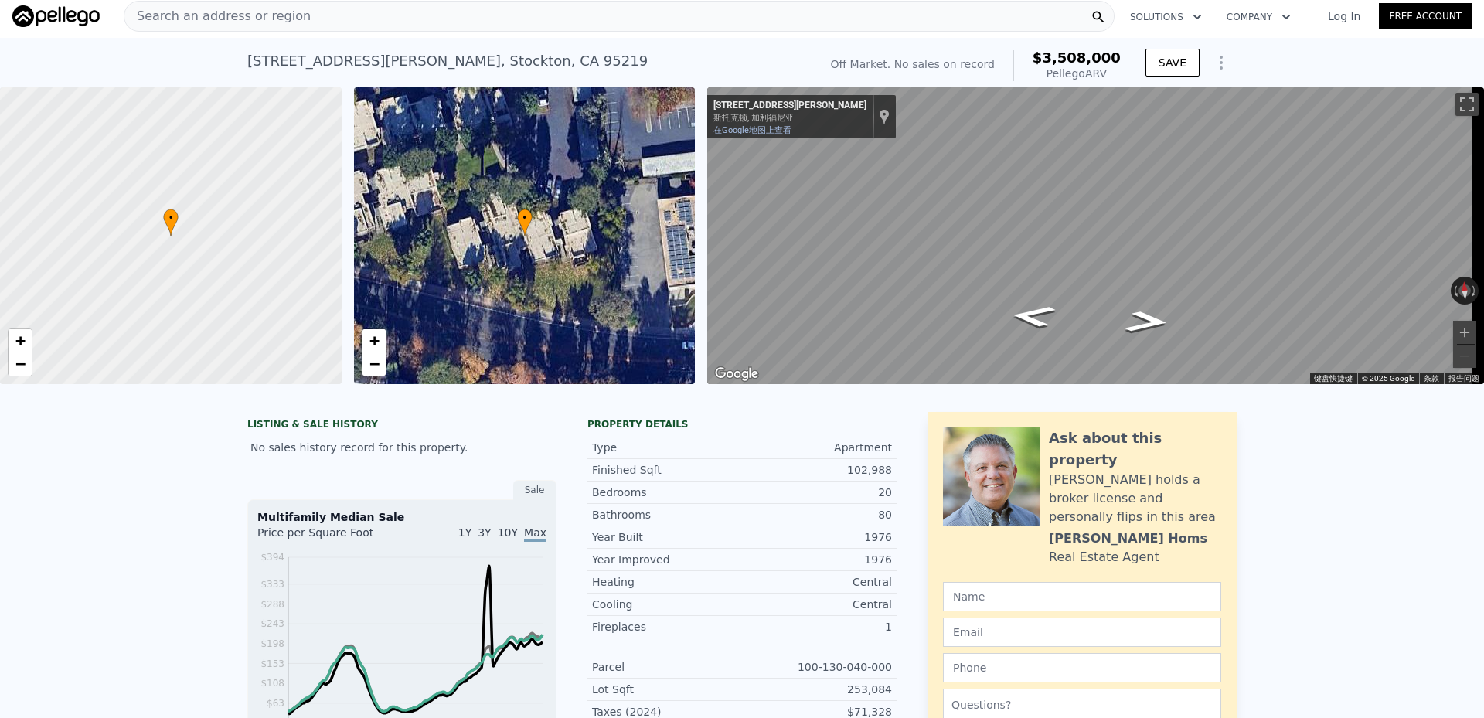
click at [486, 27] on div "Search an address or region" at bounding box center [619, 16] width 991 height 31
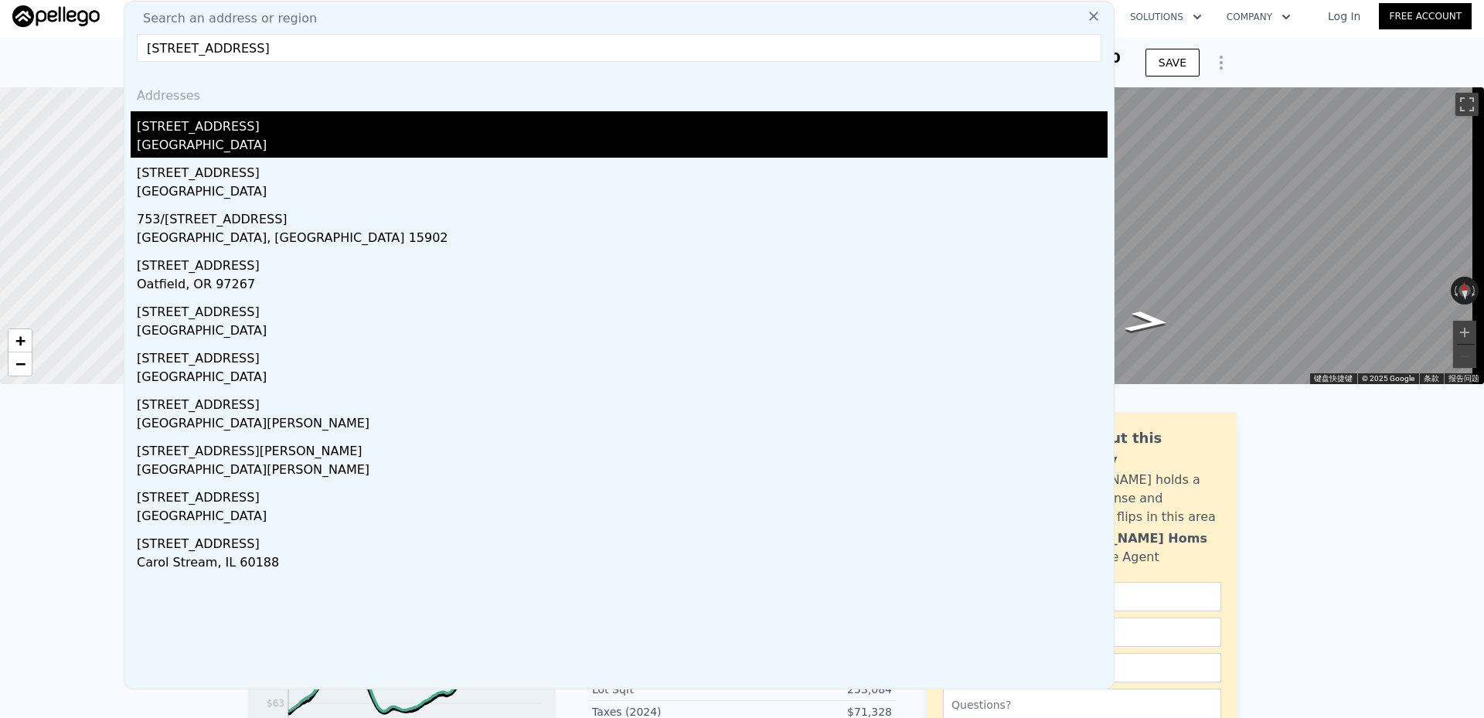
type input "[STREET_ADDRESS]"
click at [237, 155] on div "Pasadena, CA 91103" at bounding box center [622, 147] width 971 height 22
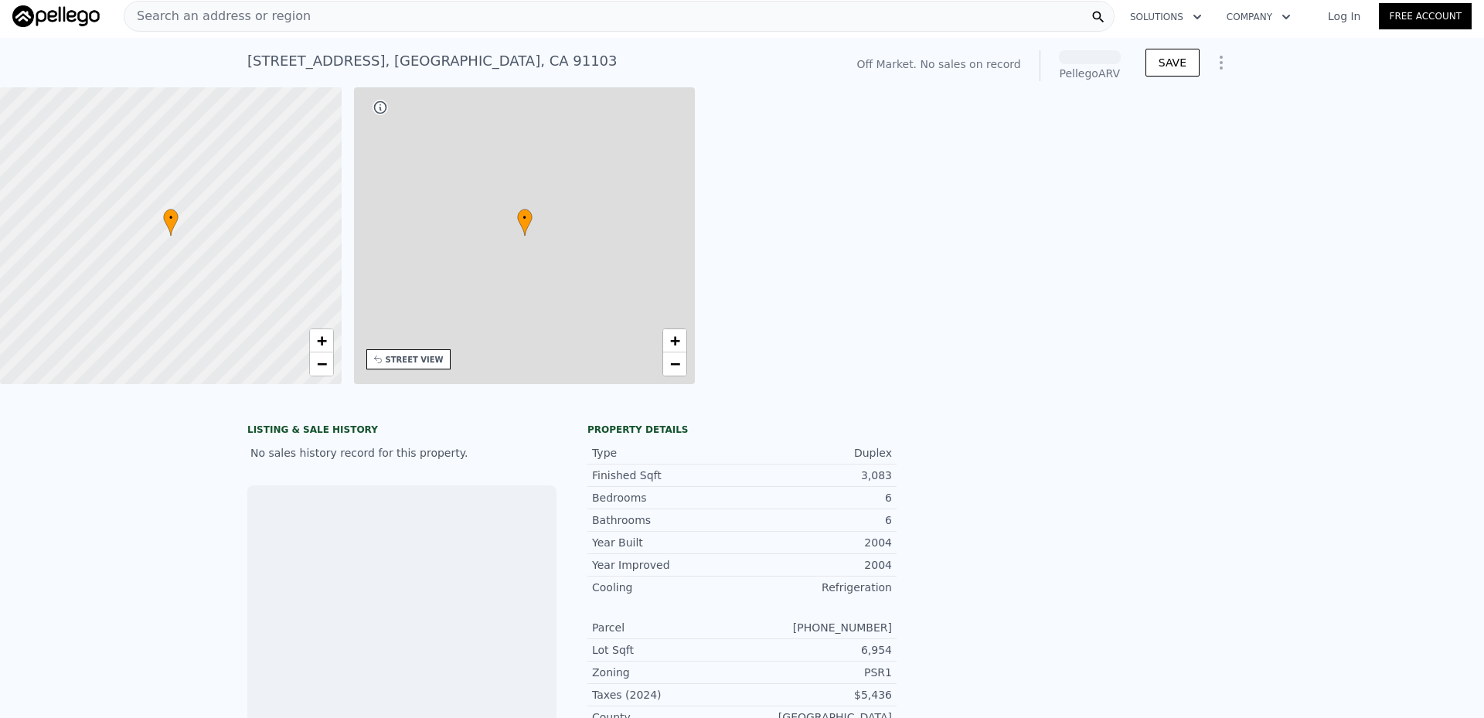
click at [300, 16] on div "Search an address or region" at bounding box center [619, 16] width 991 height 31
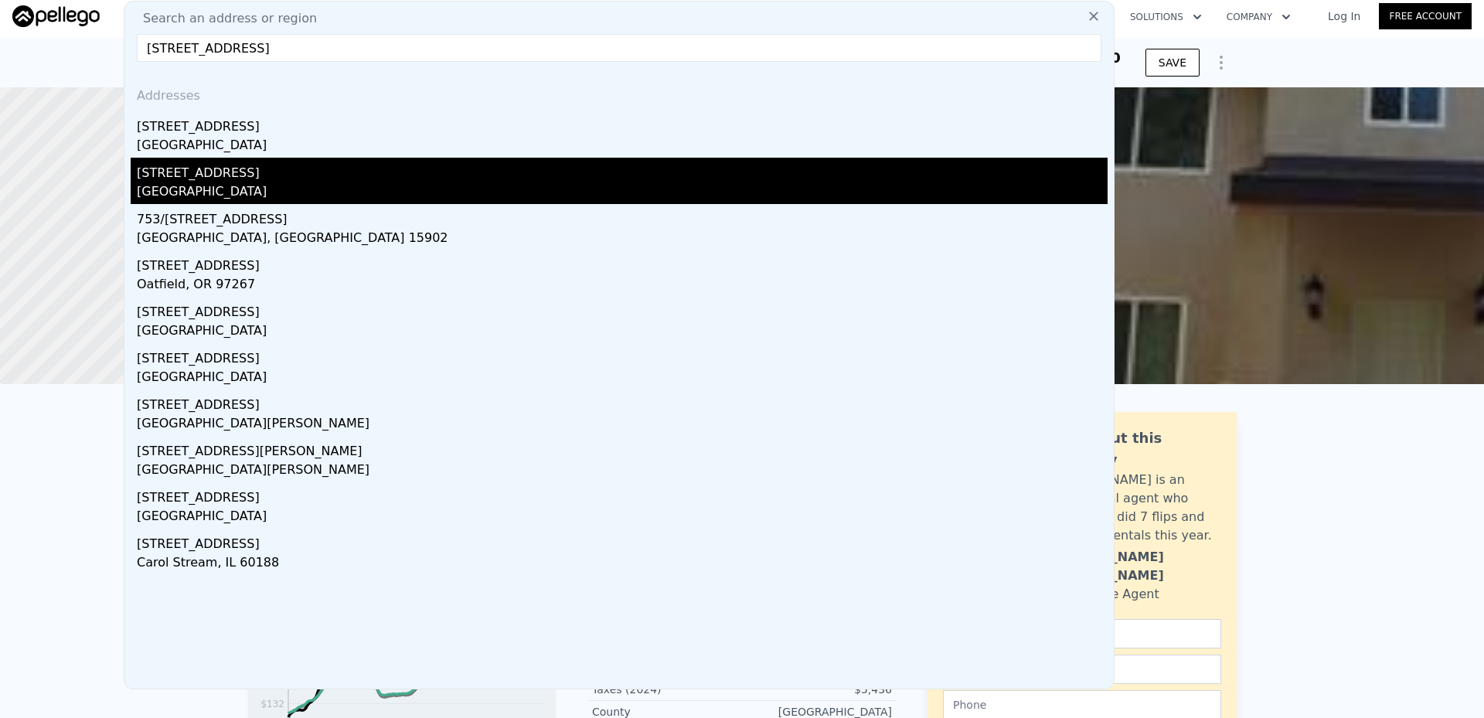
type input "755 cypress ave"
click at [207, 175] on div "755 Cypress Ave" at bounding box center [622, 170] width 971 height 25
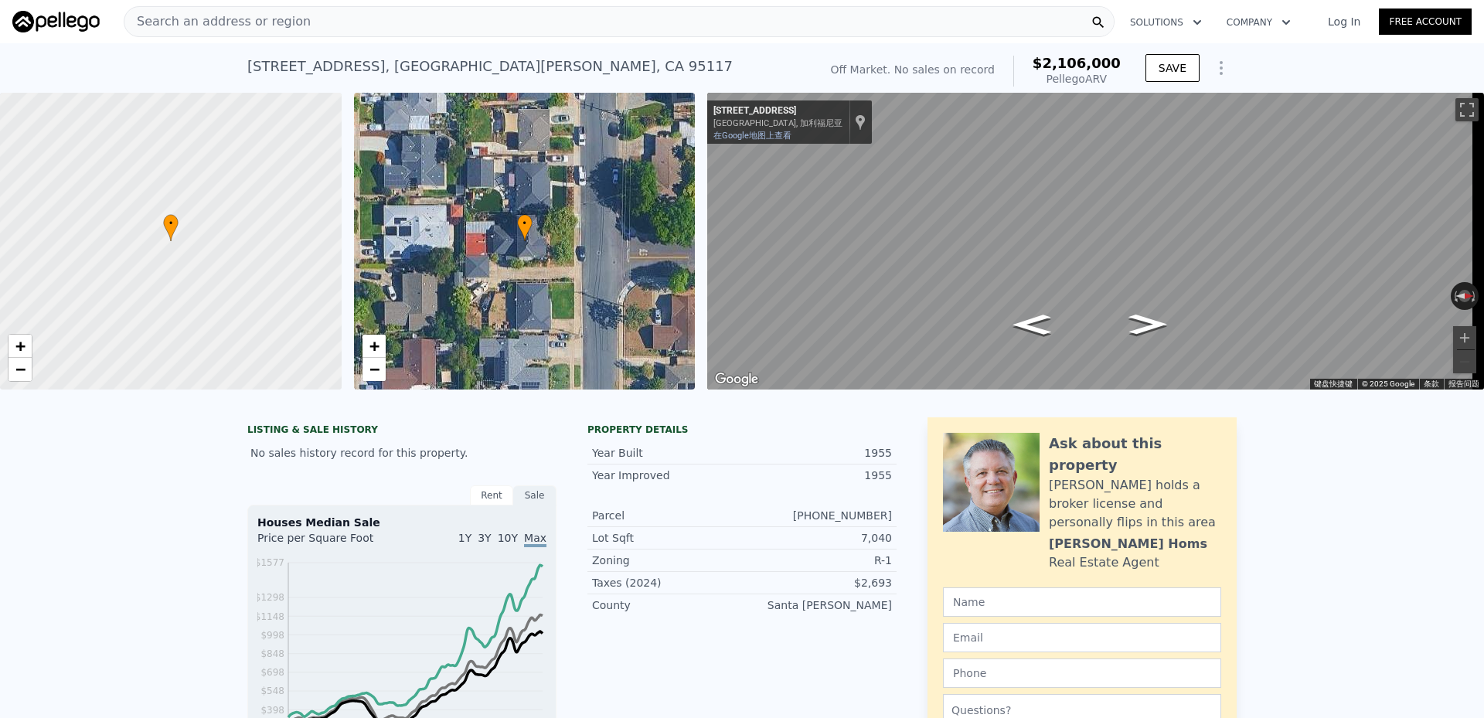
click at [218, 25] on span "Search an address or region" at bounding box center [217, 21] width 186 height 19
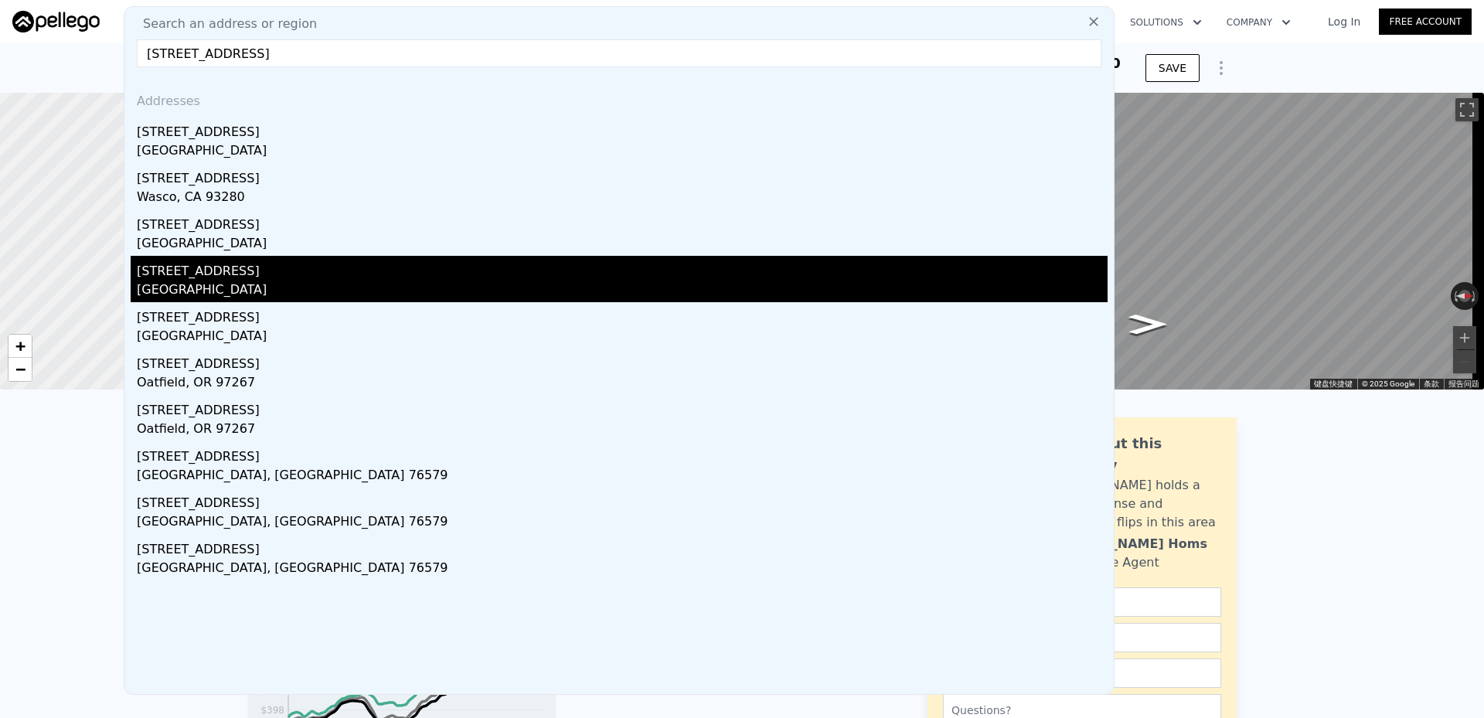
type input "765 cypress ave"
click at [277, 290] on div "[GEOGRAPHIC_DATA]" at bounding box center [622, 291] width 971 height 22
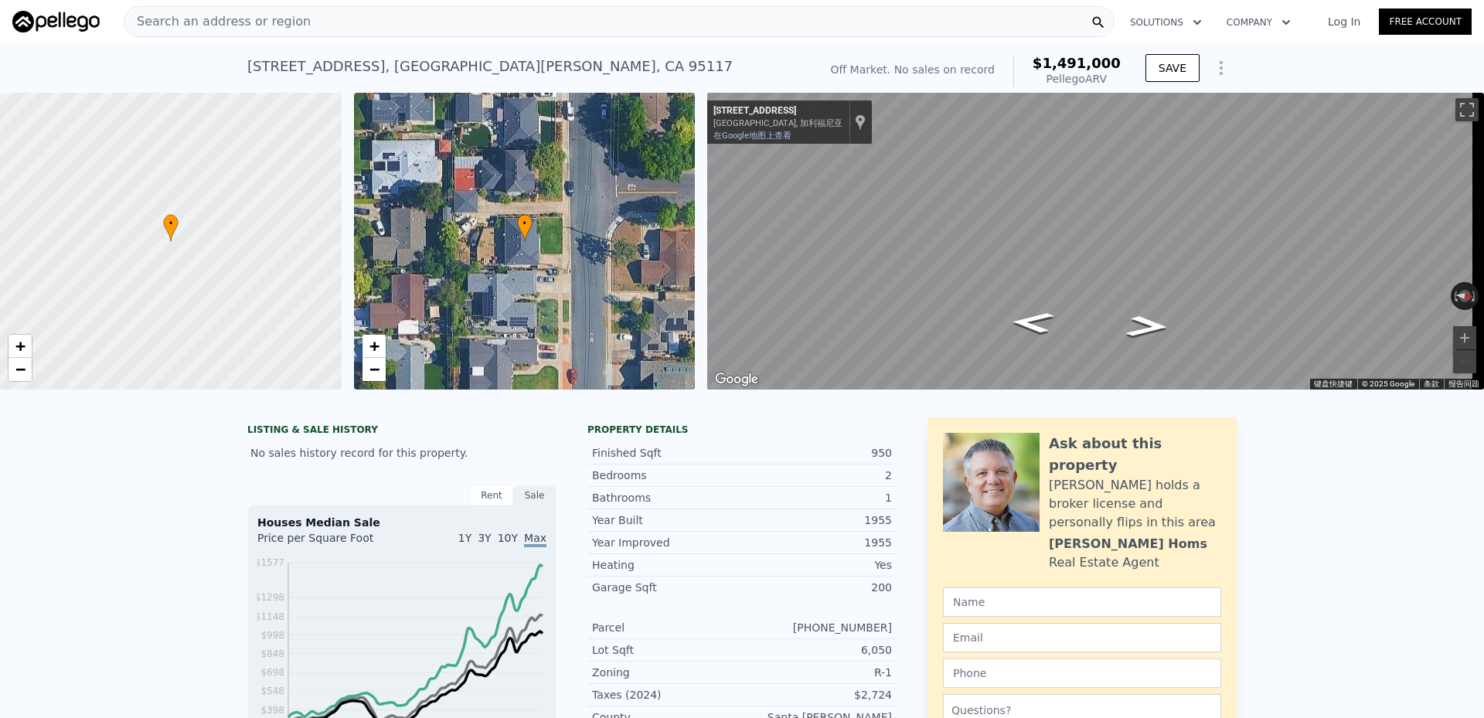
click at [314, 21] on div "Search an address or region" at bounding box center [619, 21] width 991 height 31
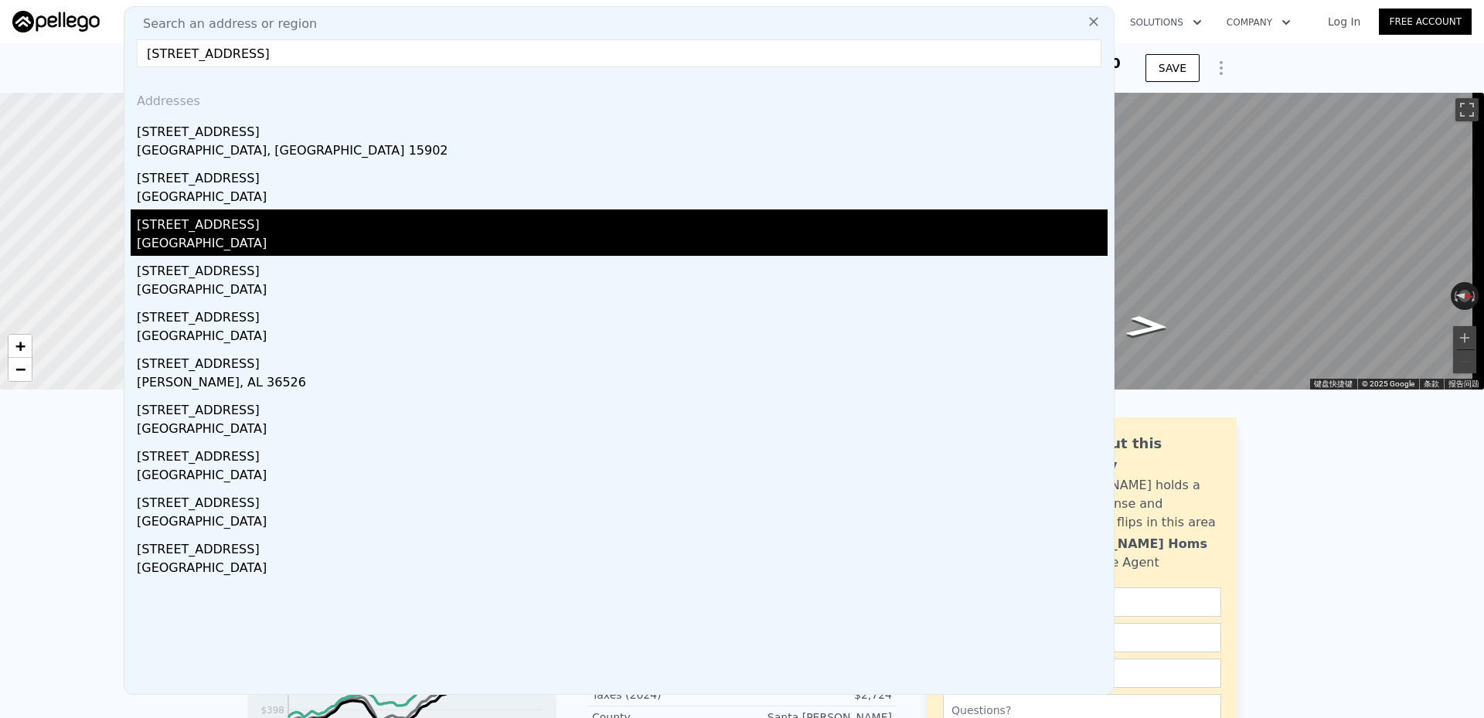
type input "736 cypress ave"
click at [258, 236] on div "[GEOGRAPHIC_DATA]" at bounding box center [622, 245] width 971 height 22
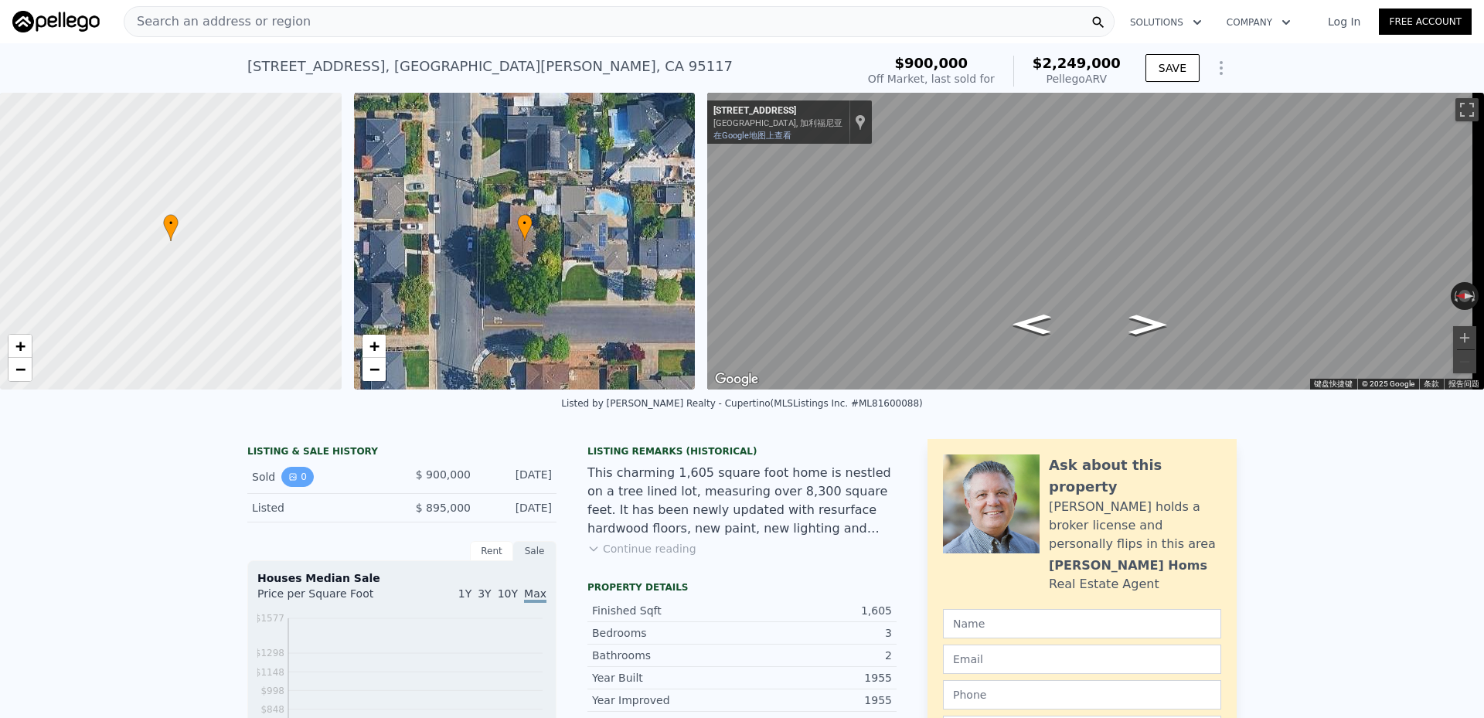
scroll to position [175, 0]
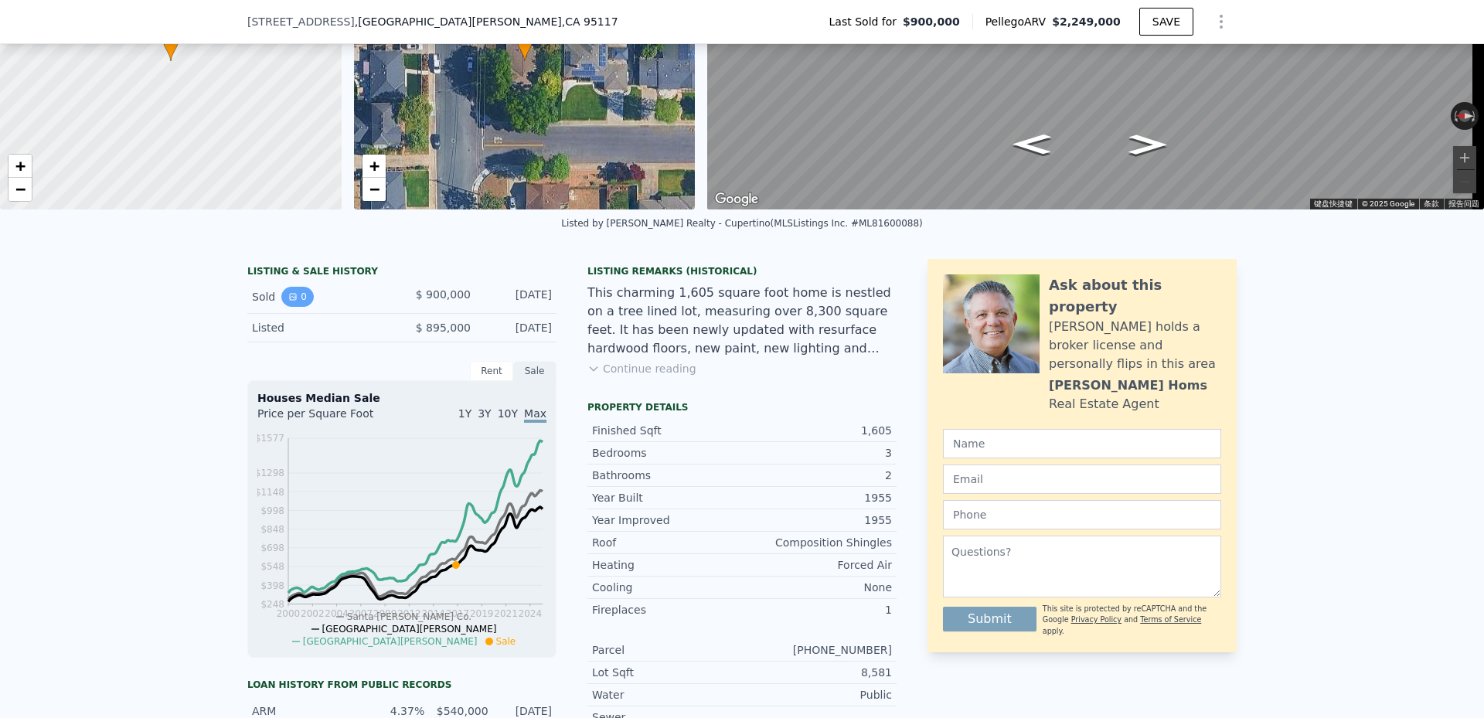
click at [288, 301] on icon "View historical data" at bounding box center [292, 296] width 9 height 9
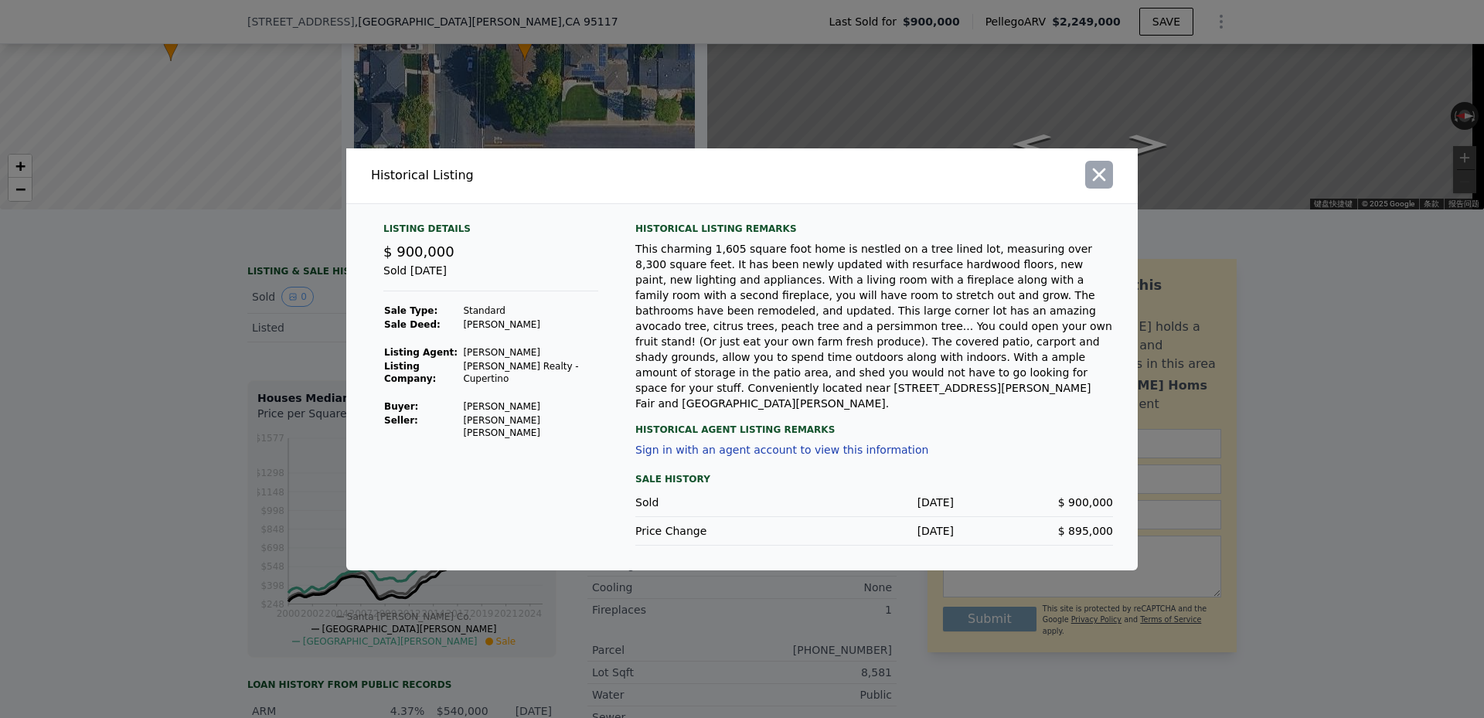
click at [1088, 185] on icon "button" at bounding box center [1099, 175] width 22 height 22
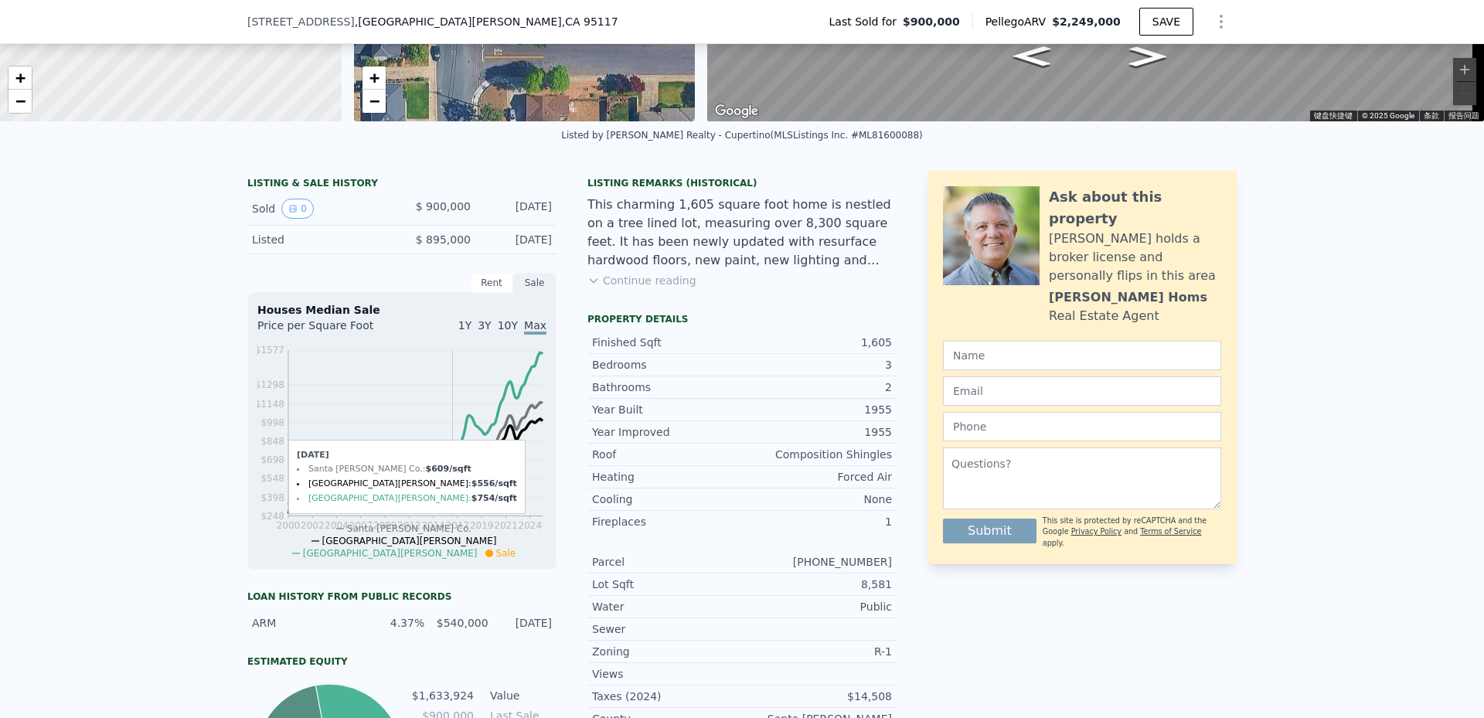
scroll to position [355, 0]
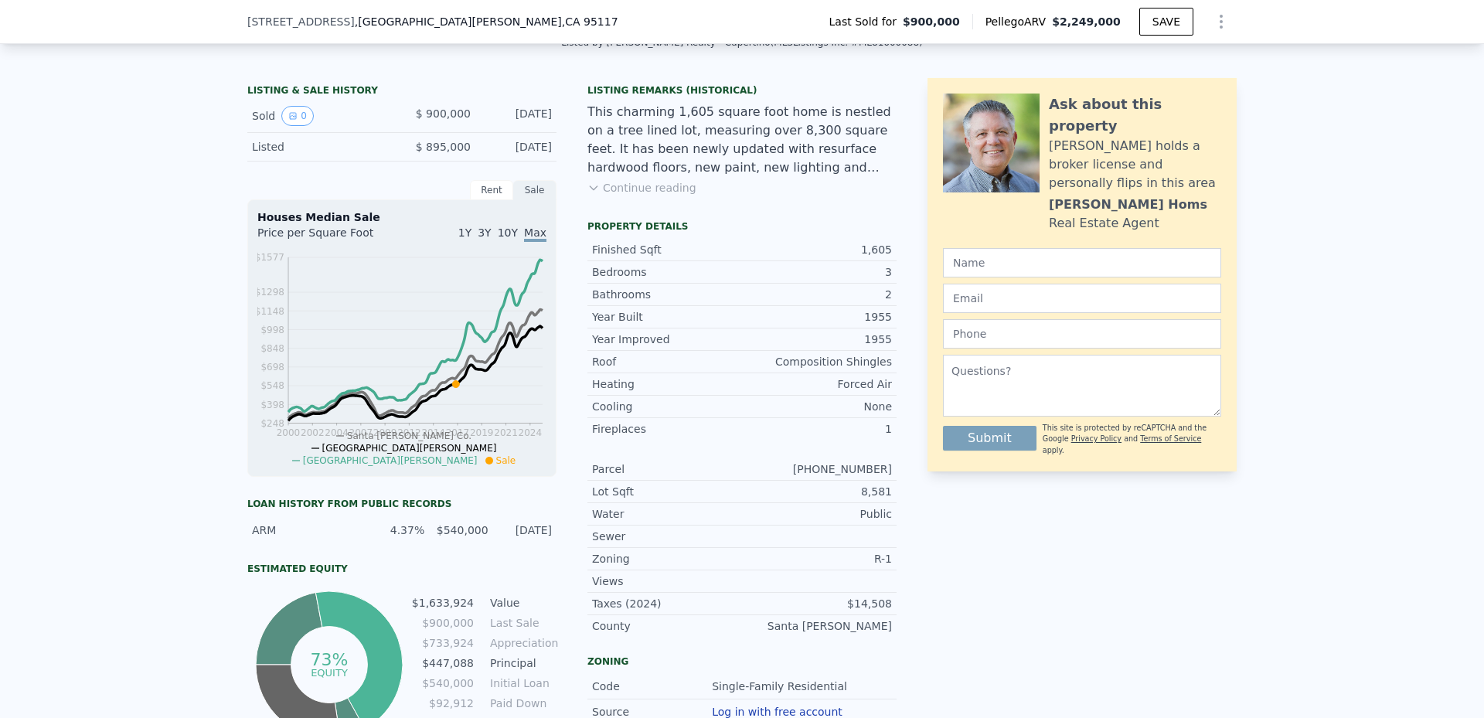
click at [445, 538] on div "$540,000" at bounding box center [460, 529] width 54 height 15
click at [495, 557] on div "Loan history from public records ARM 4.37% $540,000 10/31/2016 Estimated Equity…" at bounding box center [401, 620] width 309 height 244
click at [417, 538] on div "4.37%" at bounding box center [397, 529] width 54 height 15
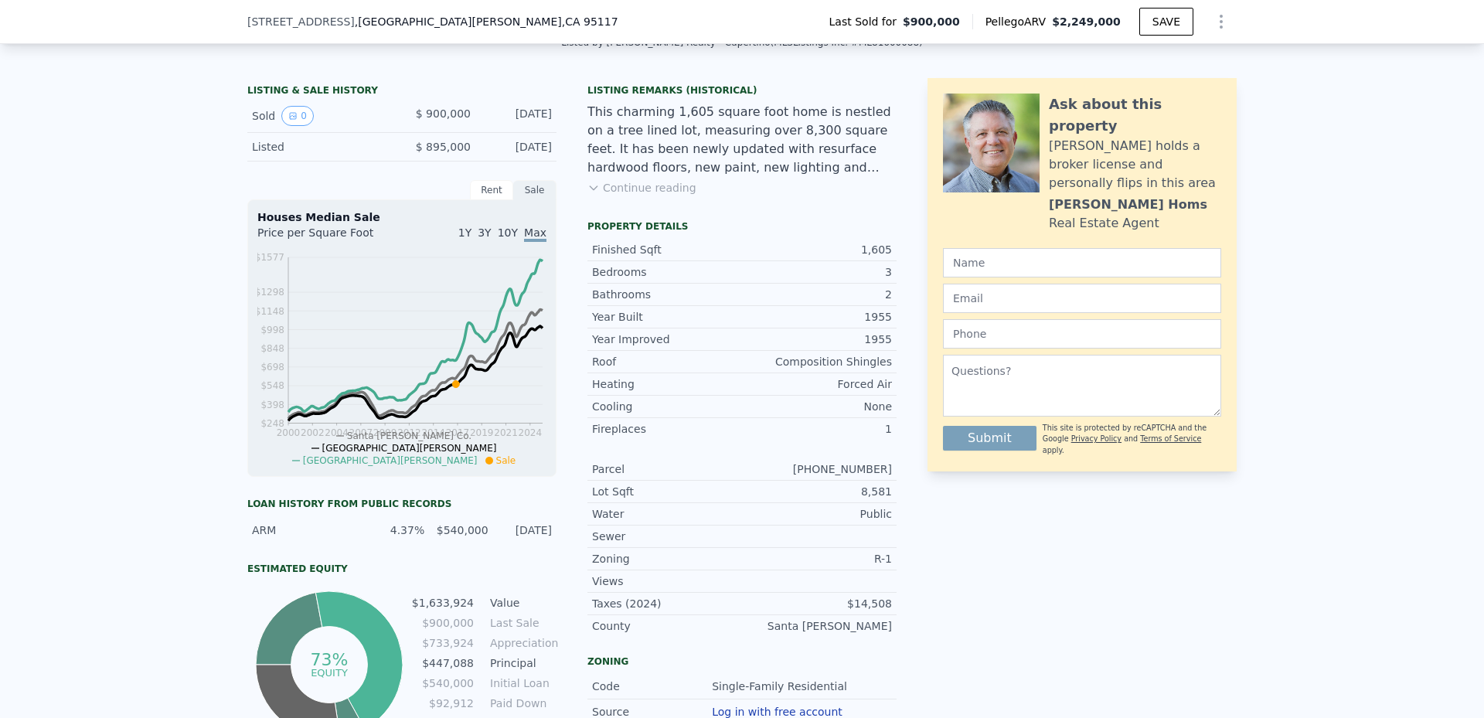
click at [417, 538] on div "4.37%" at bounding box center [397, 529] width 54 height 15
click at [448, 538] on div "$540,000" at bounding box center [460, 529] width 54 height 15
click at [518, 575] on div "Estimated Equity" at bounding box center [401, 569] width 309 height 12
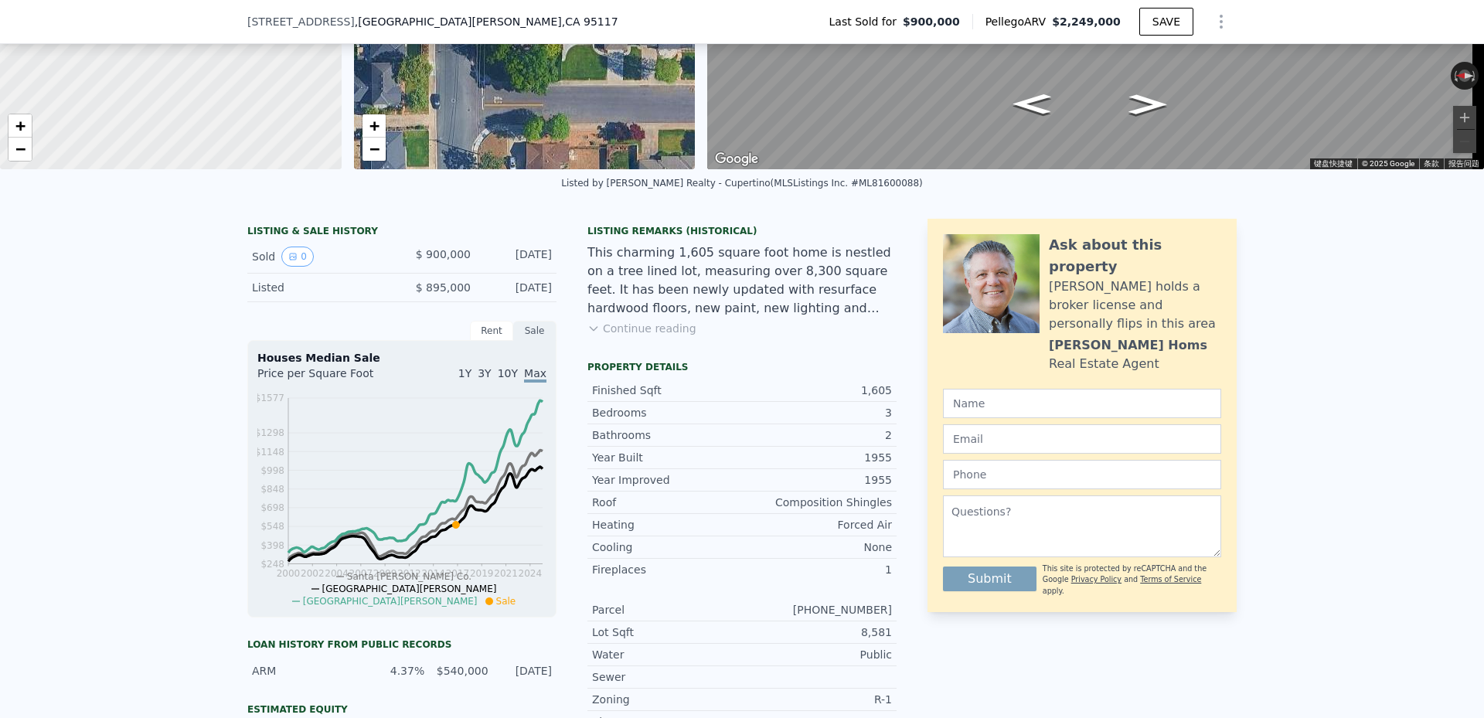
scroll to position [561, 0]
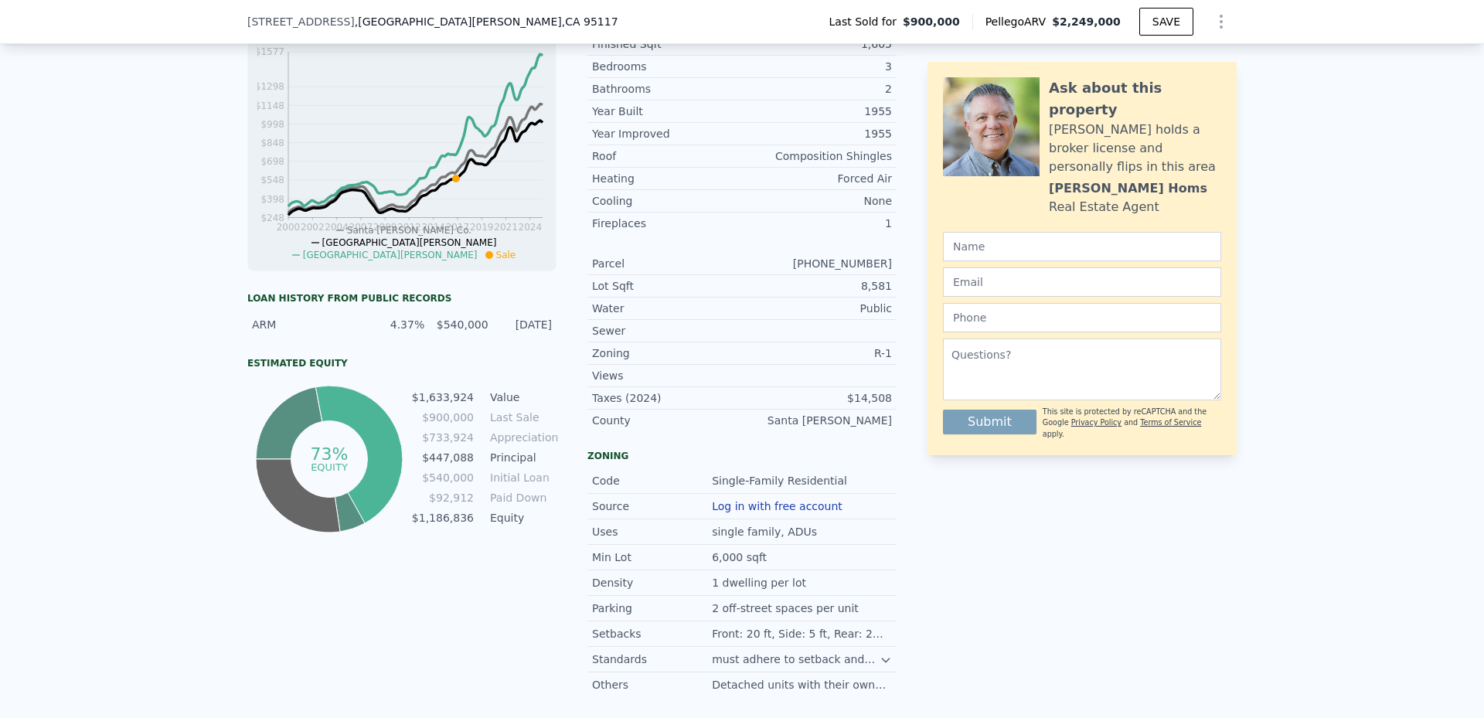
click at [444, 332] on div "$540,000" at bounding box center [460, 324] width 54 height 15
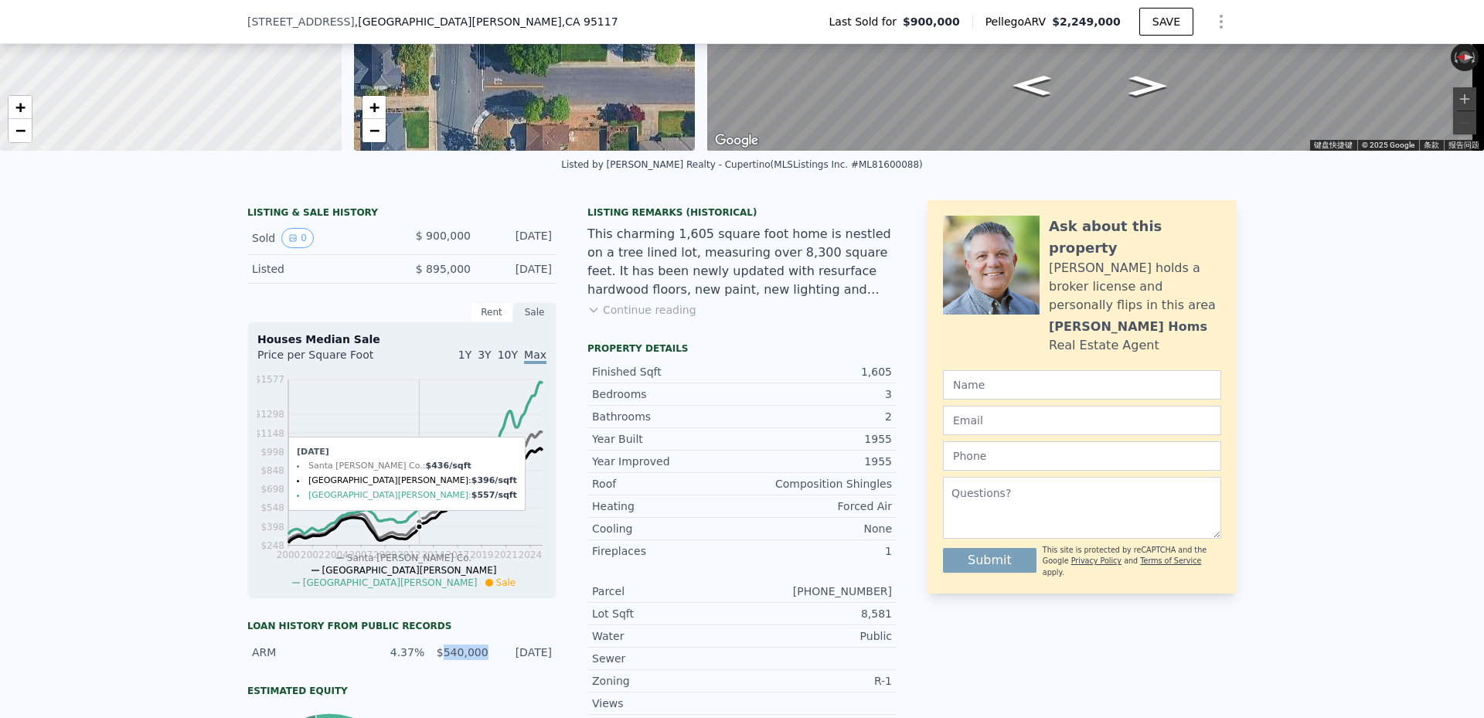
scroll to position [226, 0]
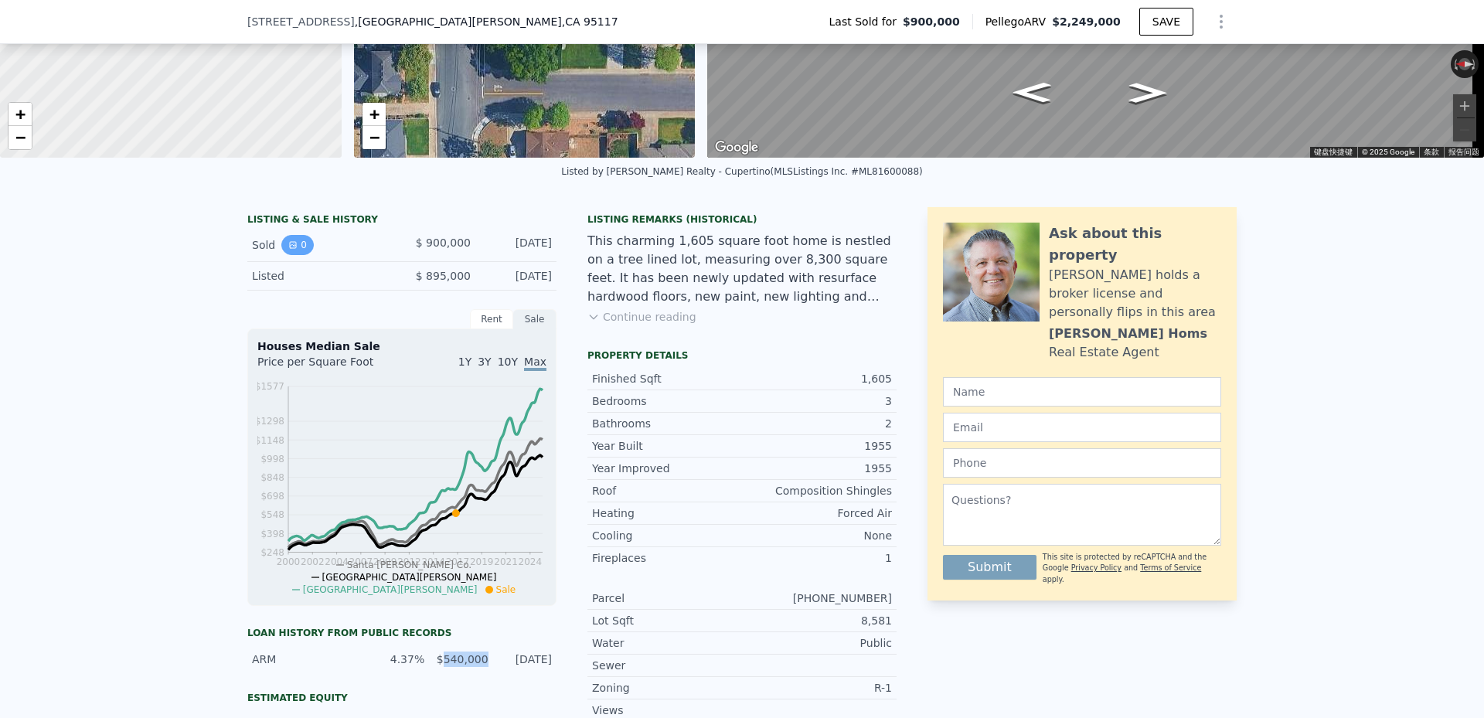
click at [288, 250] on icon "View historical data" at bounding box center [292, 244] width 9 height 9
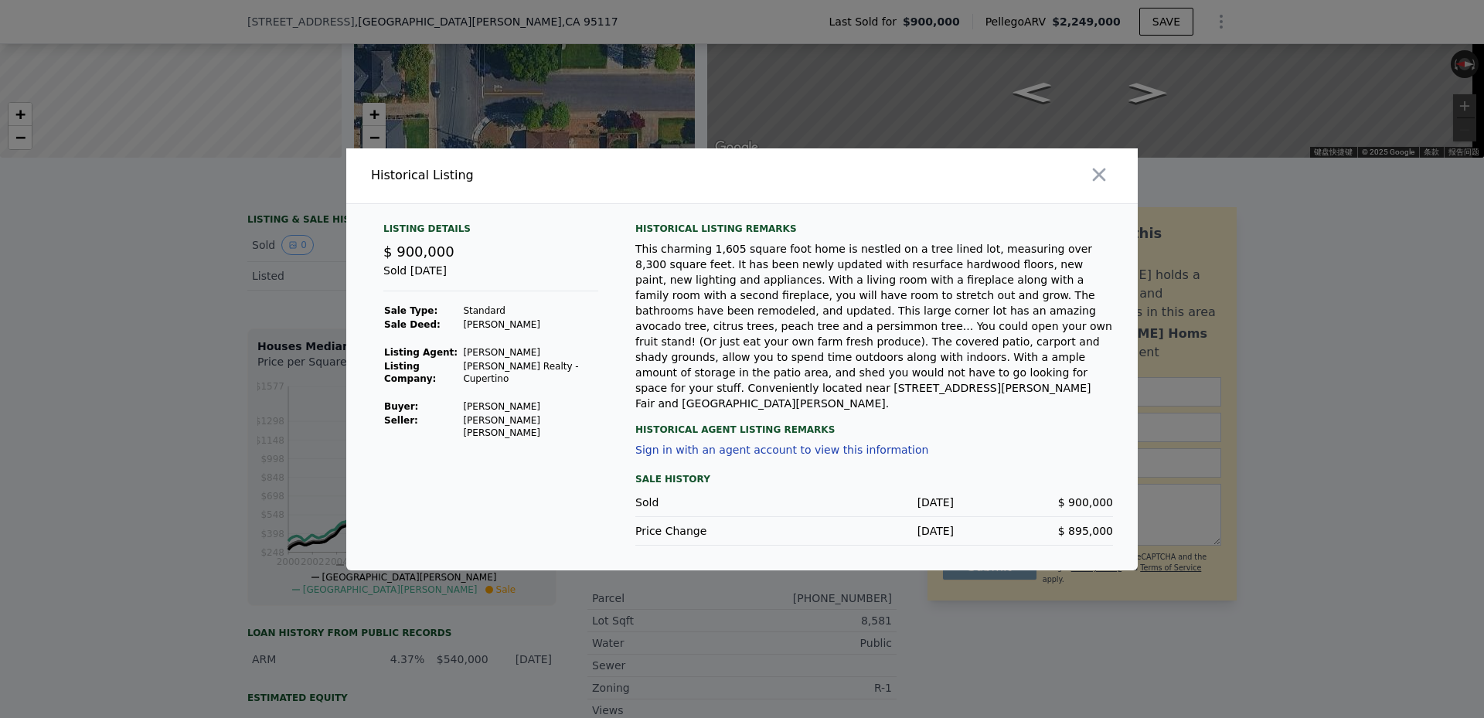
drag, startPoint x: 450, startPoint y: 422, endPoint x: 575, endPoint y: 422, distance: 125.2
click at [575, 413] on tr "Buyer : Shao Xiaoguang" at bounding box center [490, 406] width 215 height 14
copy tr "Shao Xiaoguang"
click at [1089, 185] on icon "button" at bounding box center [1099, 175] width 22 height 22
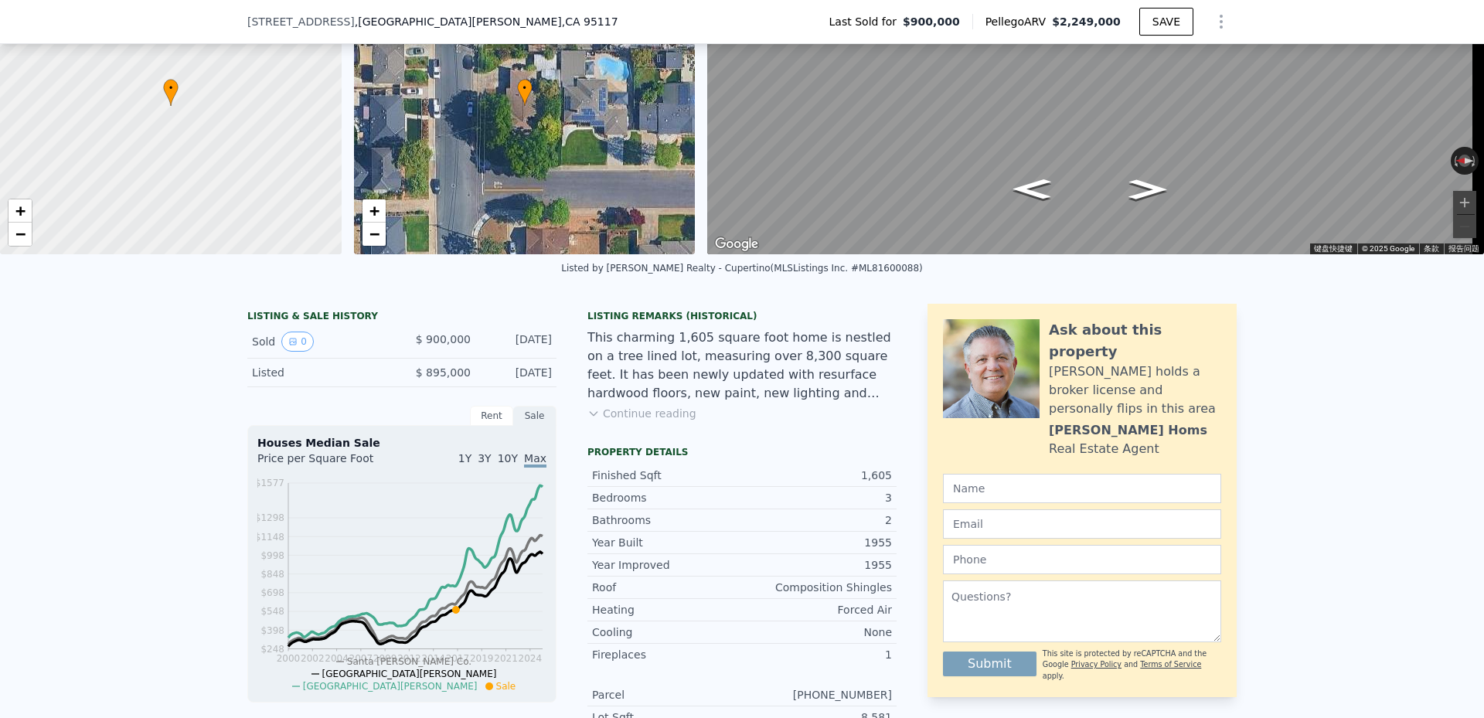
scroll to position [72, 0]
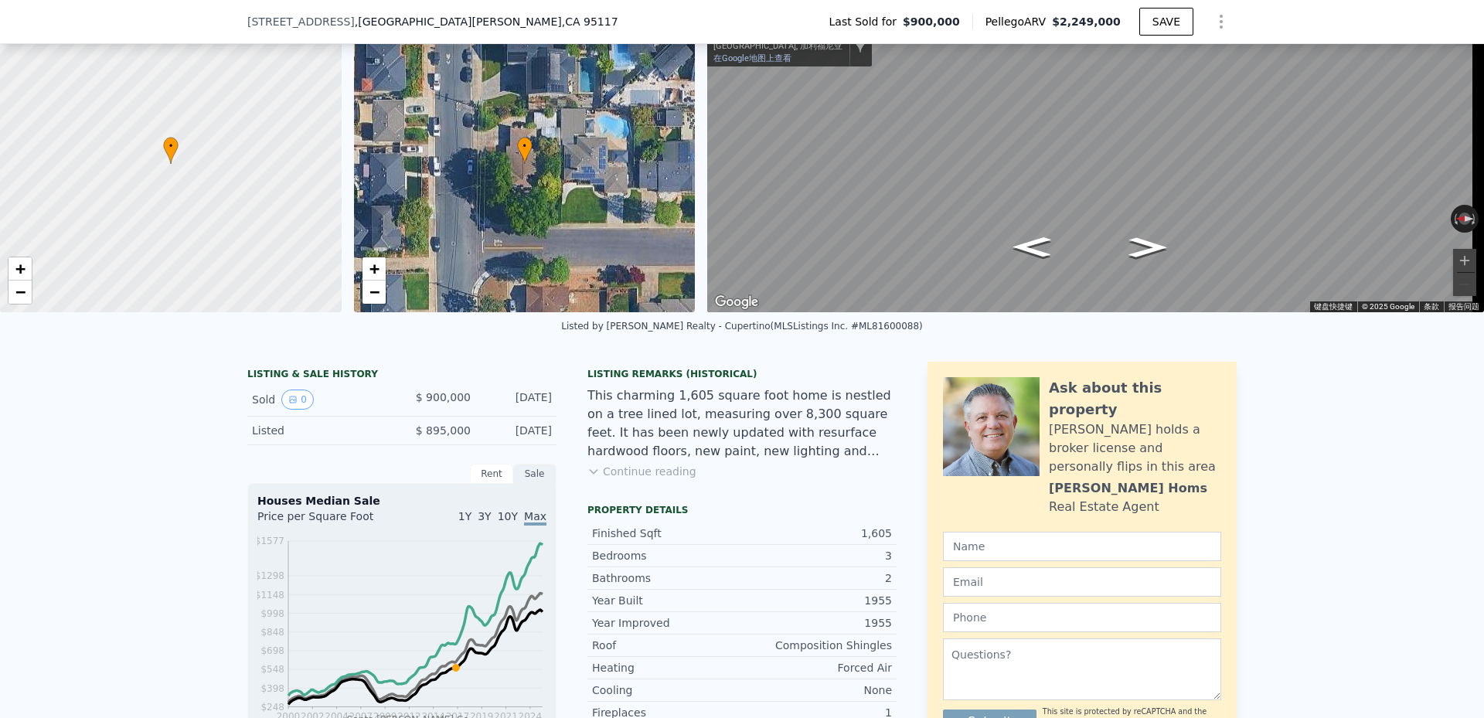
click at [263, 26] on span "736 Cypress Ave" at bounding box center [300, 21] width 107 height 15
click at [255, 20] on span "736 Cypress Ave" at bounding box center [300, 21] width 107 height 15
click at [496, 22] on div "736 Cypress Ave , San Jose , CA 95117 Last Sold for $900,000 Pellego ARV $2,249…" at bounding box center [741, 21] width 989 height 43
click at [355, 19] on span ", San Jose , CA 95117" at bounding box center [486, 21] width 263 height 15
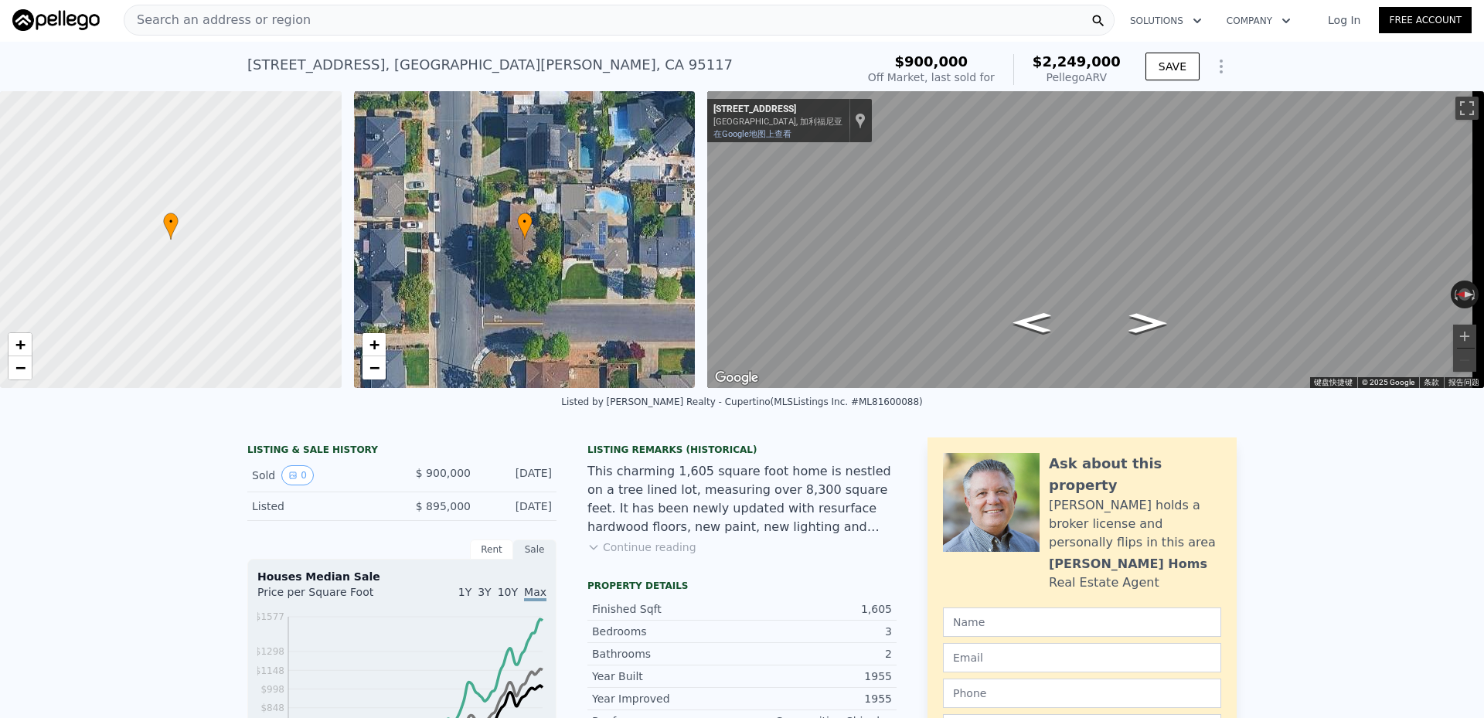
scroll to position [0, 0]
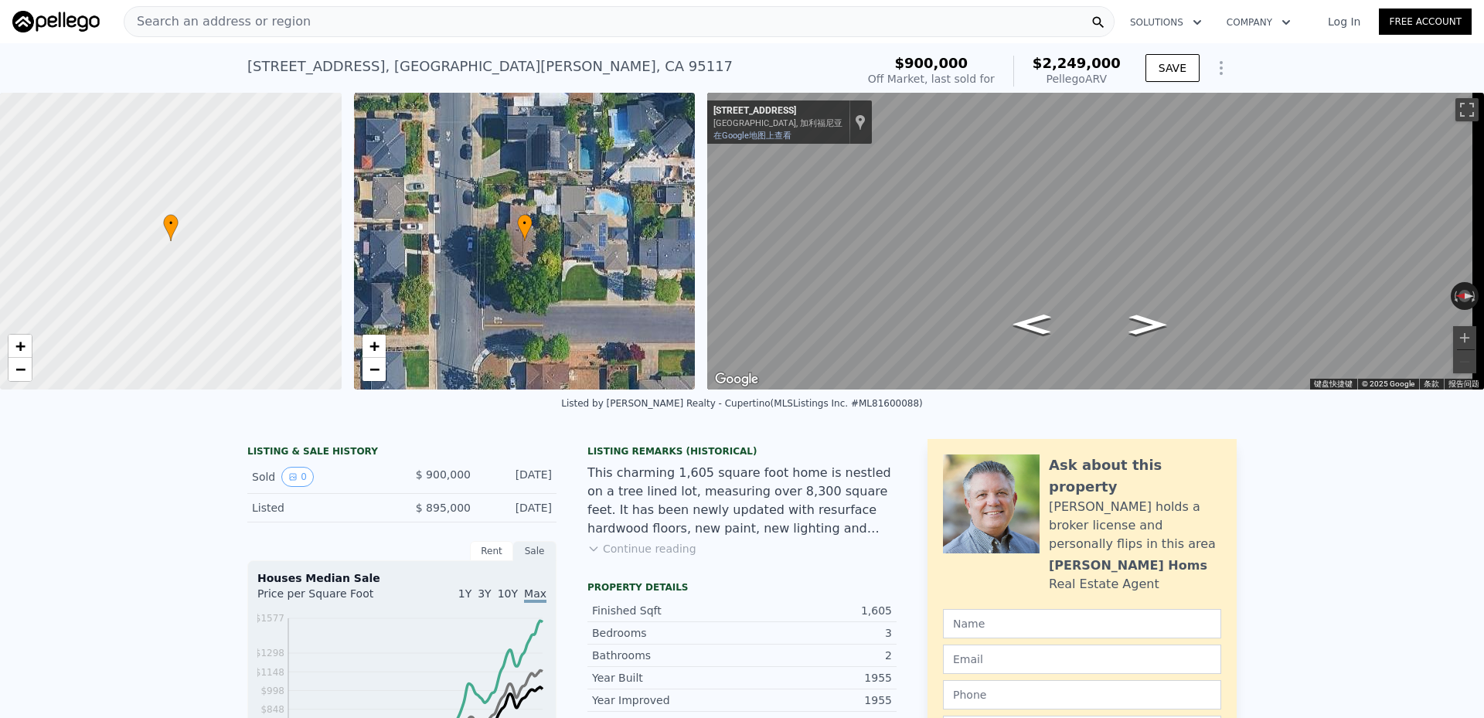
click at [207, 22] on span "Search an address or region" at bounding box center [217, 21] width 186 height 19
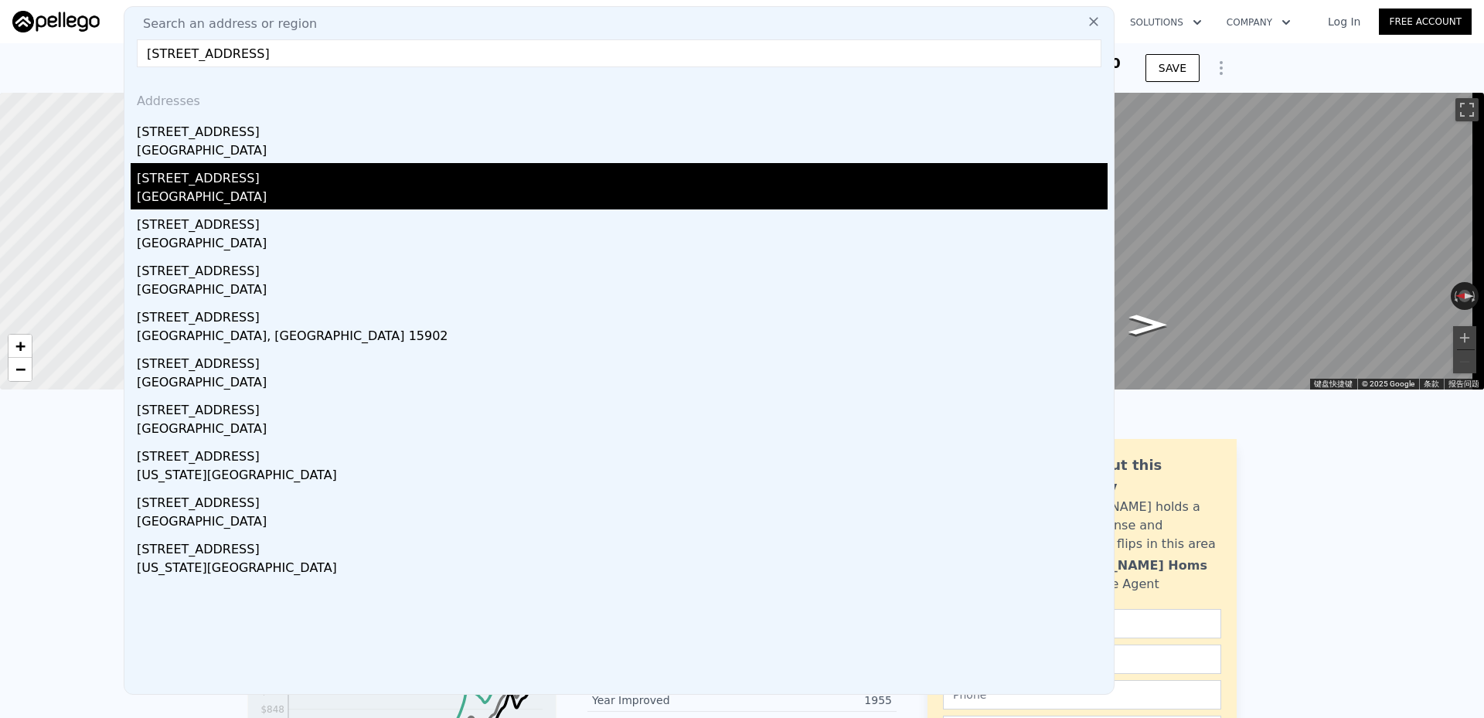
type input "720 cypress ave"
click at [261, 189] on div "[GEOGRAPHIC_DATA]" at bounding box center [622, 199] width 971 height 22
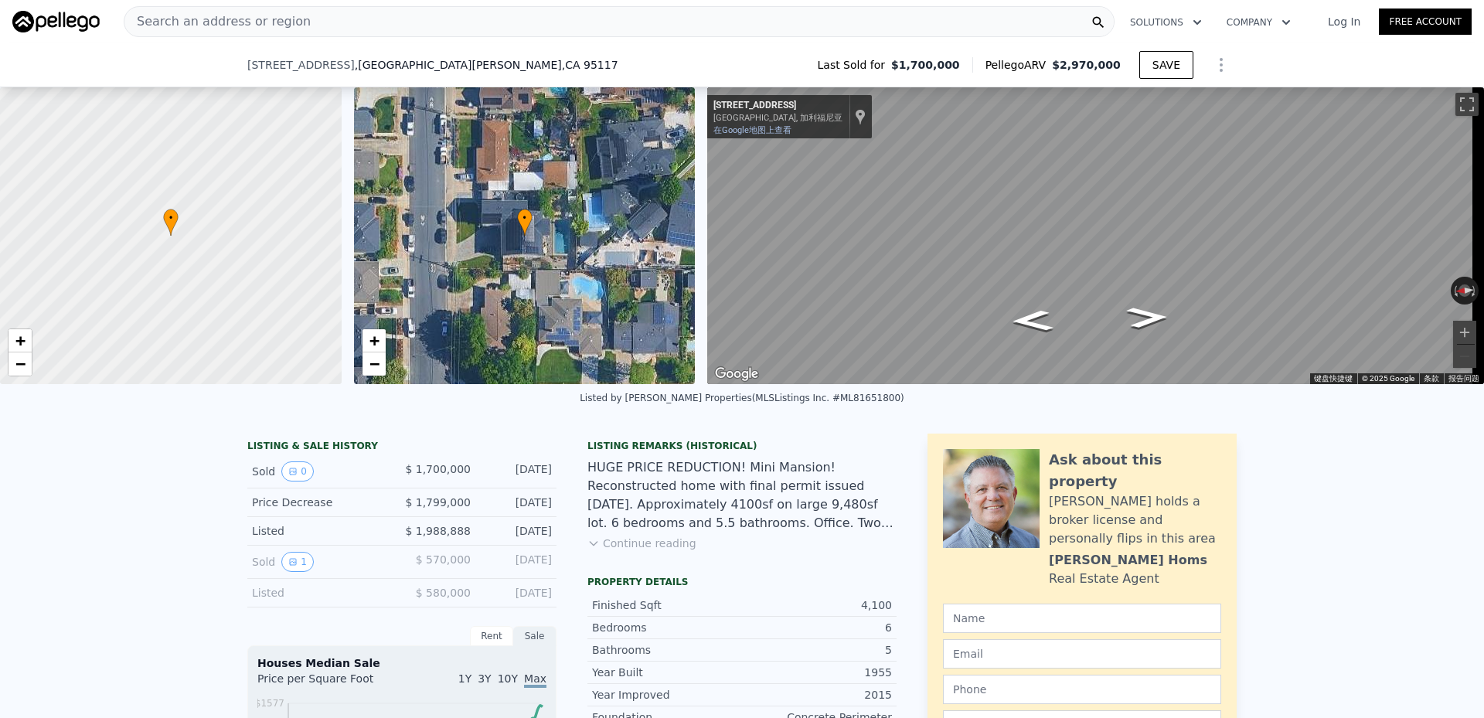
scroll to position [124, 0]
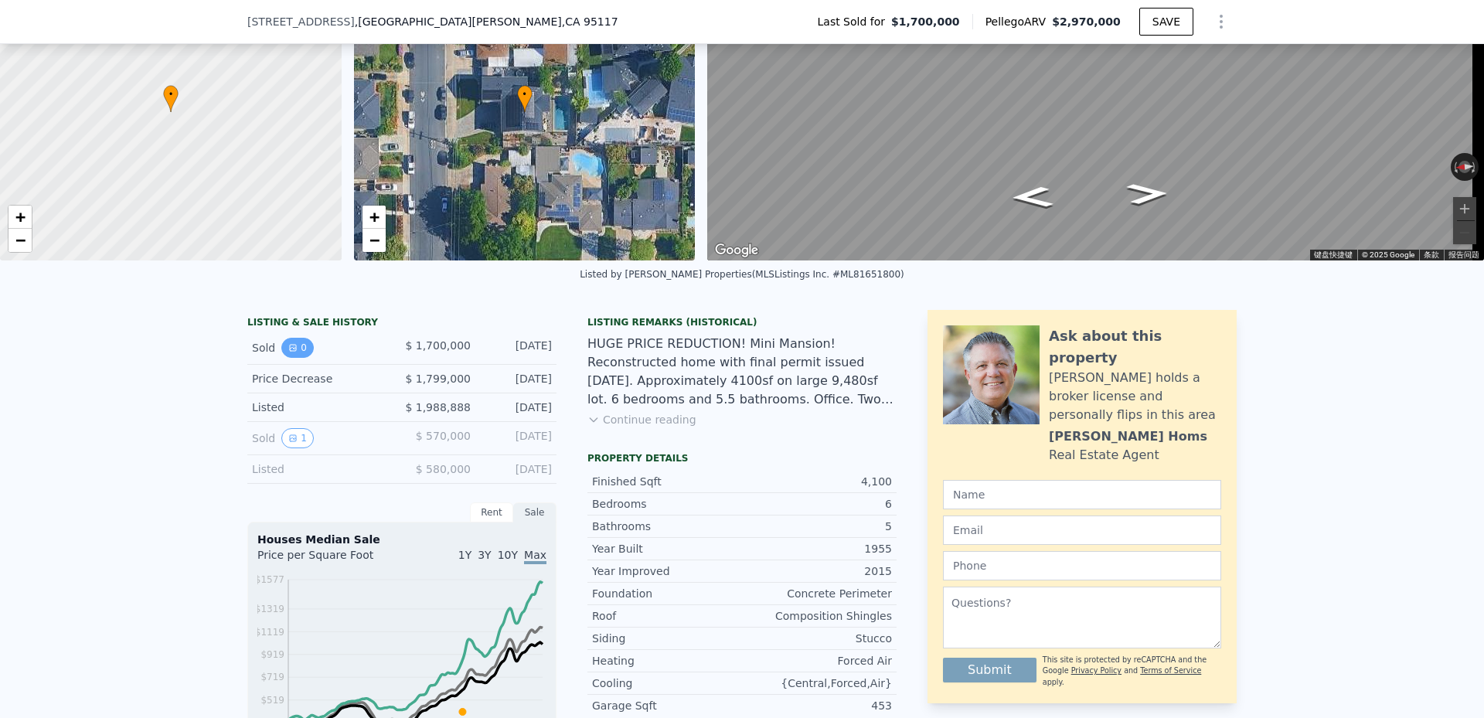
click at [290, 351] on icon "View historical data" at bounding box center [293, 348] width 6 height 6
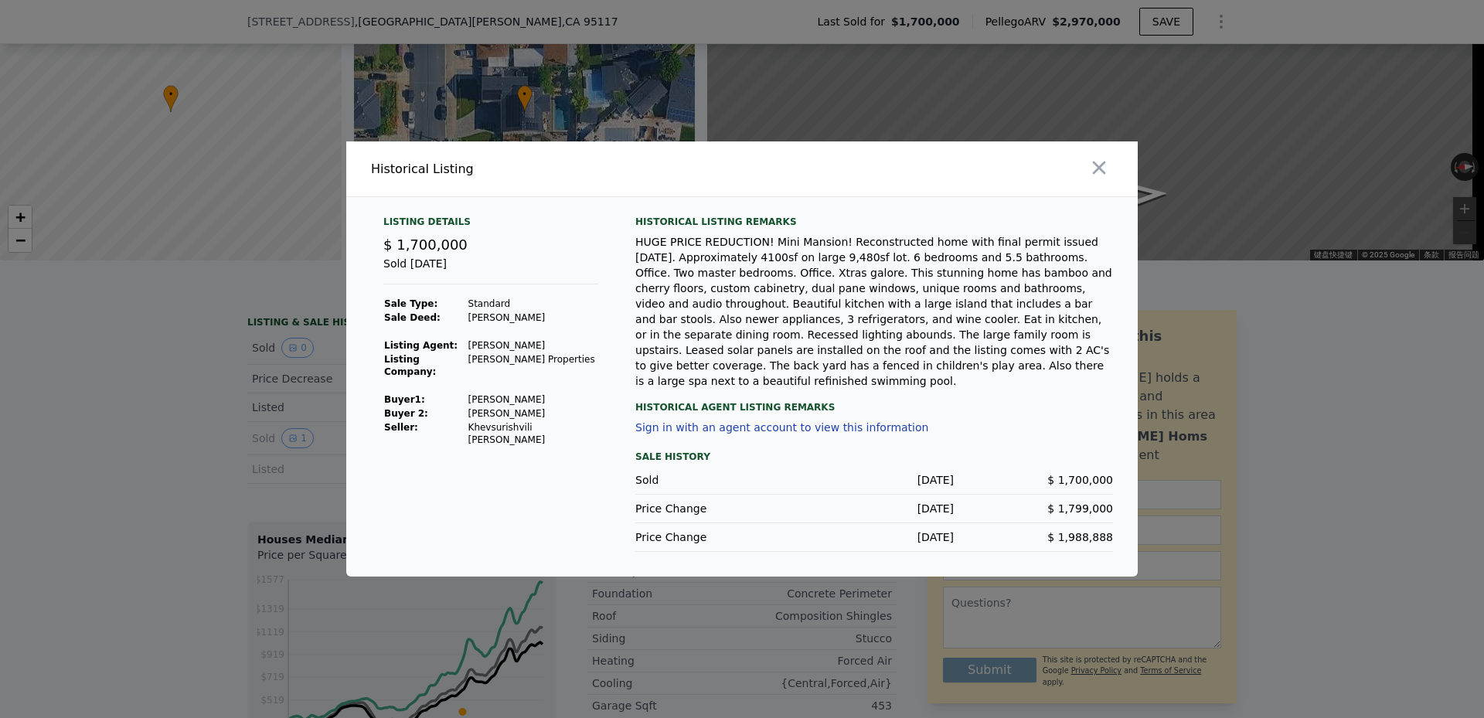
click at [468, 399] on td "Bharti Ram Krishan" at bounding box center [532, 400] width 131 height 14
click at [462, 416] on td "Buyer 2:" at bounding box center [425, 413] width 84 height 14
click at [471, 401] on td "Bharti Ram Krishan" at bounding box center [532, 400] width 131 height 14
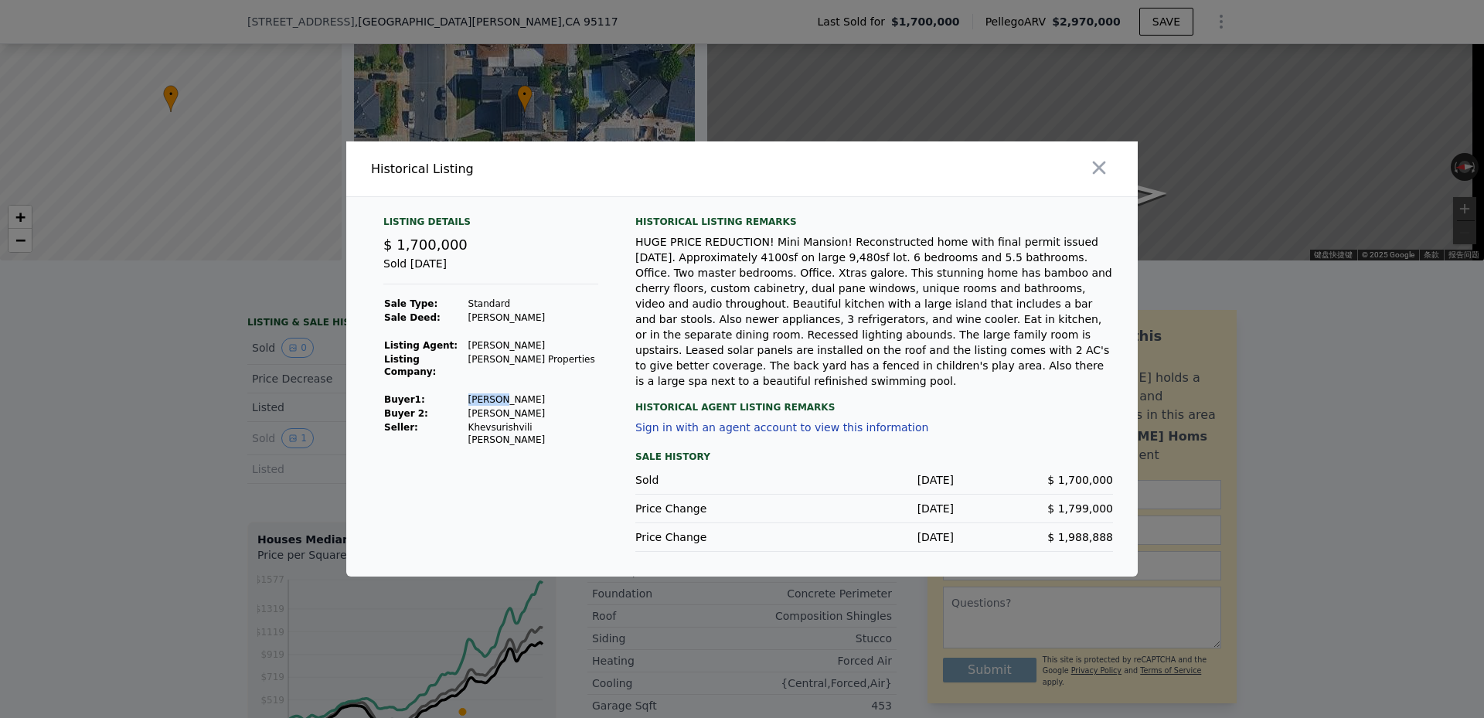
click at [471, 401] on td "Bharti Ram Krishan" at bounding box center [532, 400] width 131 height 14
click at [495, 415] on td "Bharti Suvarna Vikankar" at bounding box center [532, 413] width 131 height 14
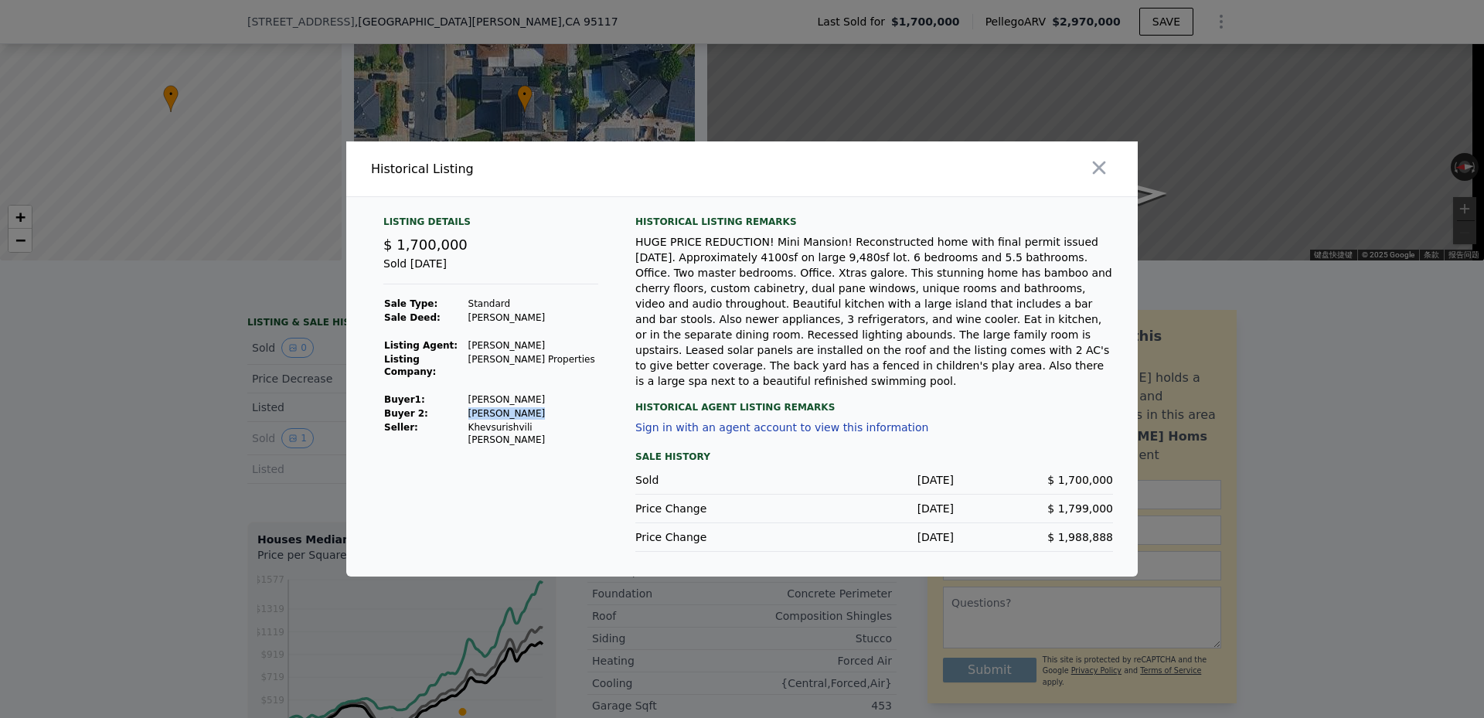
click at [541, 415] on td "Bharti Suvarna Vikankar" at bounding box center [532, 413] width 131 height 14
click at [1100, 175] on icon "button" at bounding box center [1099, 167] width 13 height 13
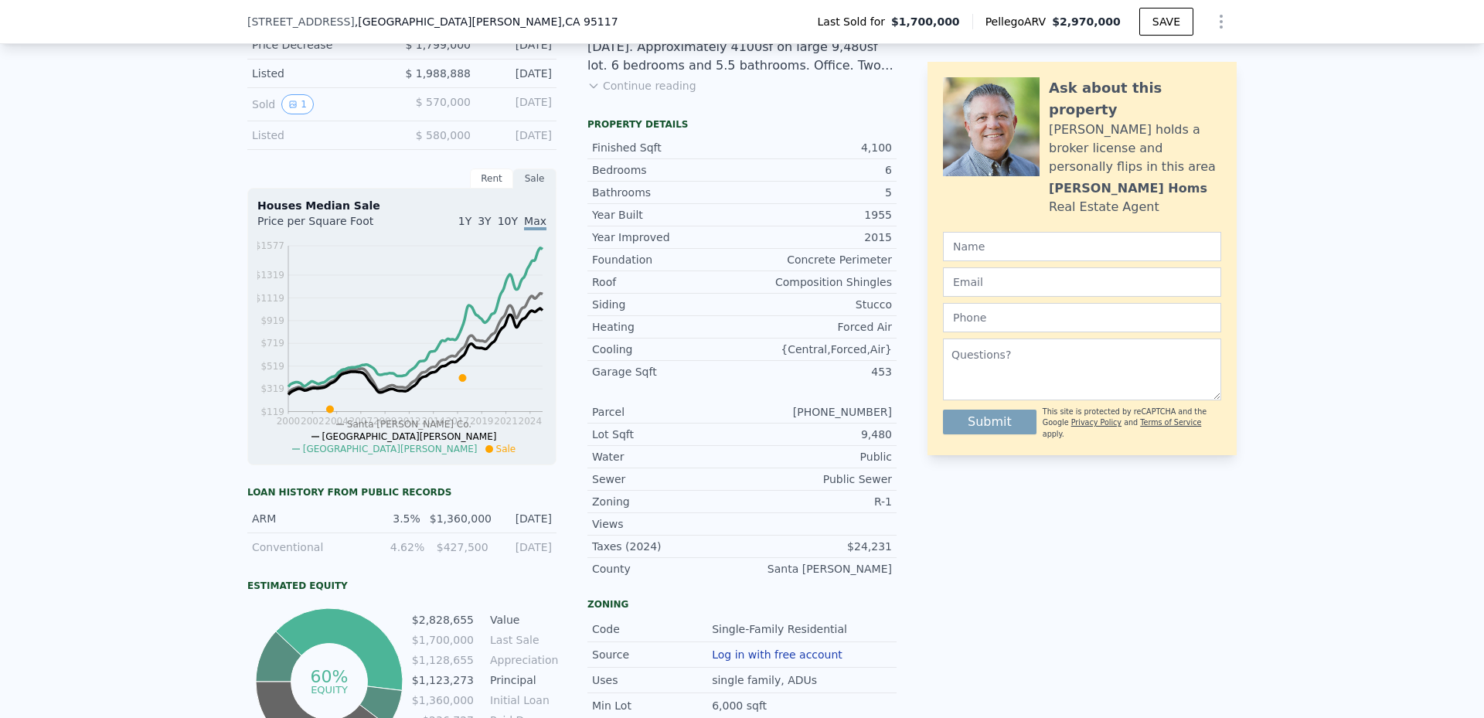
scroll to position [458, 0]
click at [441, 525] on div "$1,360,000" at bounding box center [460, 517] width 60 height 15
click at [432, 525] on div "$1,360,000" at bounding box center [460, 517] width 60 height 15
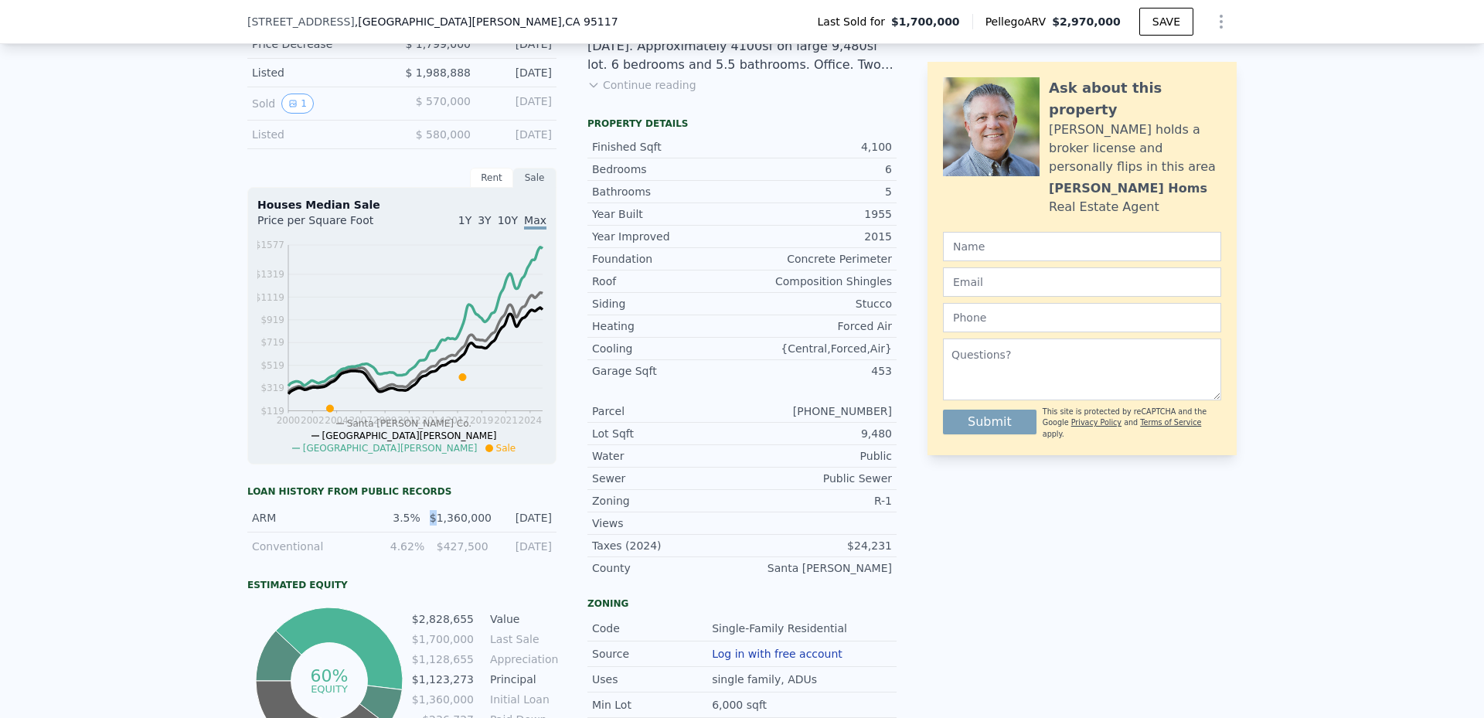
click at [432, 525] on div "$1,360,000" at bounding box center [460, 517] width 60 height 15
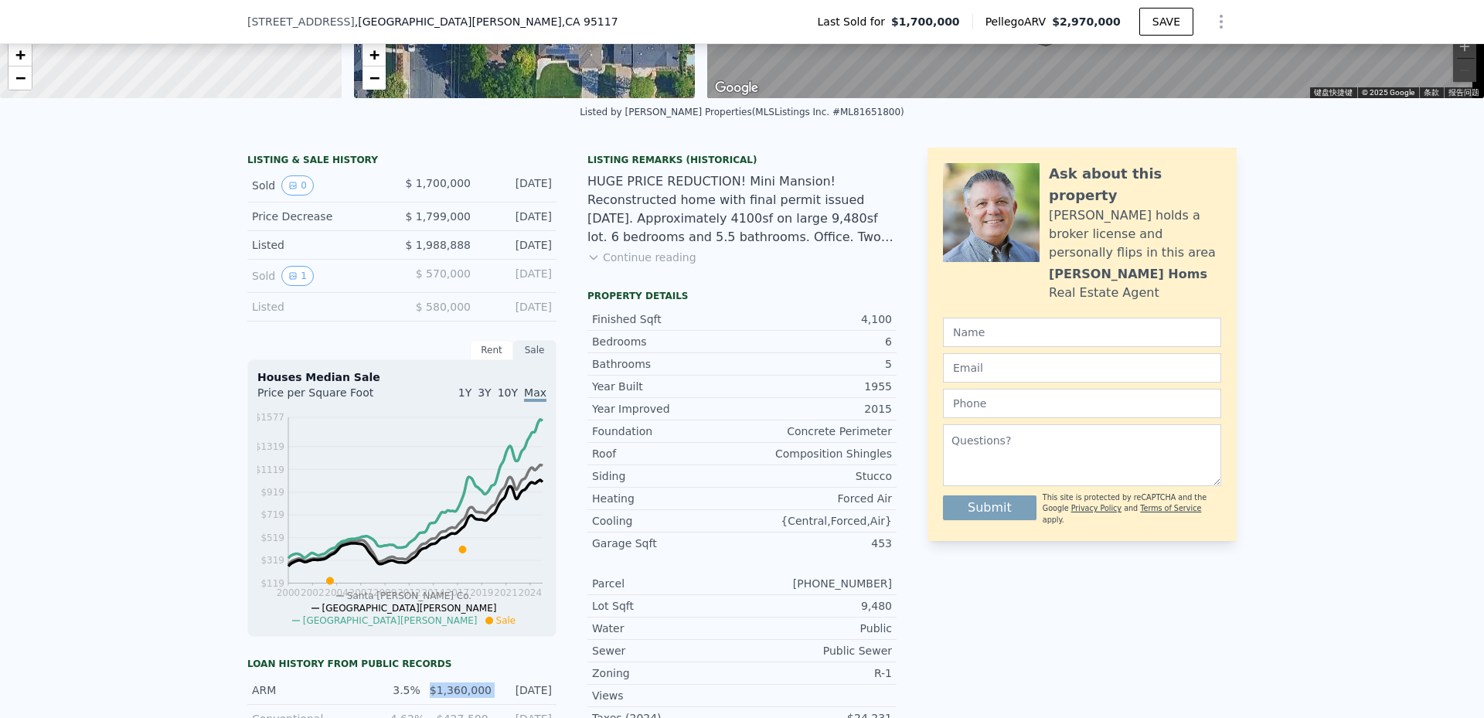
scroll to position [278, 0]
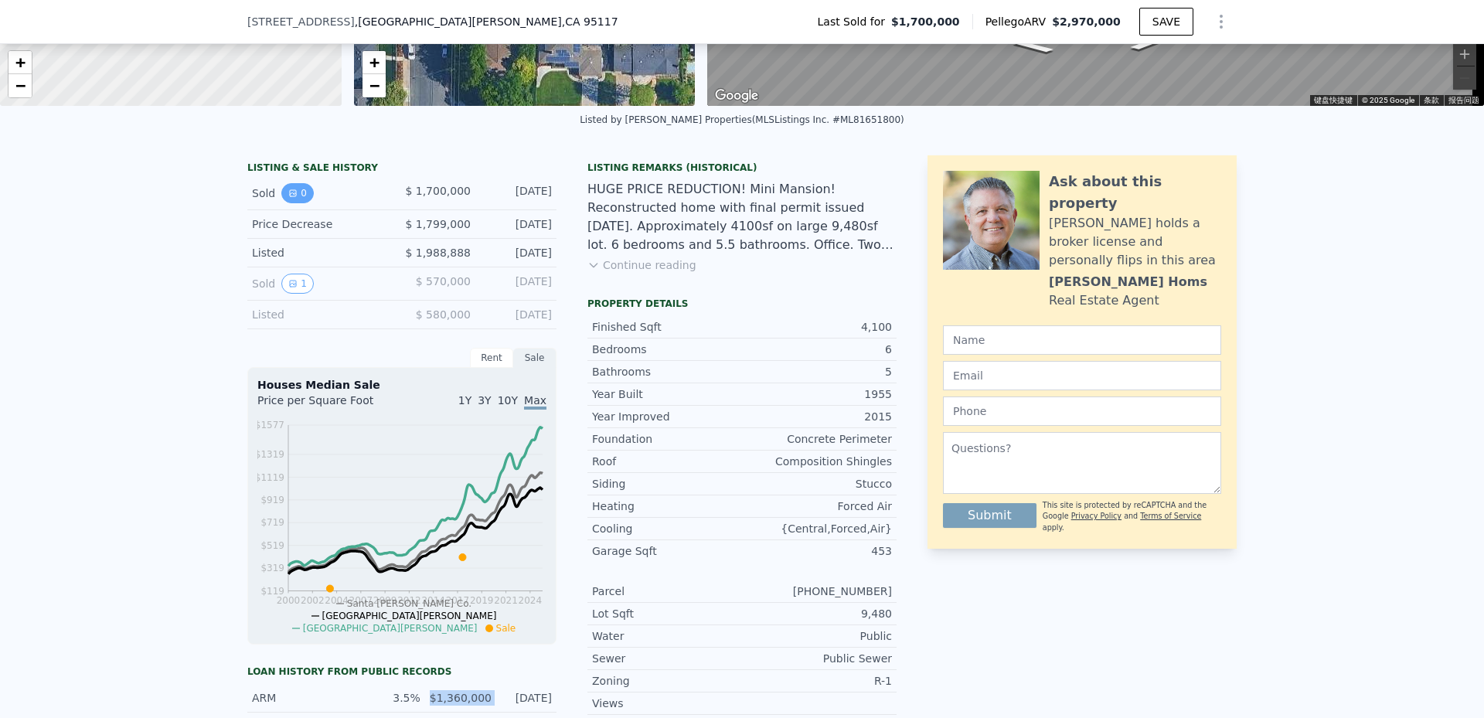
click at [291, 199] on button "0" at bounding box center [297, 193] width 32 height 20
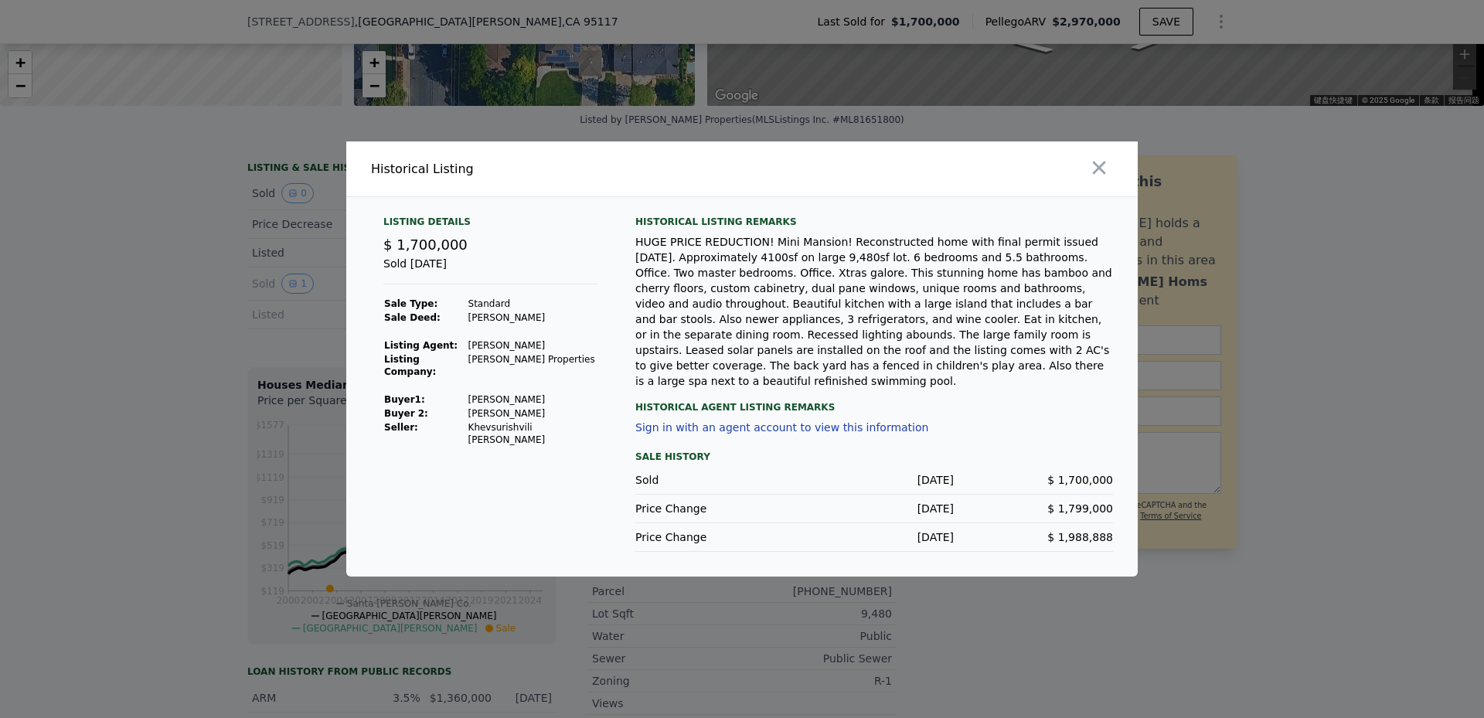
drag, startPoint x: 461, startPoint y: 403, endPoint x: 559, endPoint y: 402, distance: 97.4
click at [557, 402] on tr "Buyer 1 : Bharti Ram Krishan" at bounding box center [490, 400] width 215 height 14
click at [1090, 178] on icon "button" at bounding box center [1099, 168] width 22 height 22
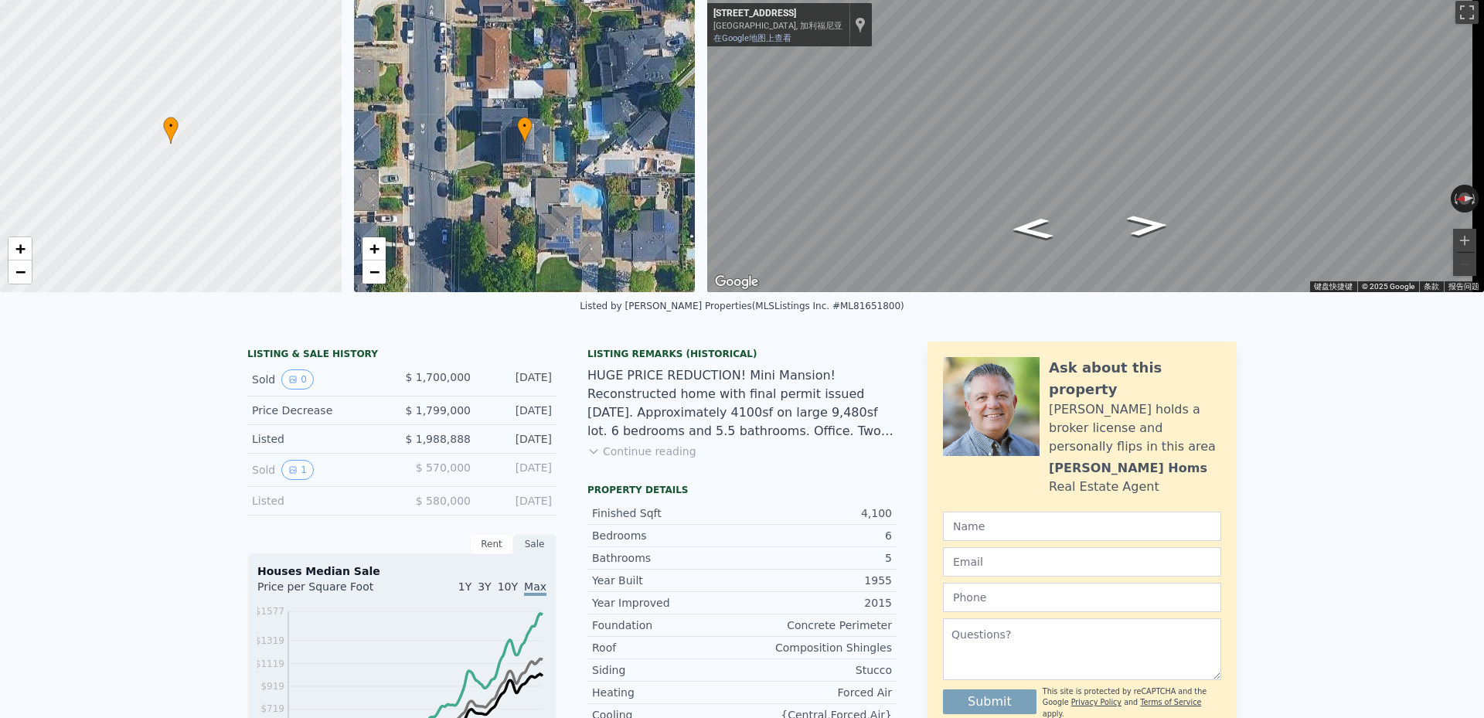
scroll to position [0, 0]
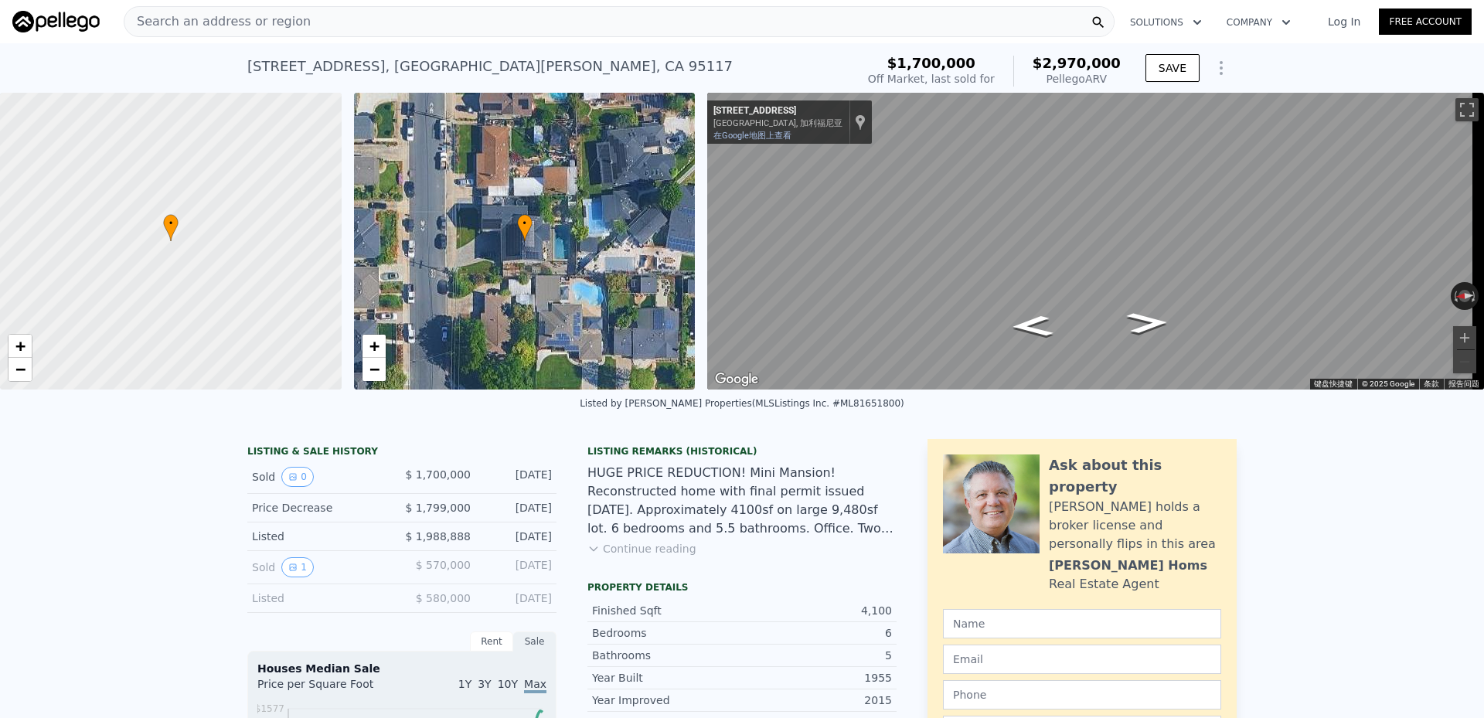
click at [228, 11] on div "Search an address or region" at bounding box center [217, 21] width 186 height 29
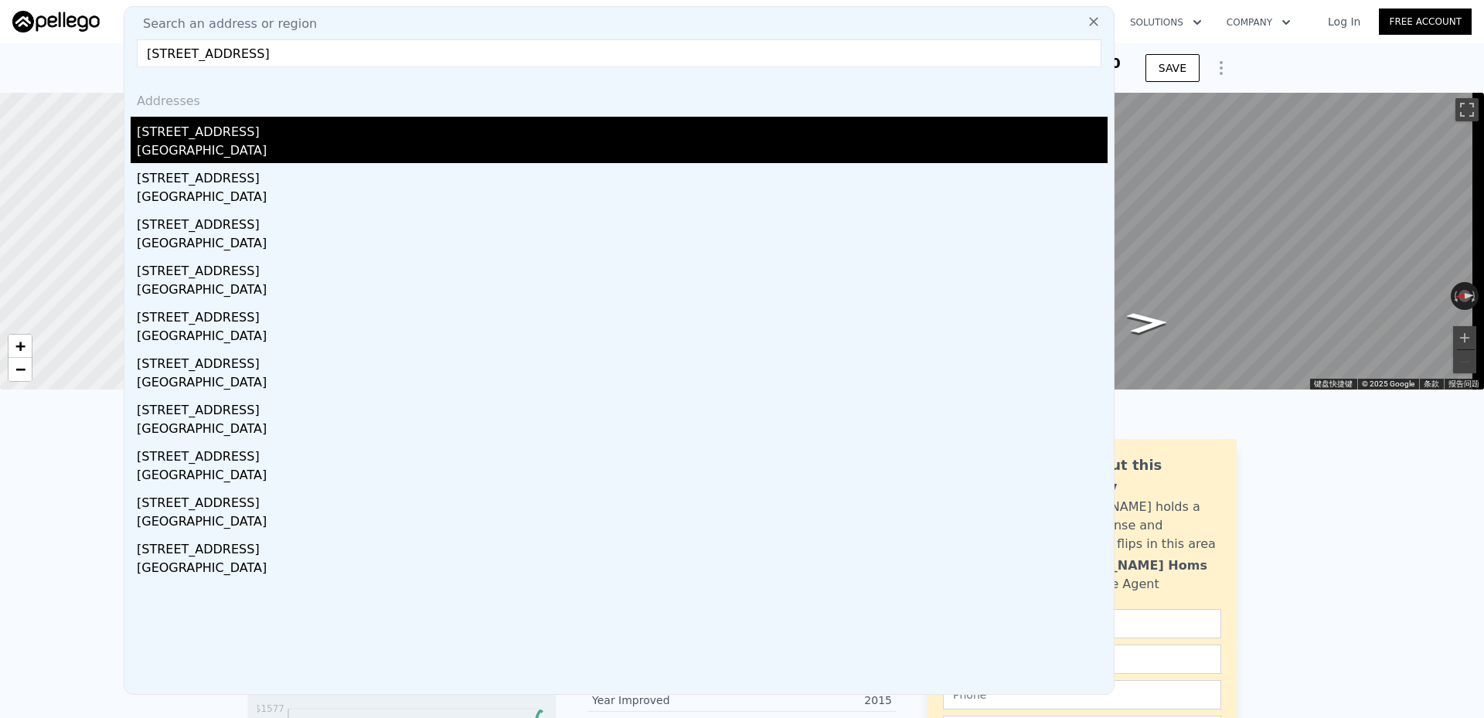
type input "5526 Ora St San Jose, CA 95129"
click at [222, 142] on div "San Jose, CA 95129" at bounding box center [622, 152] width 971 height 22
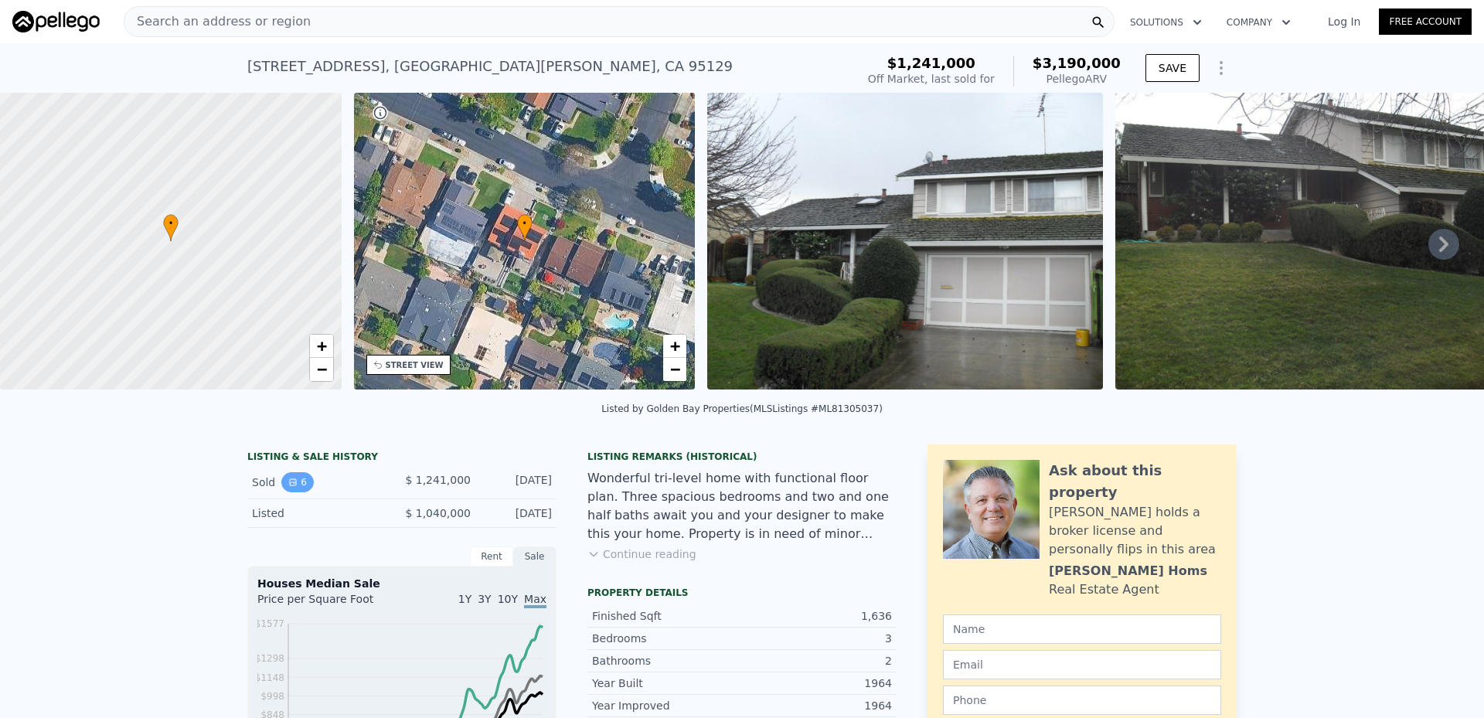
click at [298, 492] on button "6" at bounding box center [297, 482] width 32 height 20
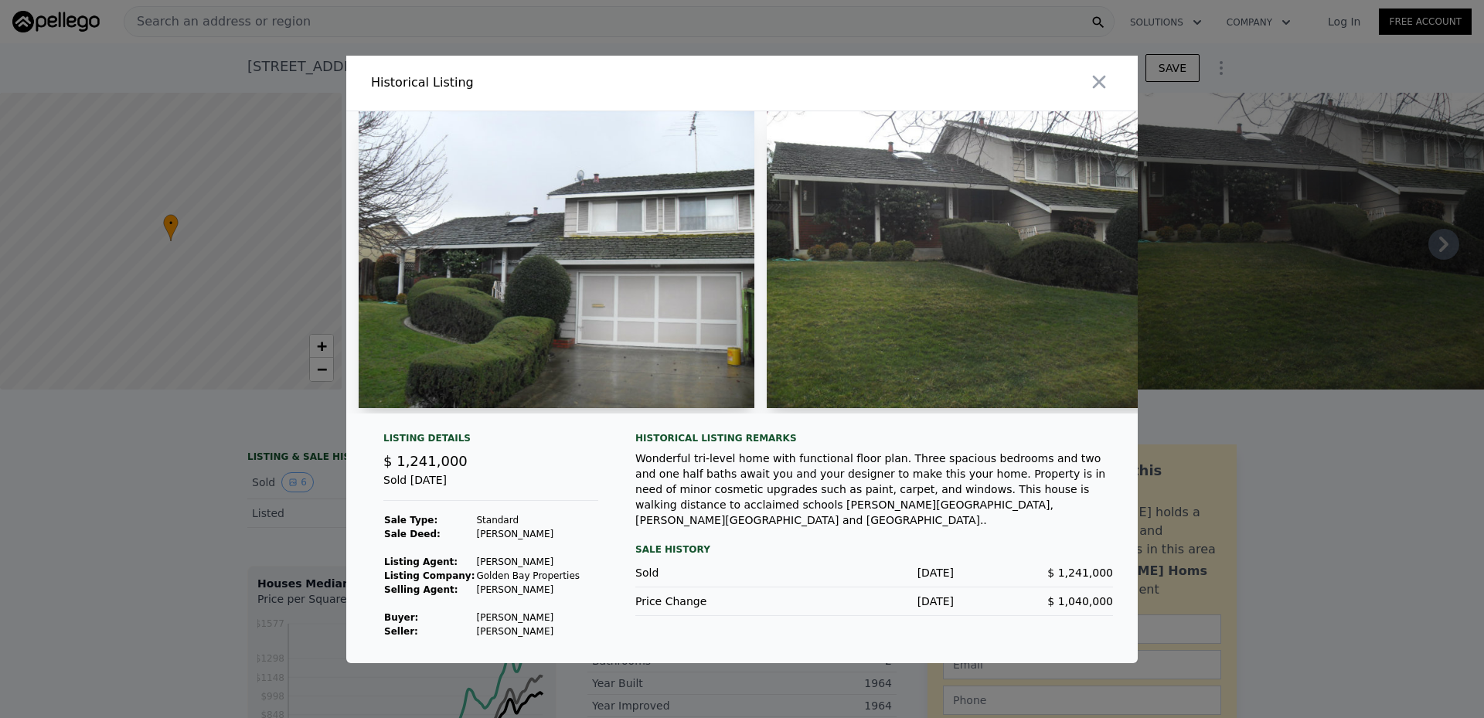
click at [131, 539] on div at bounding box center [742, 359] width 1484 height 718
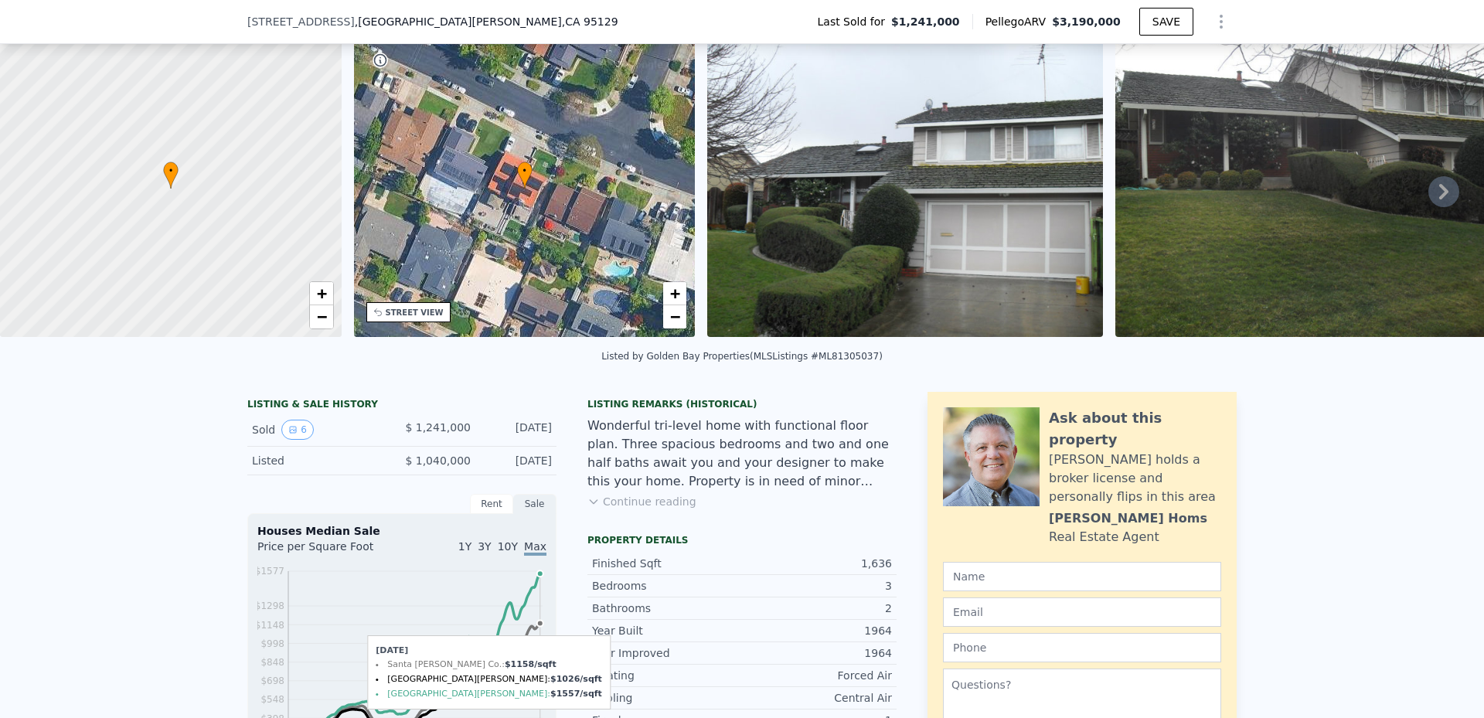
scroll to position [381, 0]
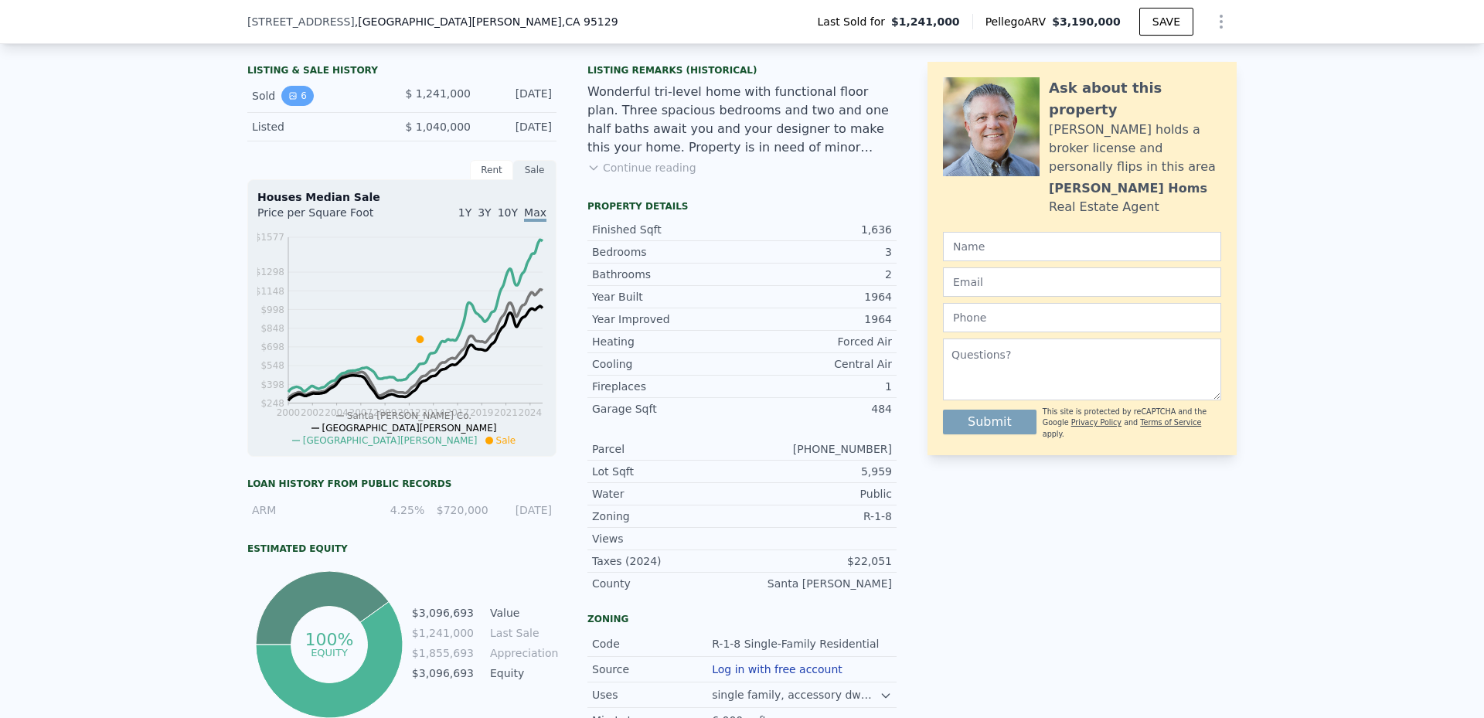
click at [301, 106] on button "6" at bounding box center [297, 96] width 32 height 20
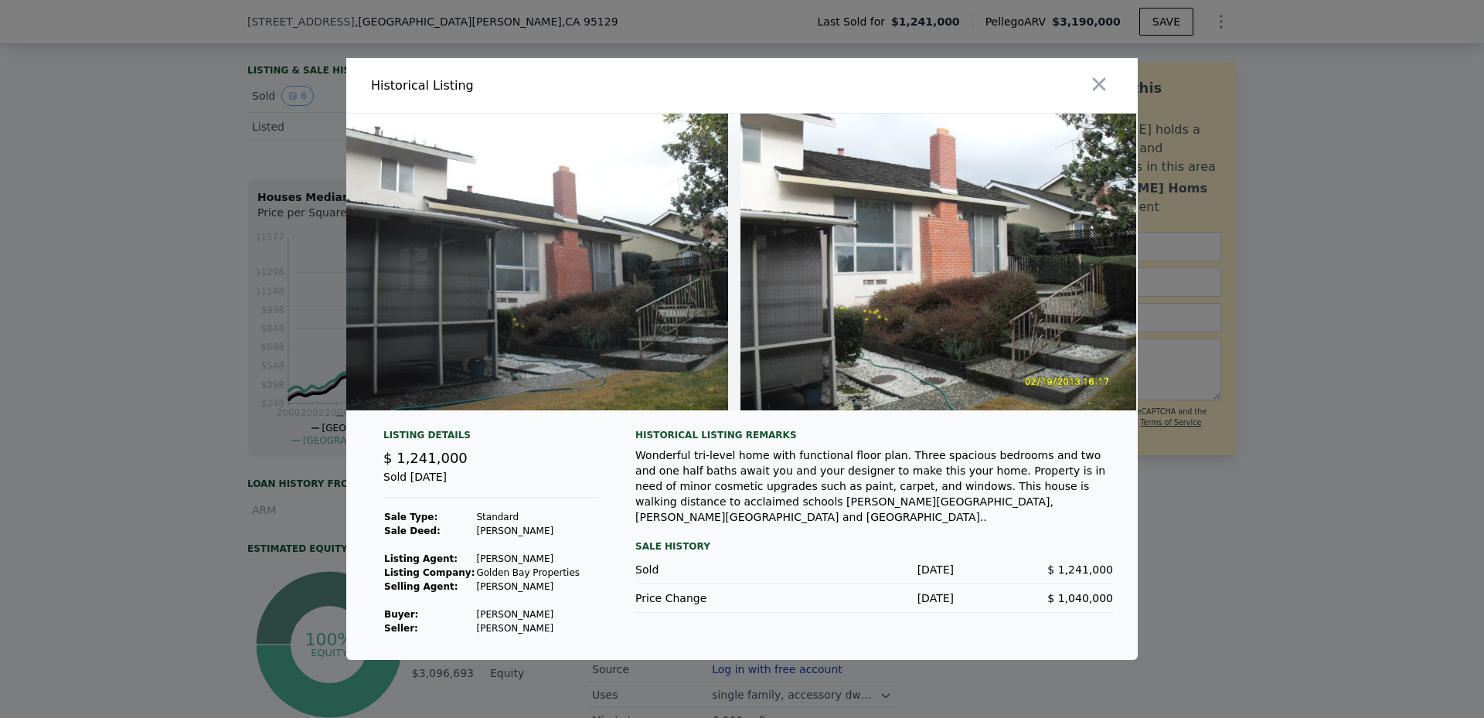
scroll to position [0, 1681]
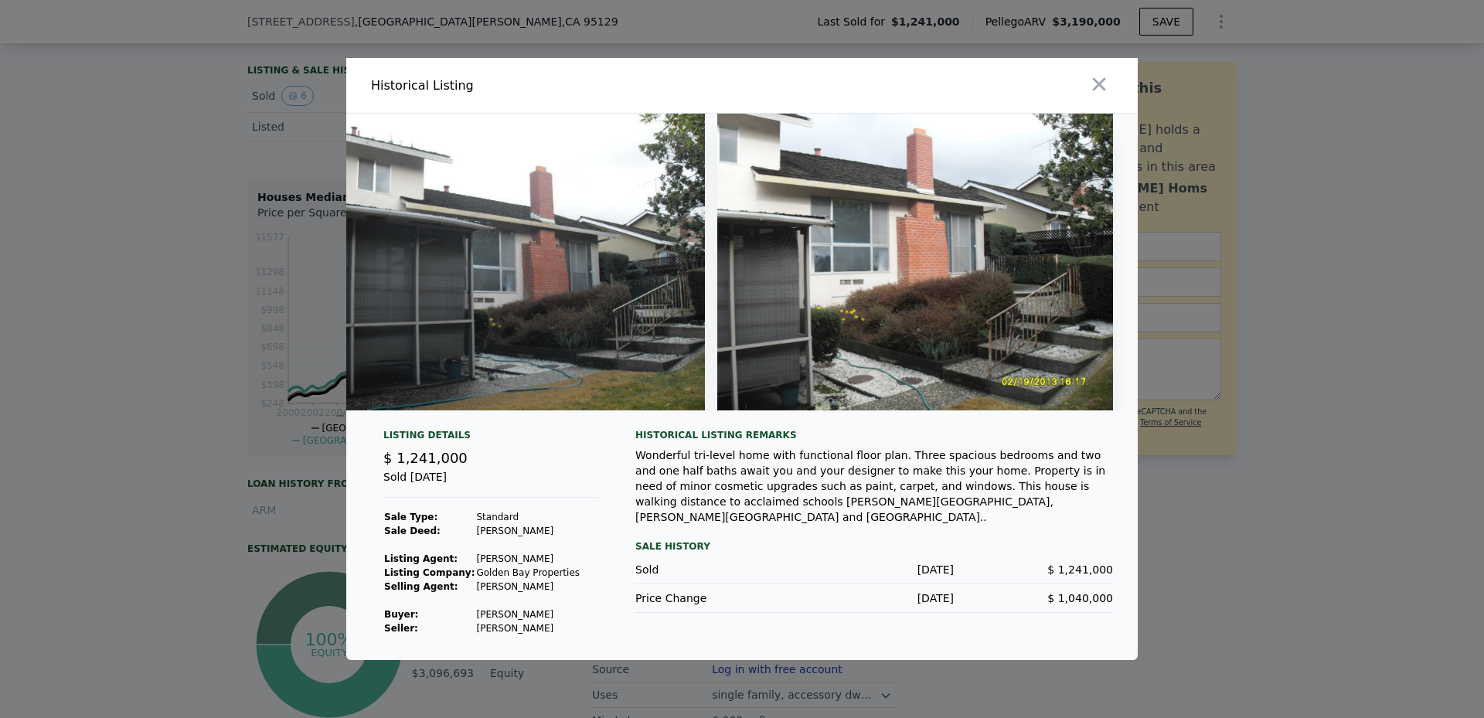
click at [475, 615] on td "Shao Xiaoguang" at bounding box center [527, 614] width 105 height 14
click at [1098, 79] on icon "button" at bounding box center [1099, 84] width 13 height 13
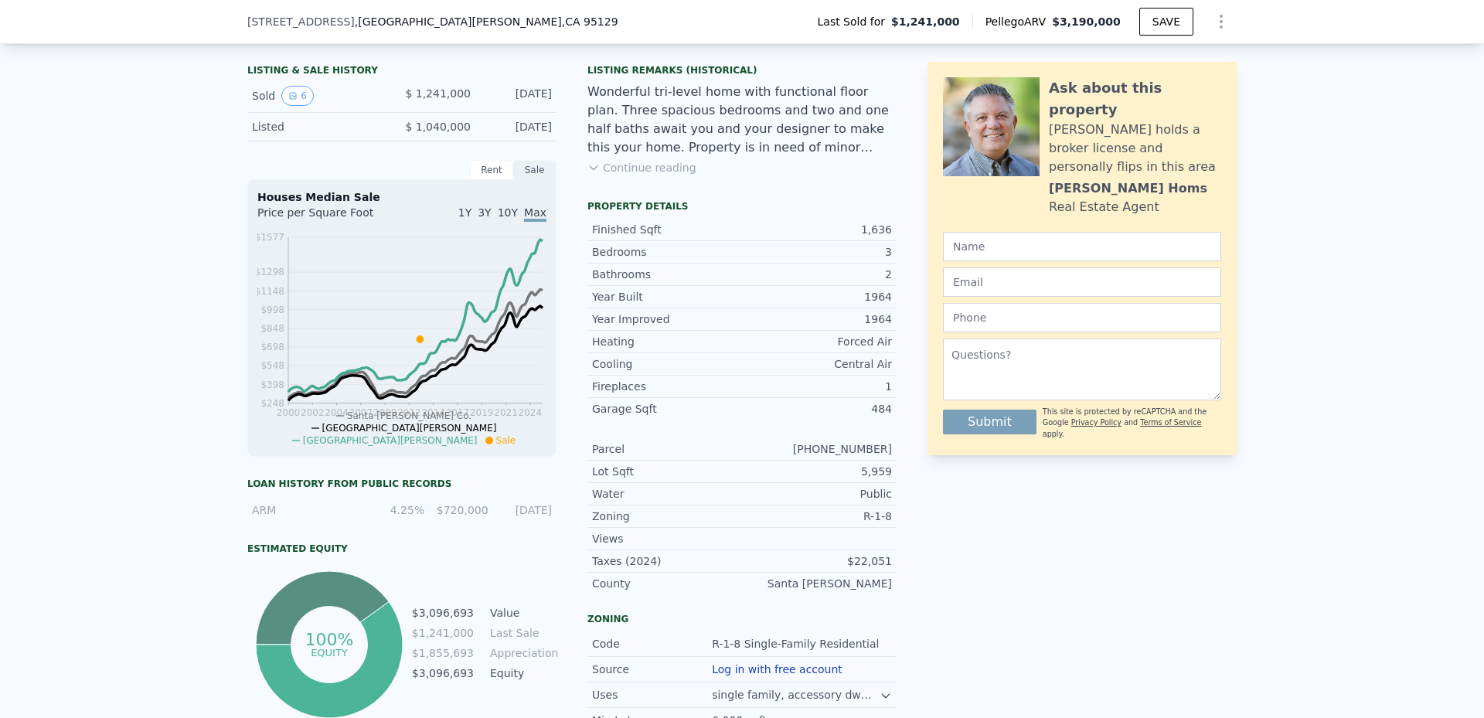
click at [96, 382] on div "LISTING & SALE HISTORY Sold 6 $ 1,241,000 Apr 16, 2013 Listed $ 1,040,000 Feb 1…" at bounding box center [742, 461] width 1484 height 831
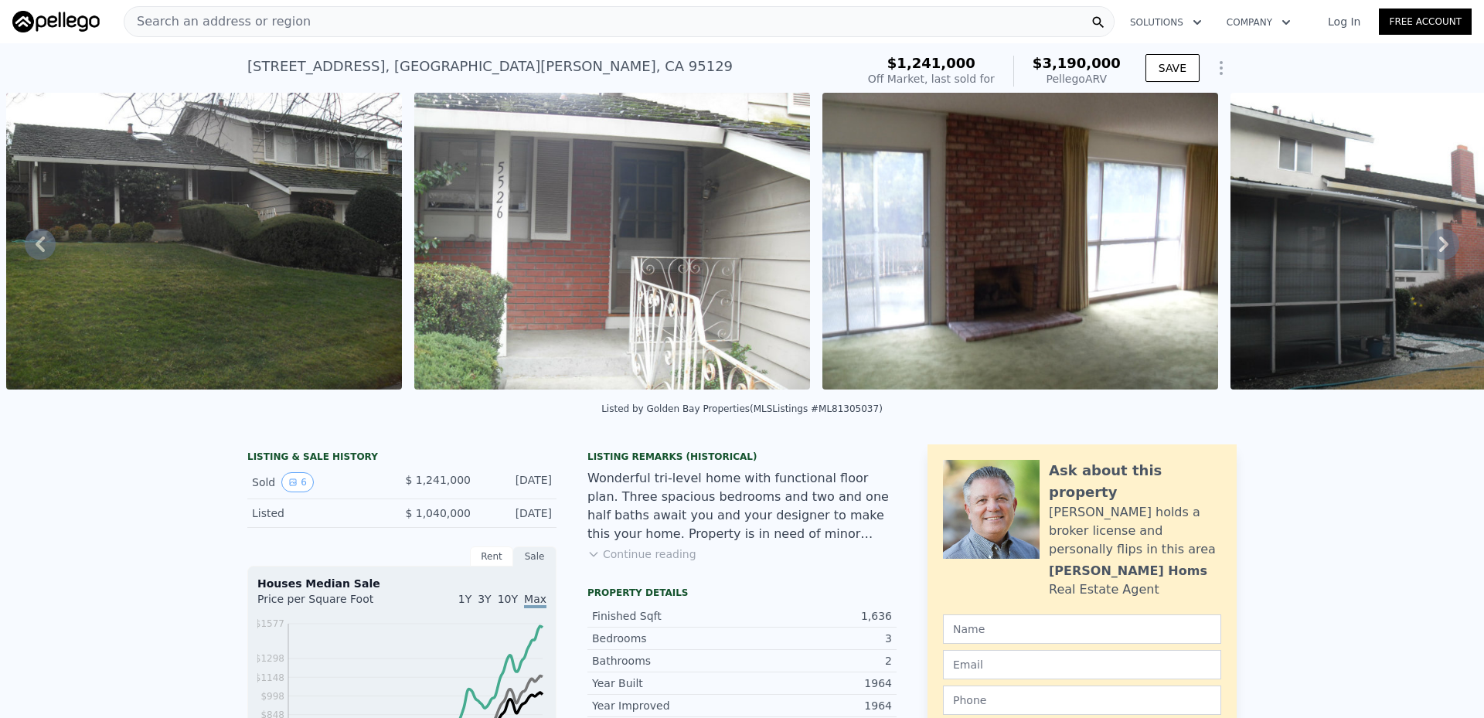
scroll to position [52, 0]
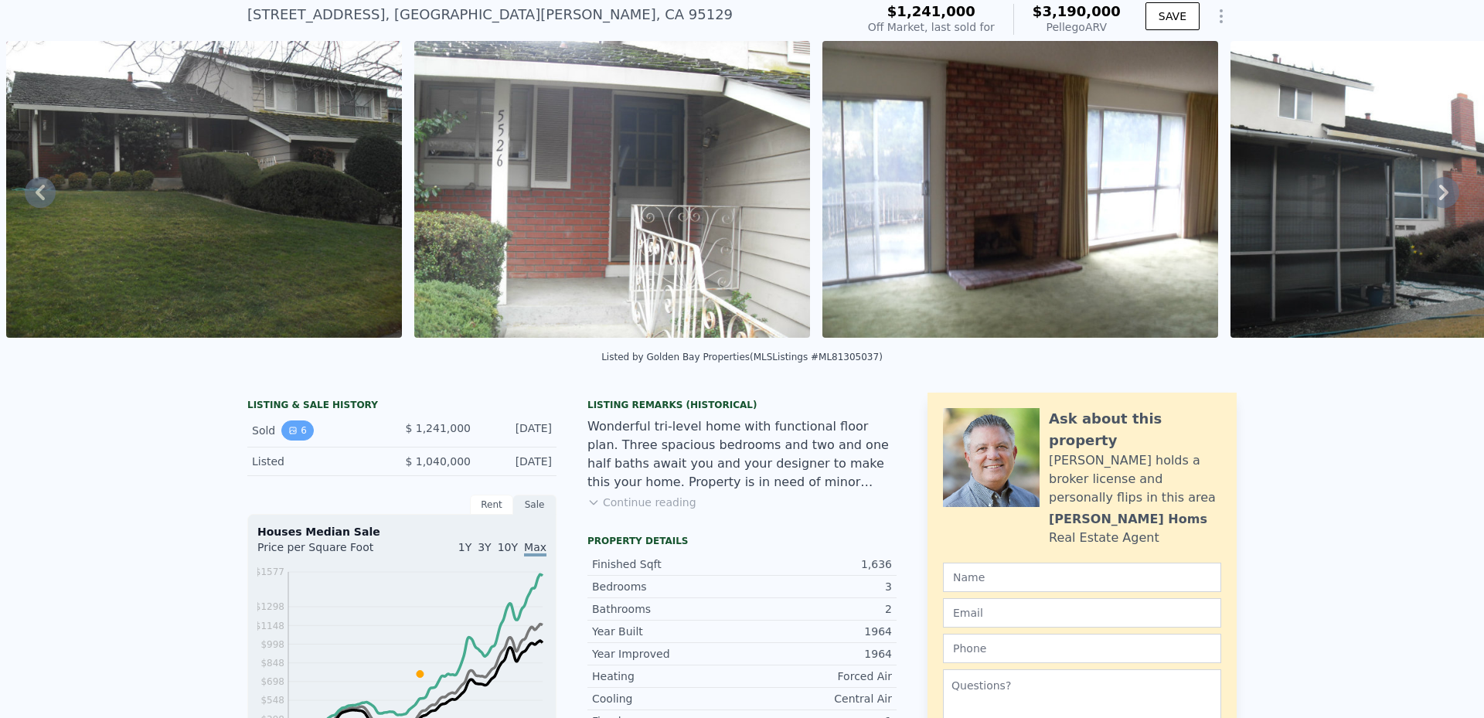
click at [288, 435] on icon "View historical data" at bounding box center [292, 430] width 9 height 9
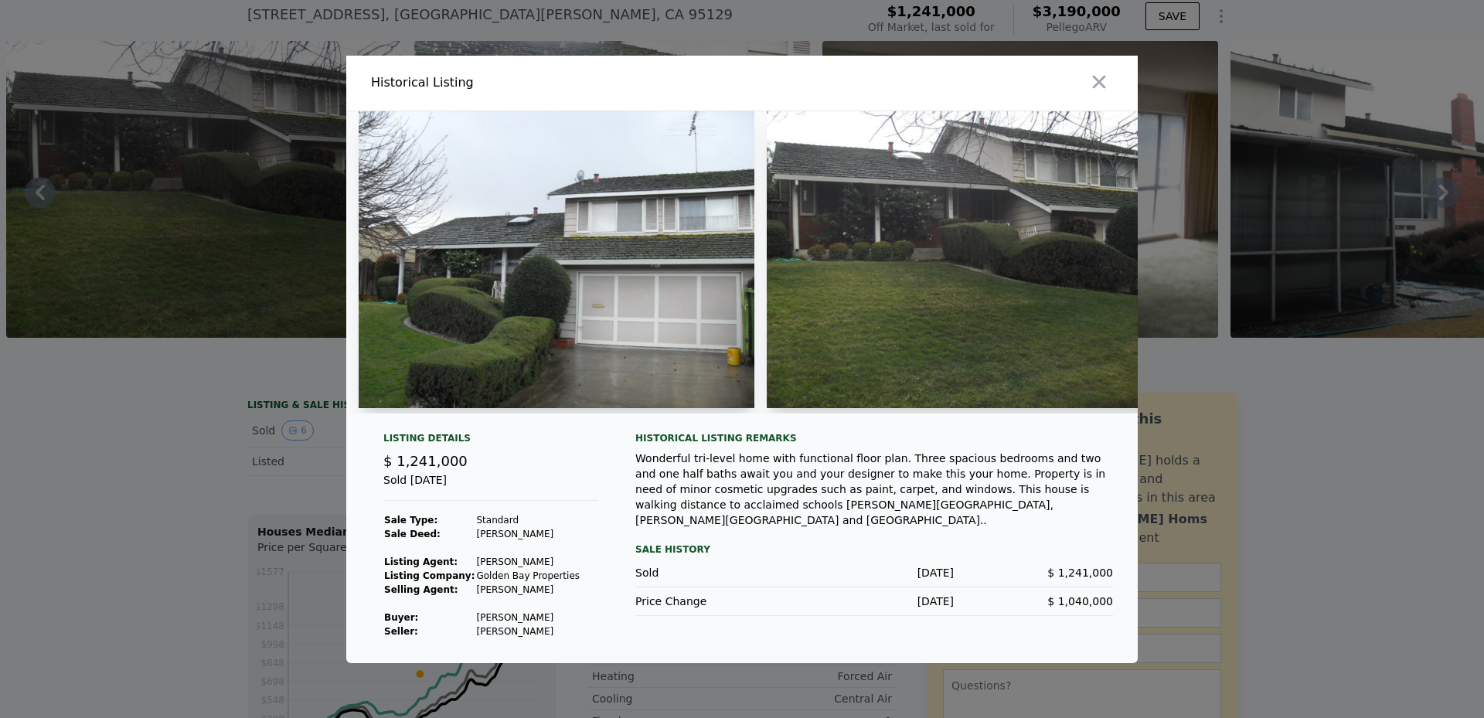
click at [475, 620] on td "Shao Xiaoguang" at bounding box center [527, 617] width 105 height 14
click at [1085, 78] on button "button" at bounding box center [1099, 82] width 28 height 28
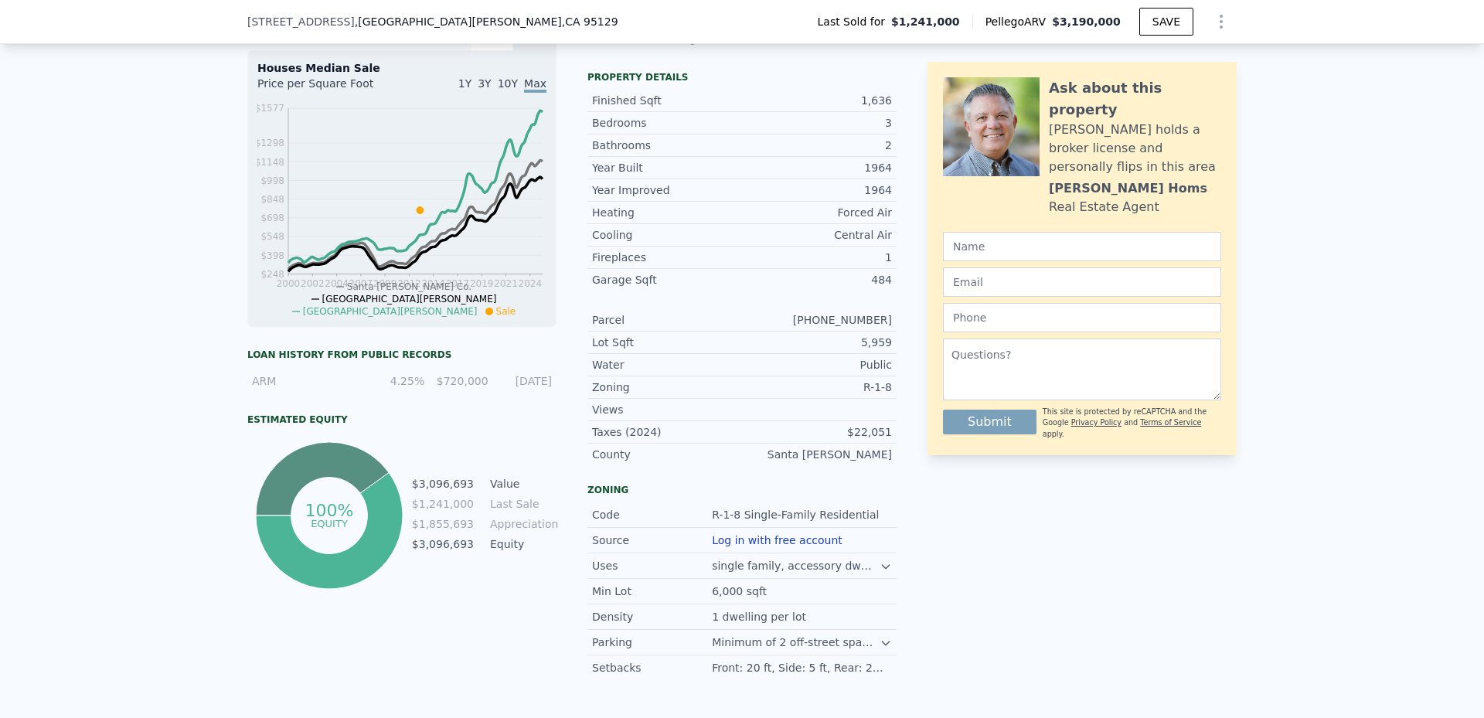
scroll to position [484, 0]
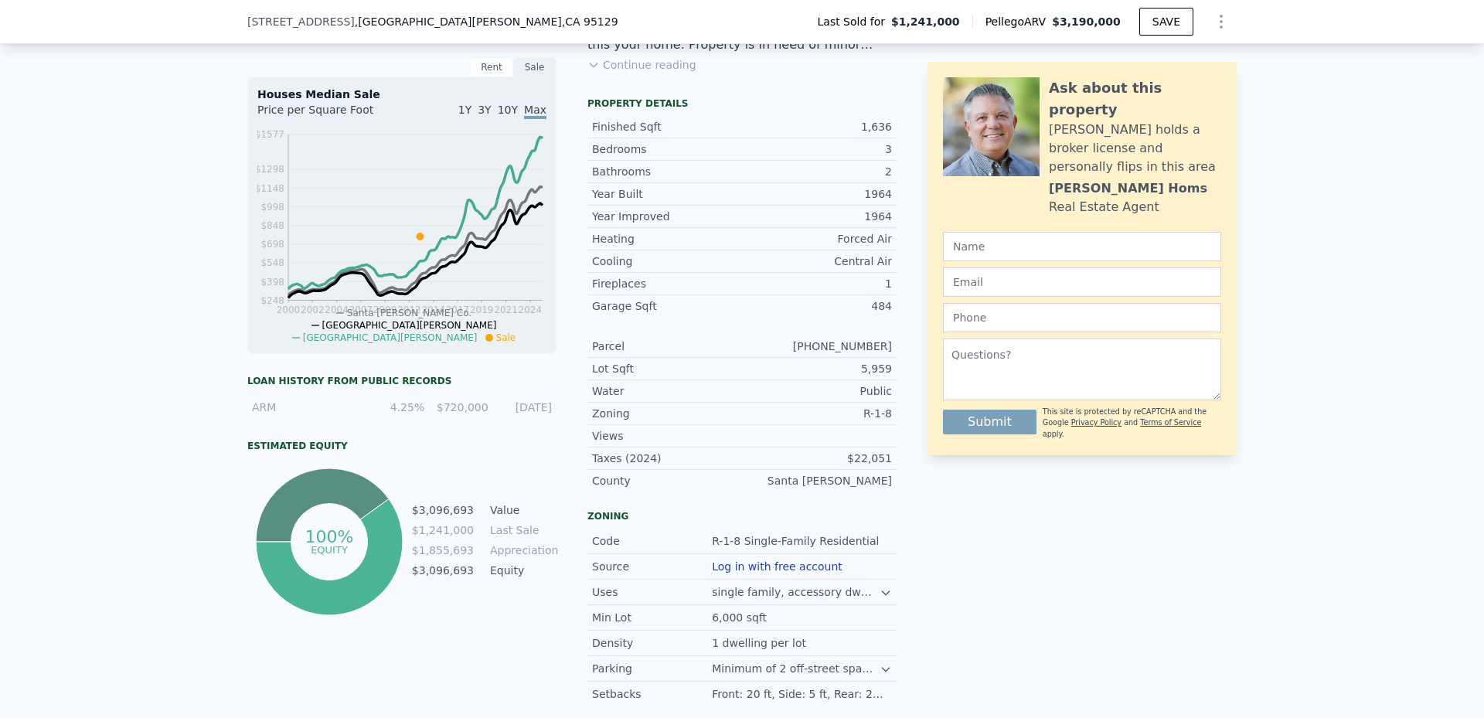
click at [450, 406] on div "ARM 4.25% $720,000 4/15/2013" at bounding box center [401, 407] width 309 height 28
click at [399, 415] on div "4.25%" at bounding box center [397, 406] width 54 height 15
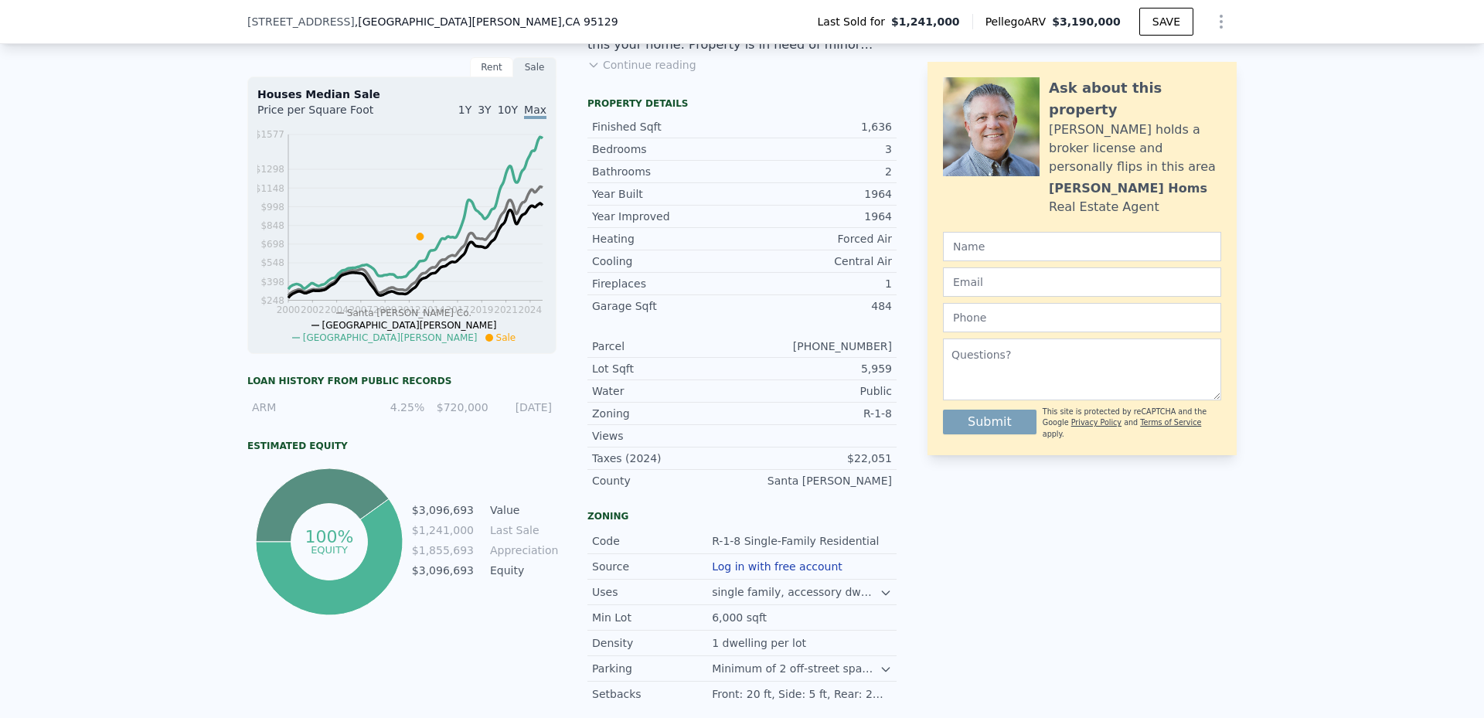
click at [454, 415] on div "$720,000" at bounding box center [460, 406] width 54 height 15
click at [491, 469] on div "Estimated Equity 100% equity $3,096,693 Value $1,241,000 Last Sale $1,855,693 A…" at bounding box center [401, 529] width 309 height 179
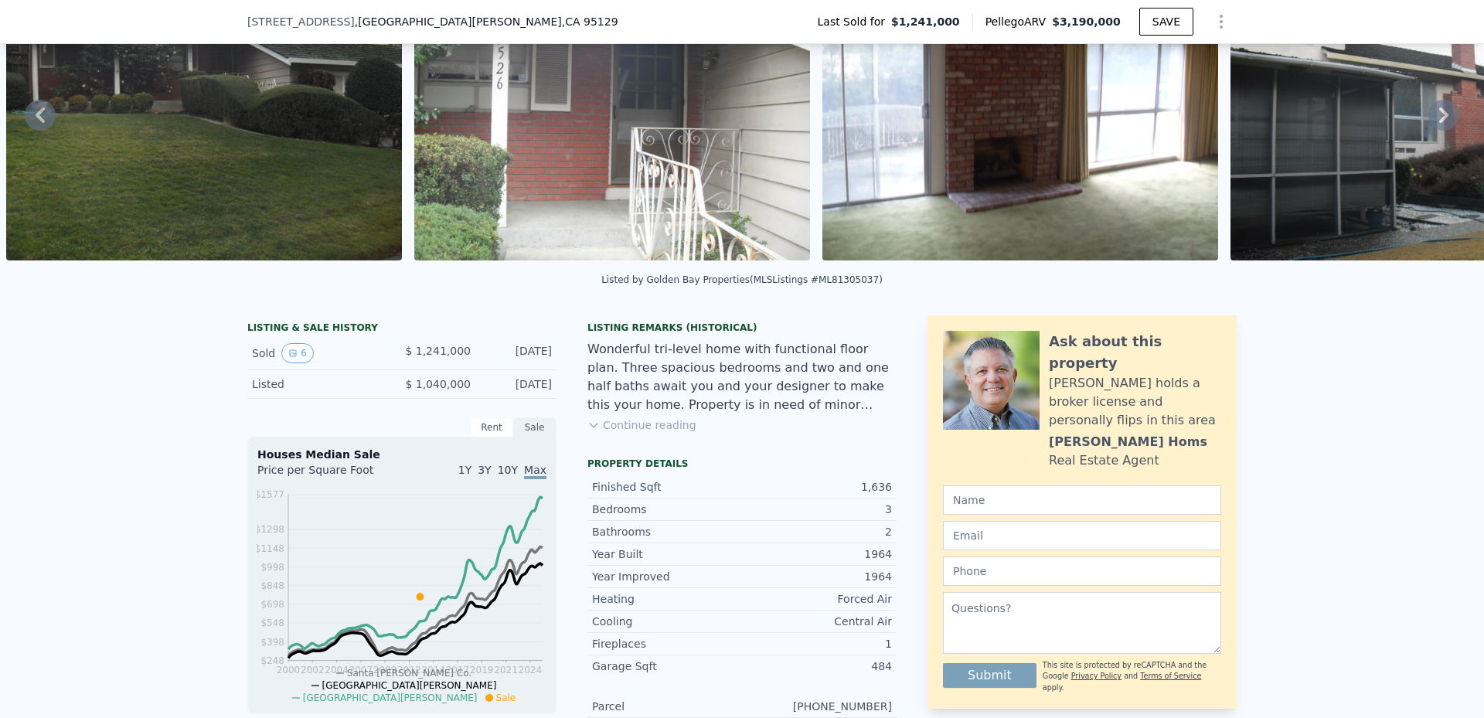
scroll to position [90, 0]
